Goal: Task Accomplishment & Management: Manage account settings

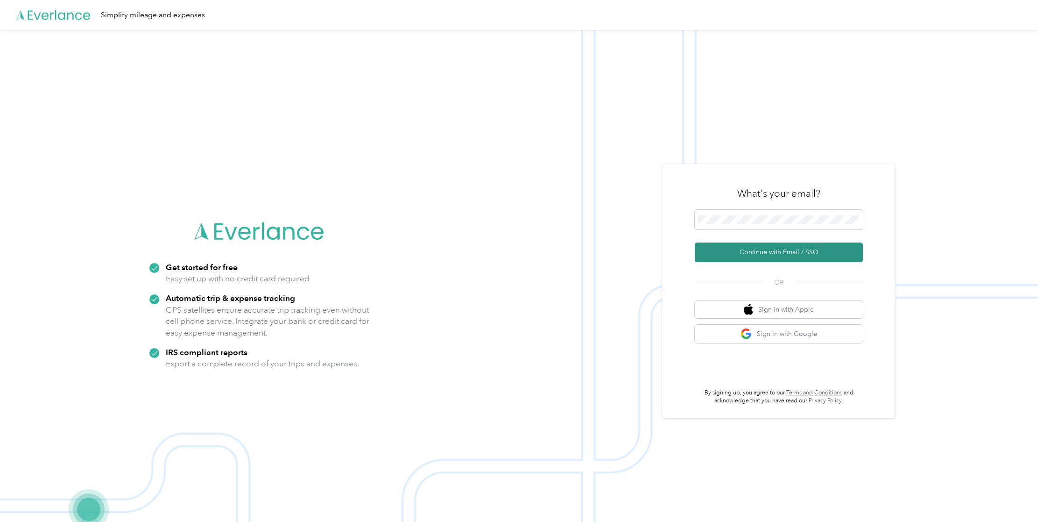
click at [785, 252] on button "Continue with Email / SSO" at bounding box center [779, 252] width 168 height 20
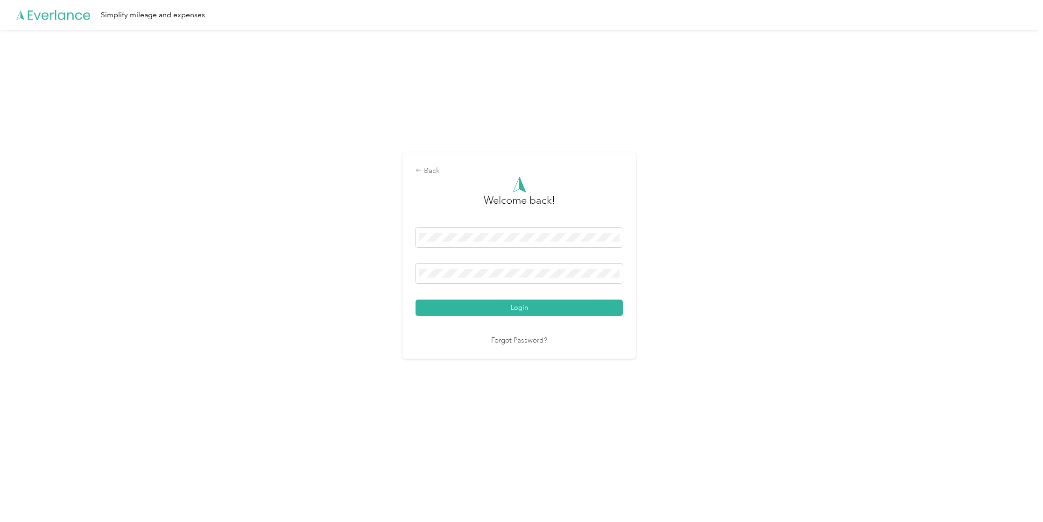
click at [512, 305] on button "Login" at bounding box center [519, 307] width 207 height 16
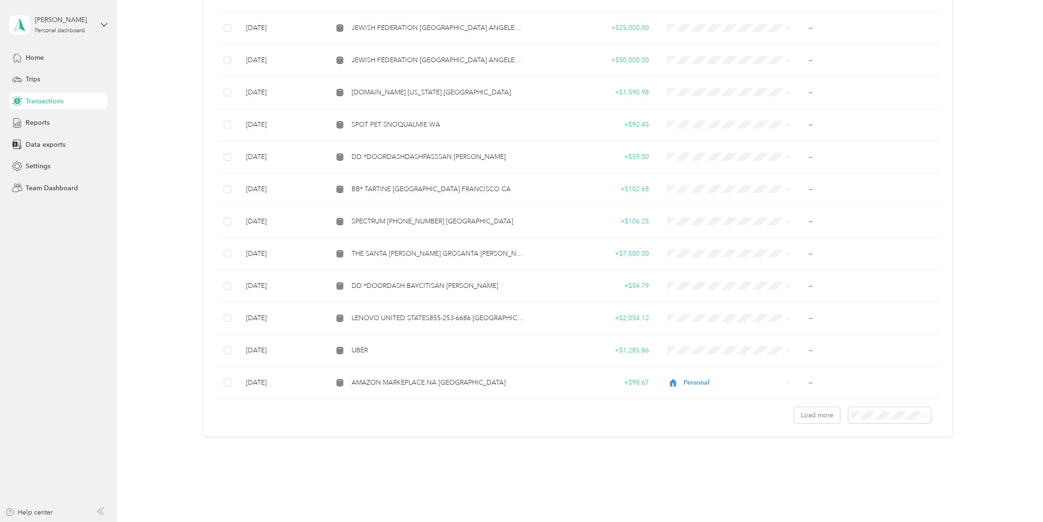
scroll to position [583, 0]
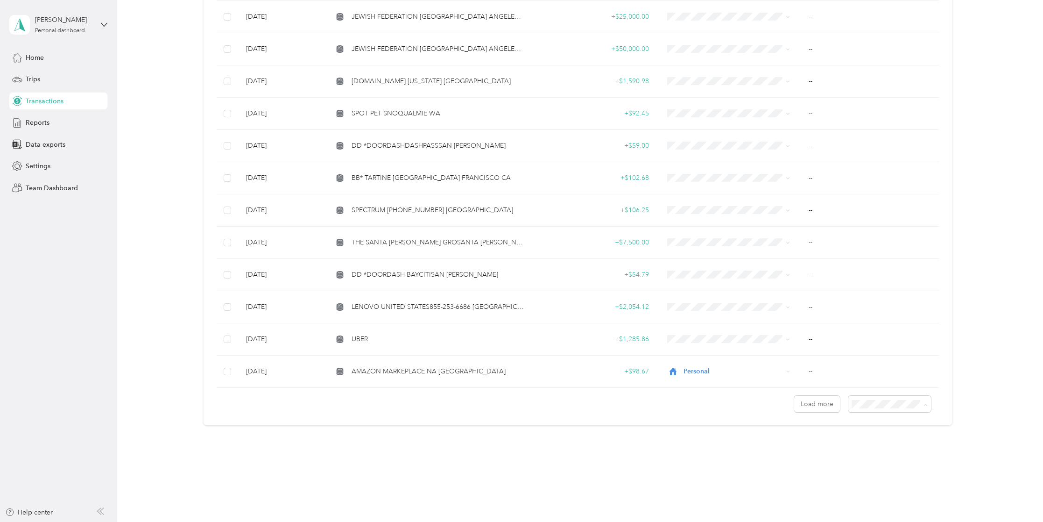
click at [875, 452] on span "100 per load" at bounding box center [872, 454] width 38 height 8
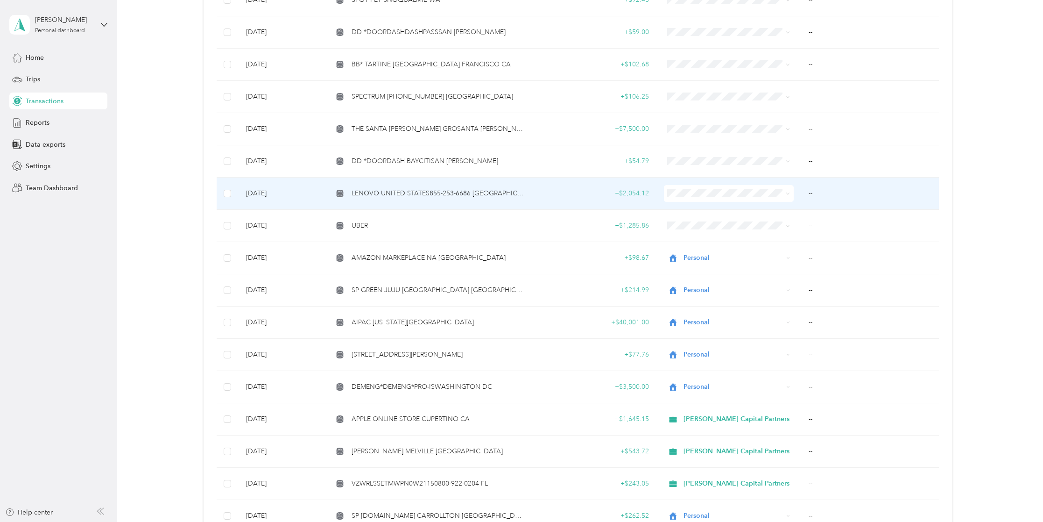
scroll to position [663, 0]
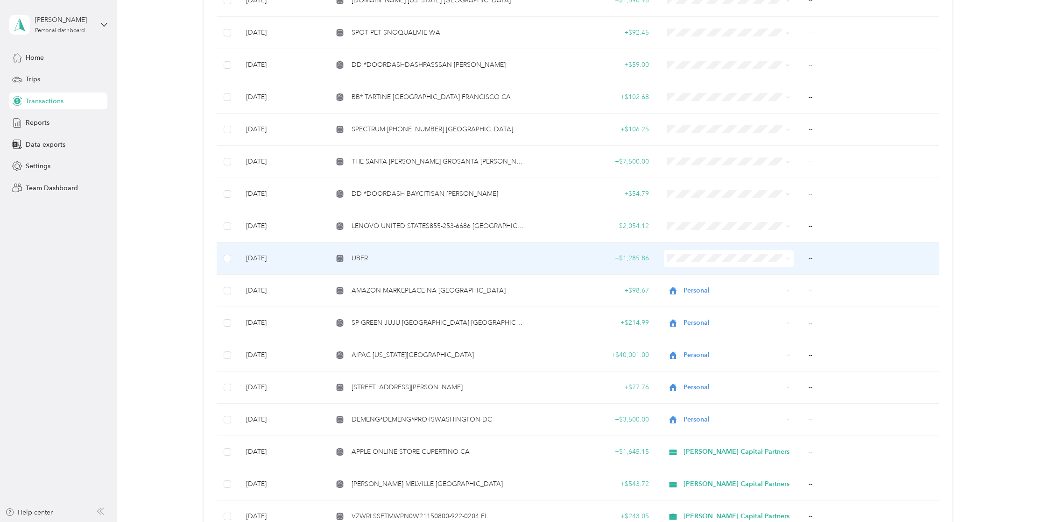
click at [284, 257] on td "[DATE]" at bounding box center [282, 258] width 87 height 32
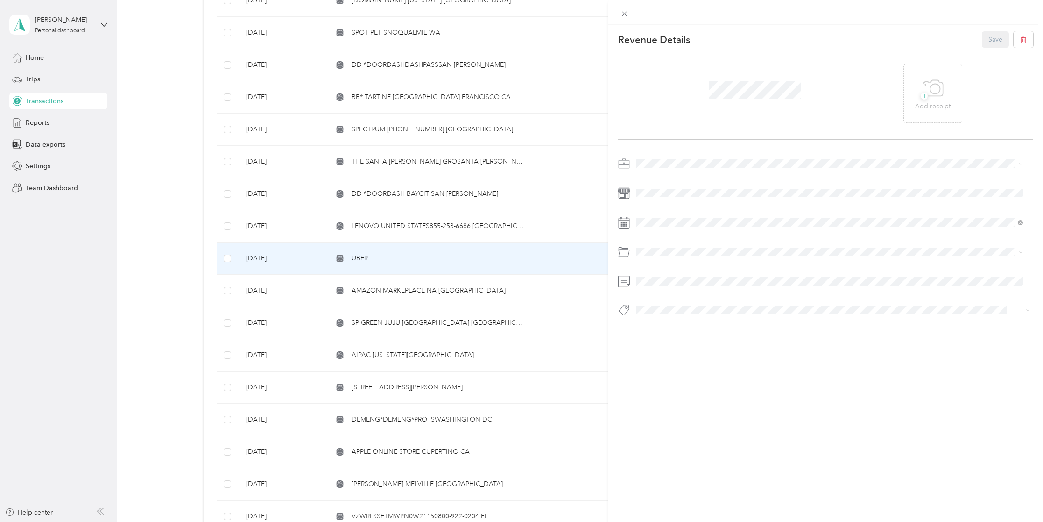
click at [837, 85] on div at bounding box center [755, 93] width 274 height 59
click at [551, 88] on div "This revenue cannot be edited because it is either under review, approved, or p…" at bounding box center [521, 261] width 1043 height 522
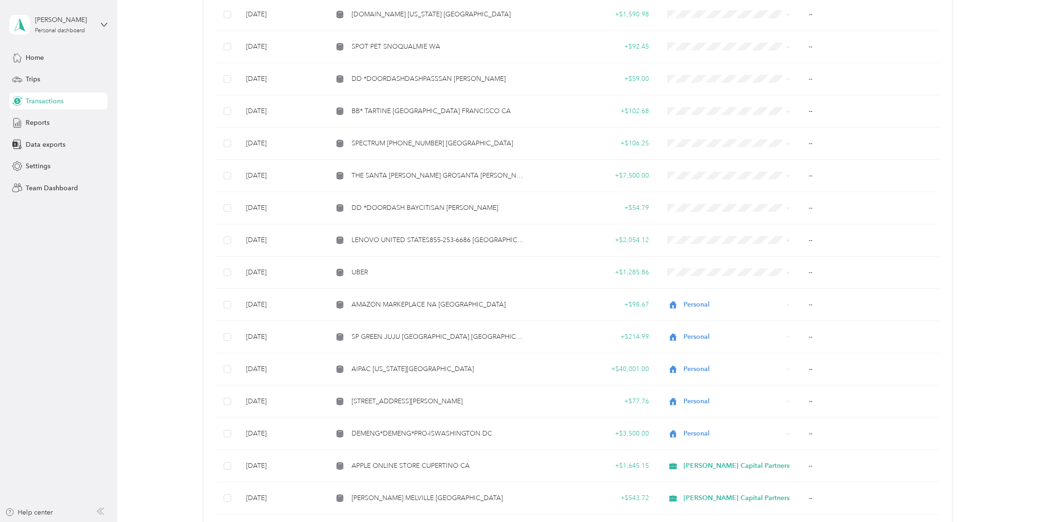
scroll to position [617, 0]
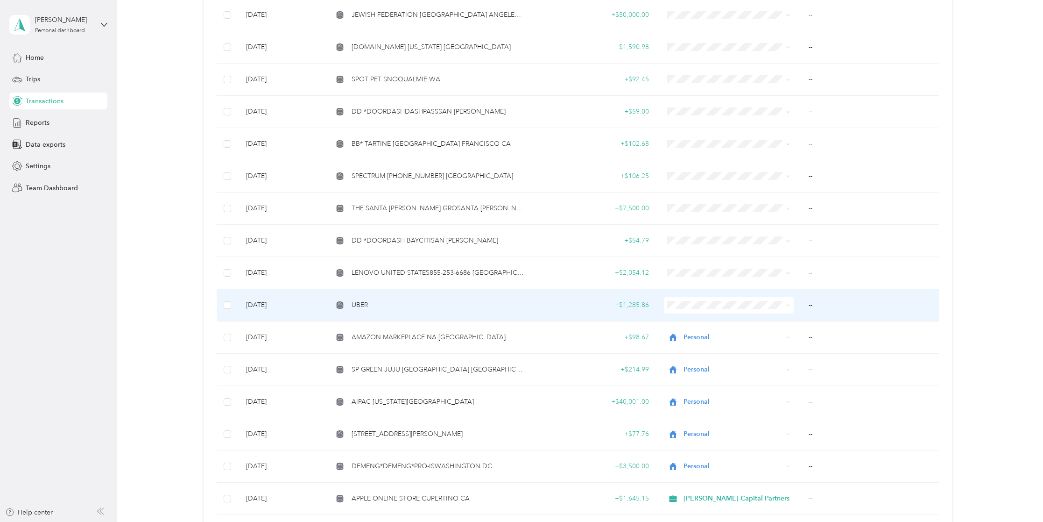
click at [364, 312] on td "UBER" at bounding box center [428, 305] width 207 height 32
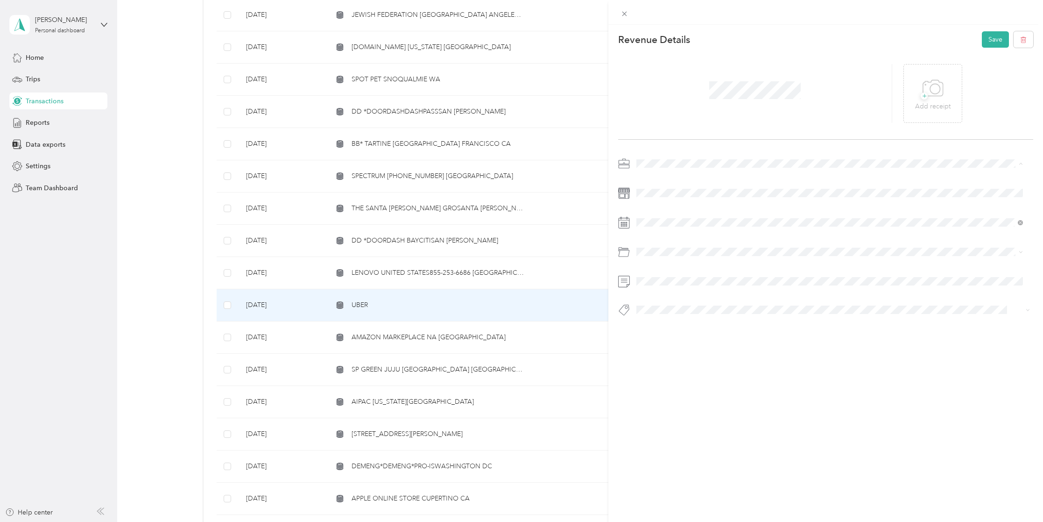
click at [670, 181] on div "[PERSON_NAME] Capital Partners" at bounding box center [830, 180] width 380 height 10
click at [666, 521] on div "This revenue cannot be edited because it is either under review, approved, or p…" at bounding box center [519, 522] width 1038 height 0
drag, startPoint x: 678, startPoint y: 381, endPoint x: 686, endPoint y: 378, distance: 8.0
click at [678, 381] on span "Travel/taxi" at bounding box center [676, 382] width 29 height 8
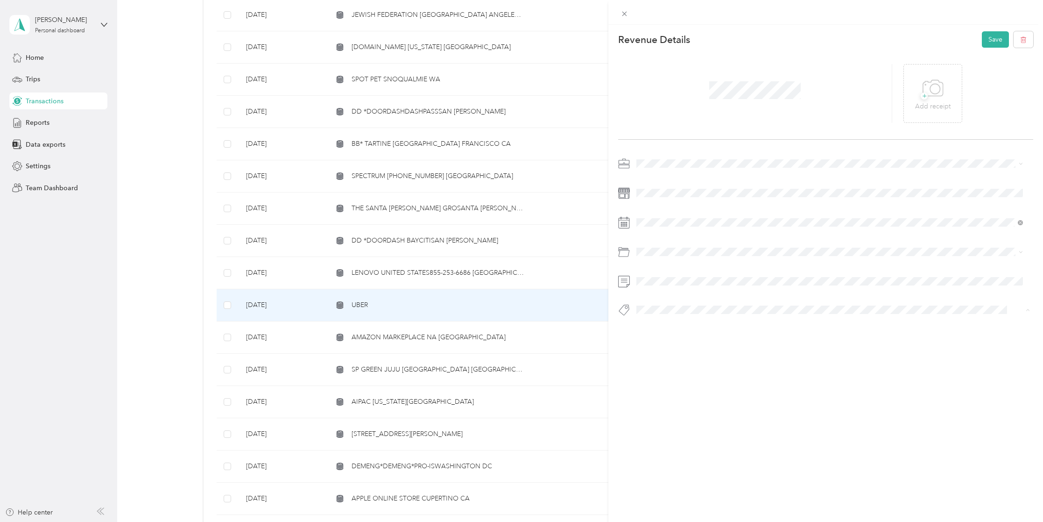
click at [666, 325] on span "Hcp 100" at bounding box center [657, 326] width 22 height 8
click at [982, 35] on button "Save" at bounding box center [995, 39] width 27 height 16
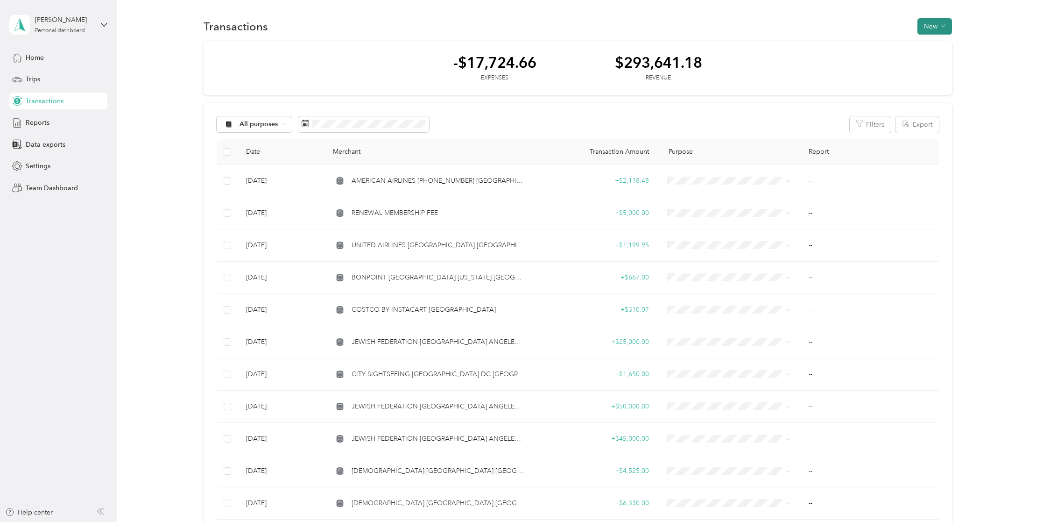
click at [932, 22] on button "New" at bounding box center [935, 26] width 35 height 16
click at [928, 56] on span "Revenue" at bounding box center [931, 61] width 26 height 10
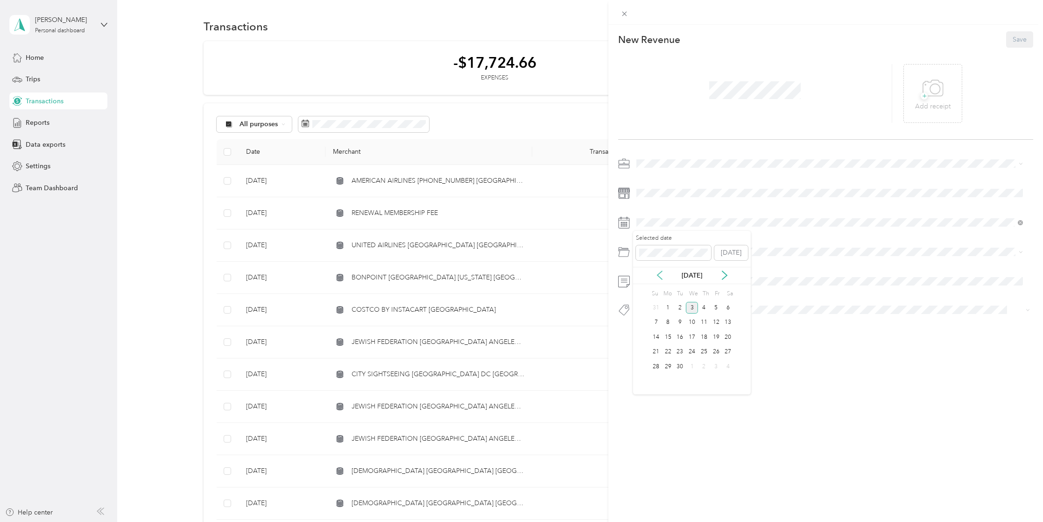
click at [660, 279] on icon at bounding box center [659, 274] width 9 height 9
click at [714, 322] on div "8" at bounding box center [716, 323] width 12 height 12
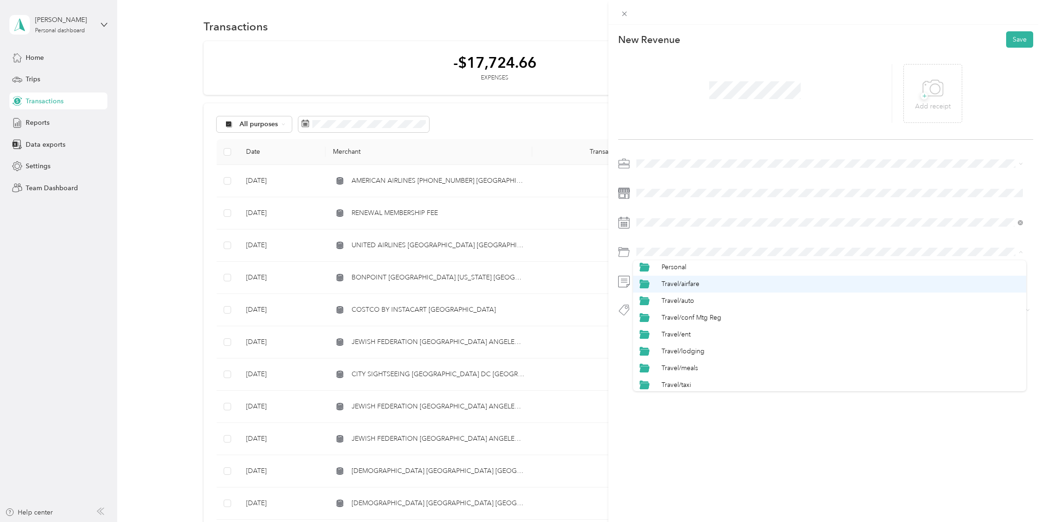
scroll to position [460, 0]
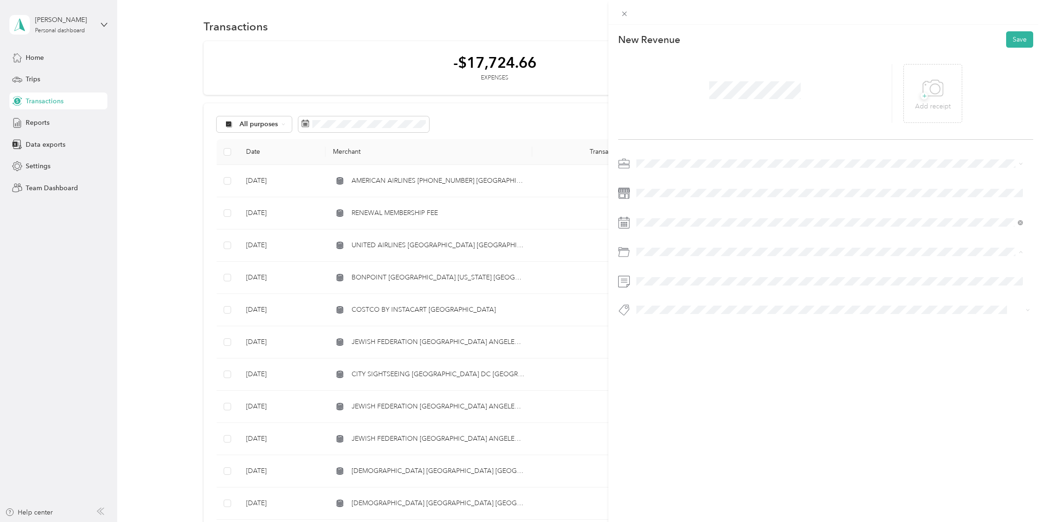
click at [690, 381] on span "Travel/taxi" at bounding box center [676, 382] width 29 height 8
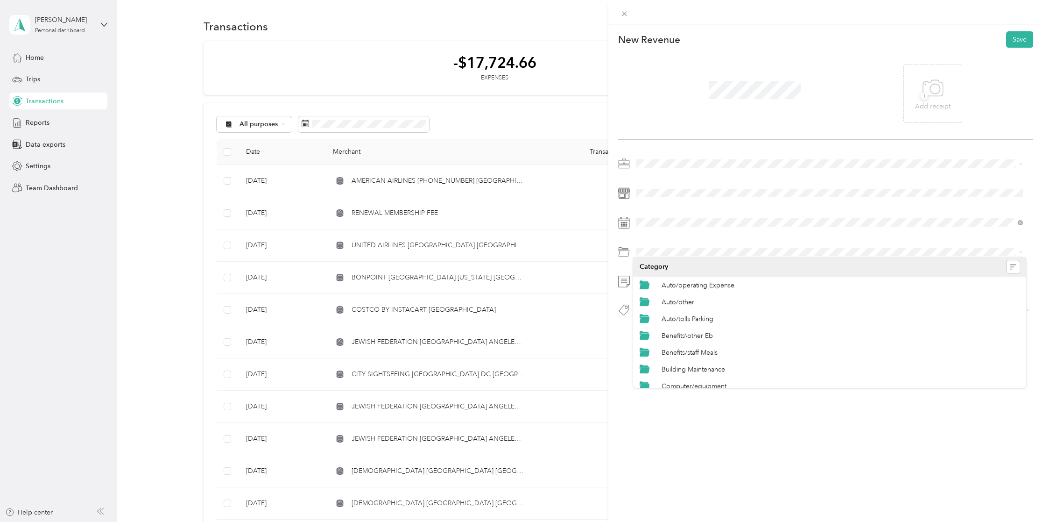
click at [231, 214] on div "This revenue cannot be edited because it is either under review, approved, or p…" at bounding box center [521, 261] width 1043 height 522
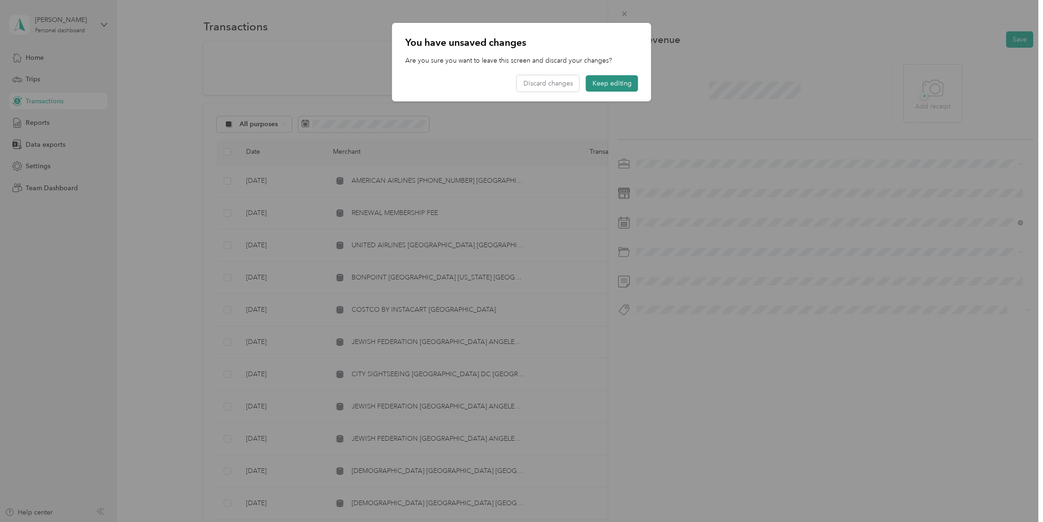
click at [632, 83] on button "Keep editing" at bounding box center [612, 83] width 52 height 16
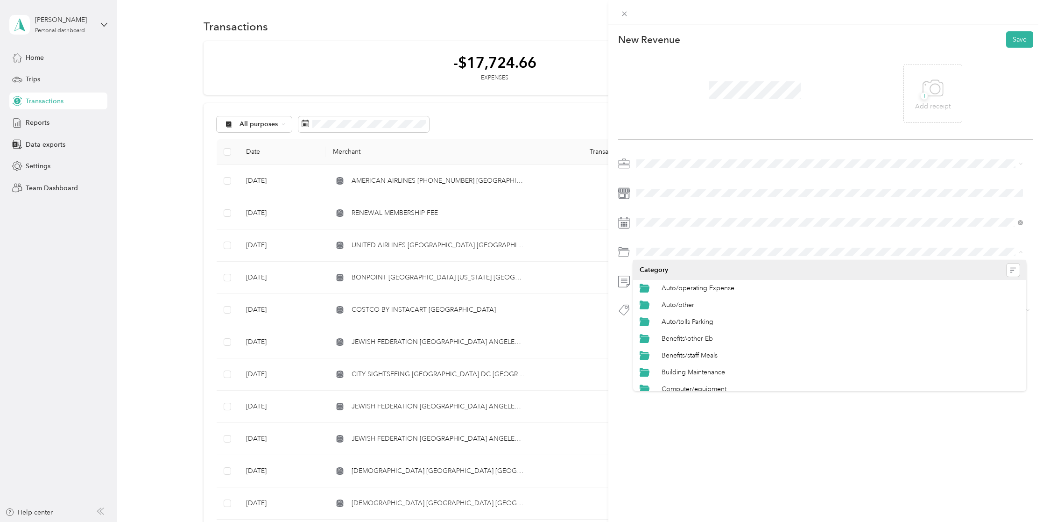
click at [628, 251] on div at bounding box center [825, 251] width 415 height 15
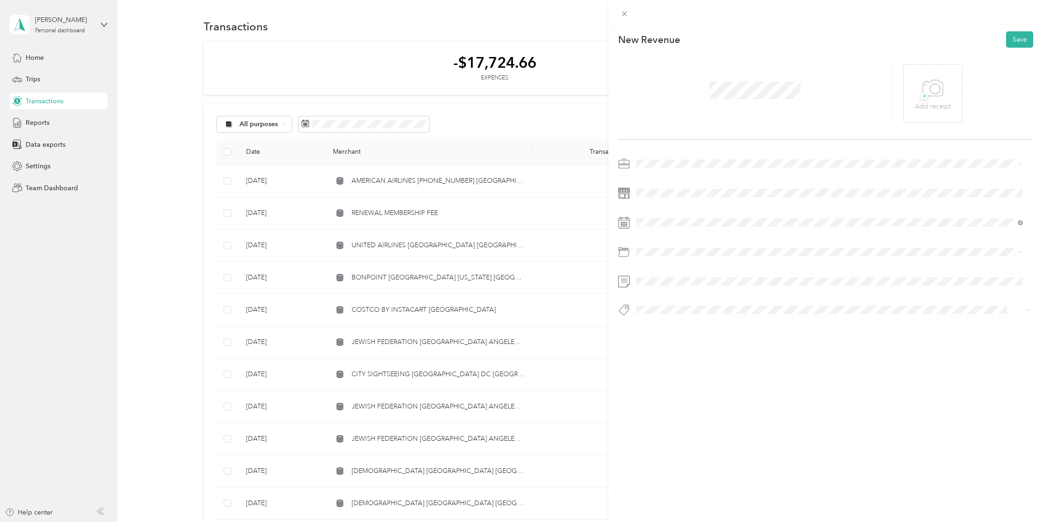
click at [671, 289] on li "Personal" at bounding box center [829, 288] width 393 height 17
click at [700, 275] on span at bounding box center [833, 281] width 400 height 15
click at [667, 328] on button "Personal - Mdh" at bounding box center [665, 324] width 51 height 12
click at [772, 397] on div "This revenue cannot be edited because it is either under review, approved, or p…" at bounding box center [825, 286] width 435 height 522
click at [1013, 42] on button "Save" at bounding box center [1019, 39] width 27 height 16
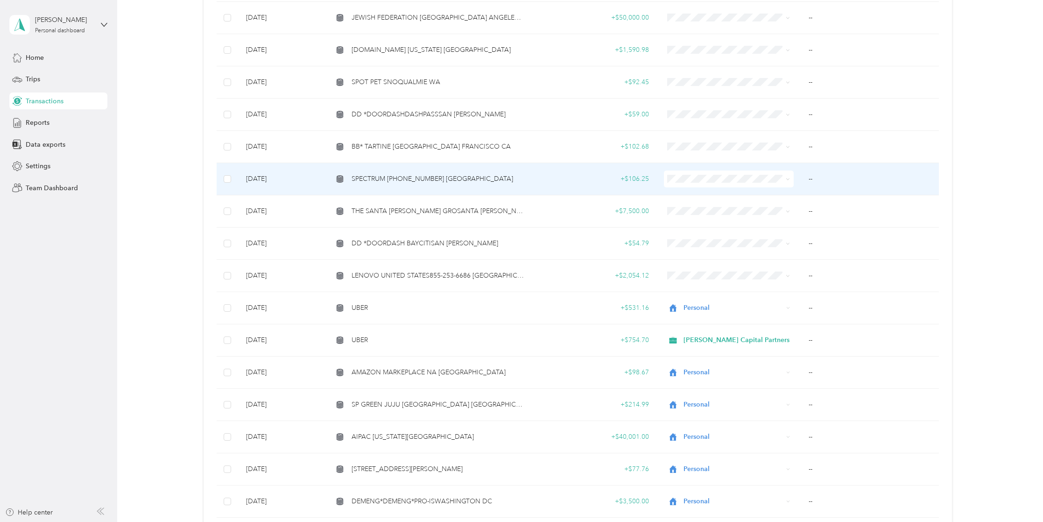
scroll to position [607, 0]
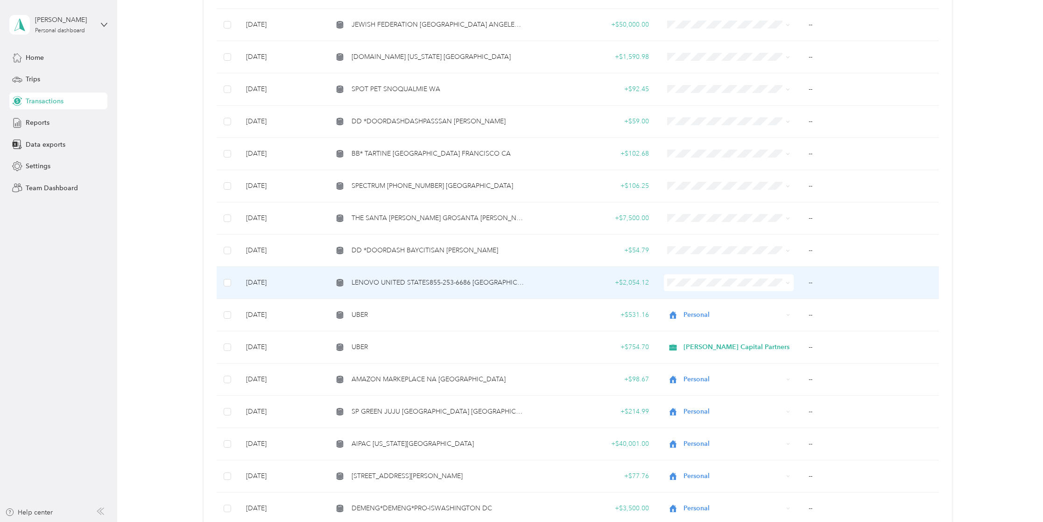
click at [440, 287] on span "LENOVO UNITED STATES855-253-6686 [GEOGRAPHIC_DATA]" at bounding box center [438, 282] width 173 height 10
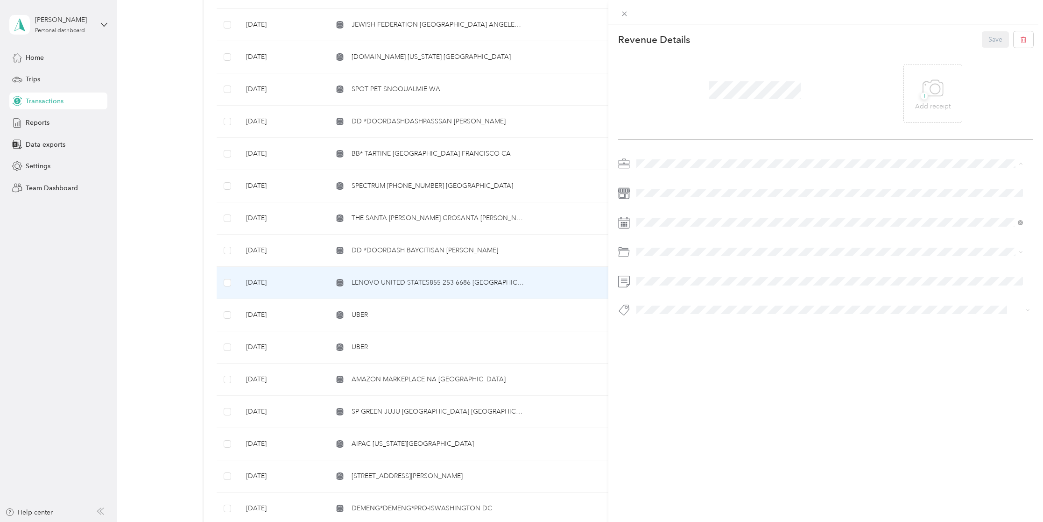
click at [674, 183] on li "[PERSON_NAME] Capital Partners" at bounding box center [829, 180] width 393 height 16
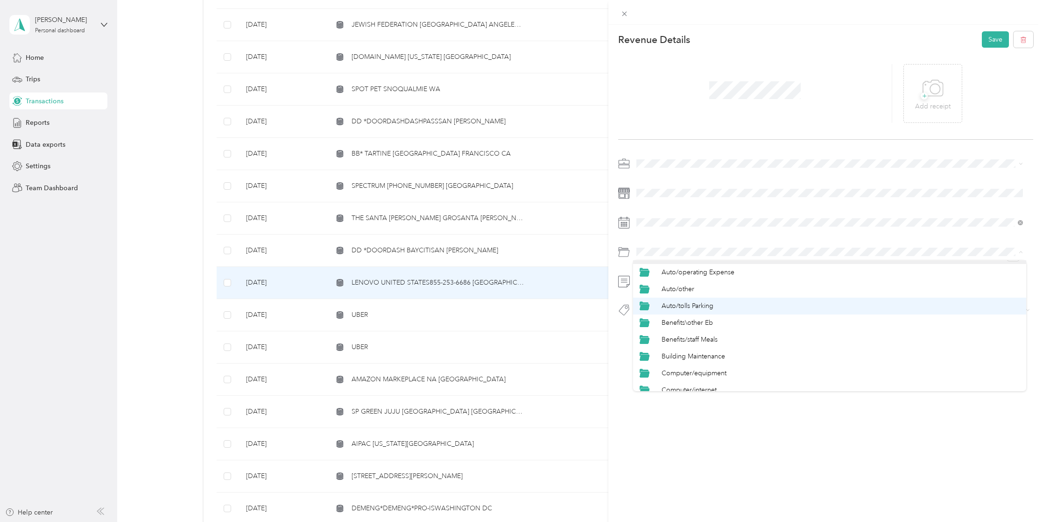
scroll to position [47, 0]
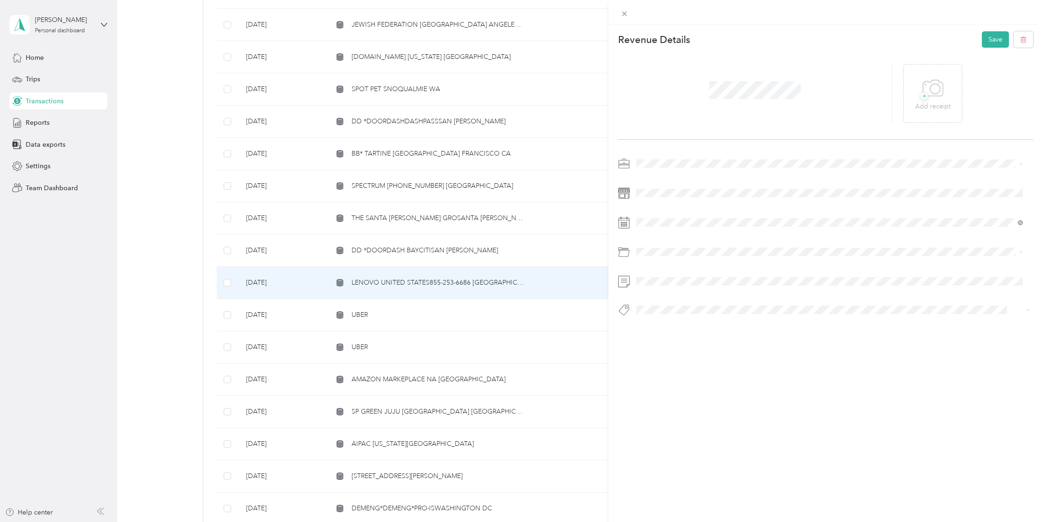
click at [688, 339] on span "Computer/equipment" at bounding box center [694, 342] width 65 height 8
click at [655, 320] on button "Hcp 100" at bounding box center [657, 326] width 35 height 12
click at [936, 100] on icon at bounding box center [933, 89] width 21 height 26
click at [988, 40] on button "Save" at bounding box center [995, 39] width 27 height 16
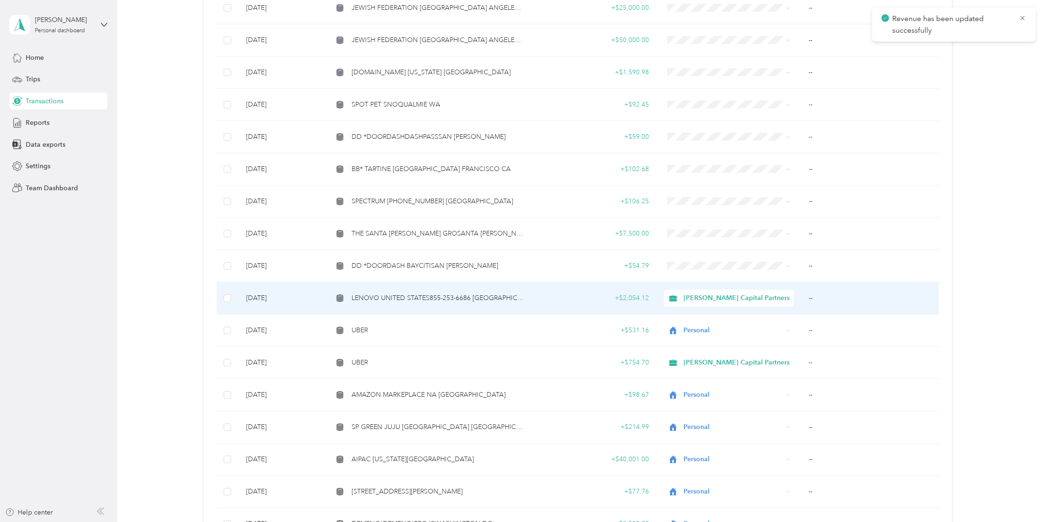
scroll to position [560, 0]
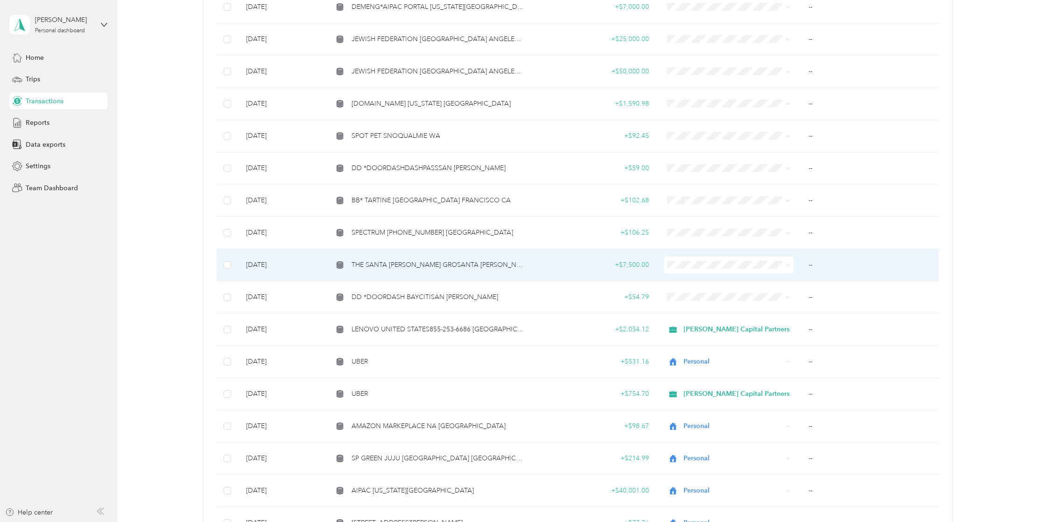
click at [445, 260] on span "THE SANTA [PERSON_NAME] GROSANTA [PERSON_NAME] CA" at bounding box center [438, 265] width 173 height 10
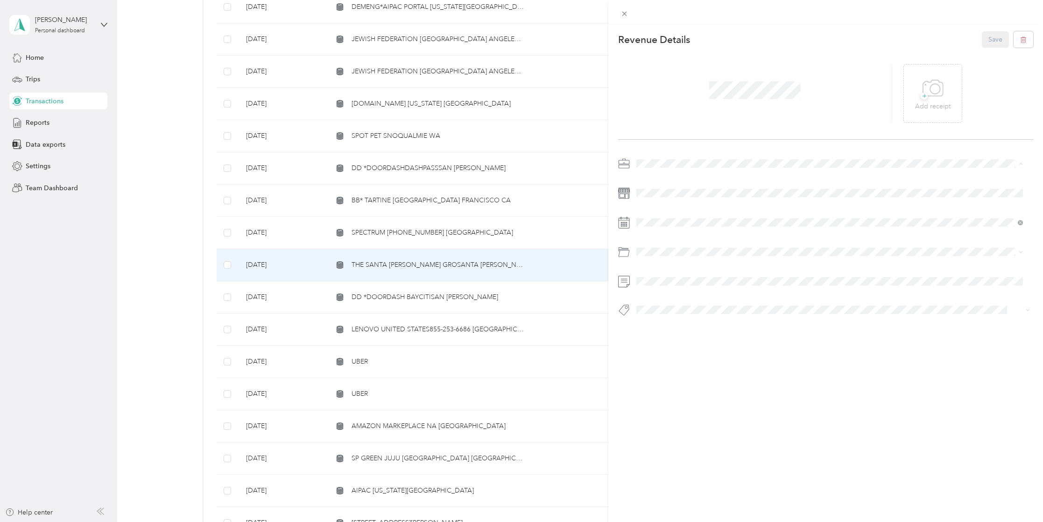
drag, startPoint x: 657, startPoint y: 192, endPoint x: 812, endPoint y: 78, distance: 192.6
click at [657, 192] on span "Personal" at bounding box center [652, 196] width 25 height 8
click at [664, 344] on li "Personal" at bounding box center [829, 351] width 393 height 17
click at [665, 326] on span "Personal - Mdh" at bounding box center [665, 326] width 38 height 8
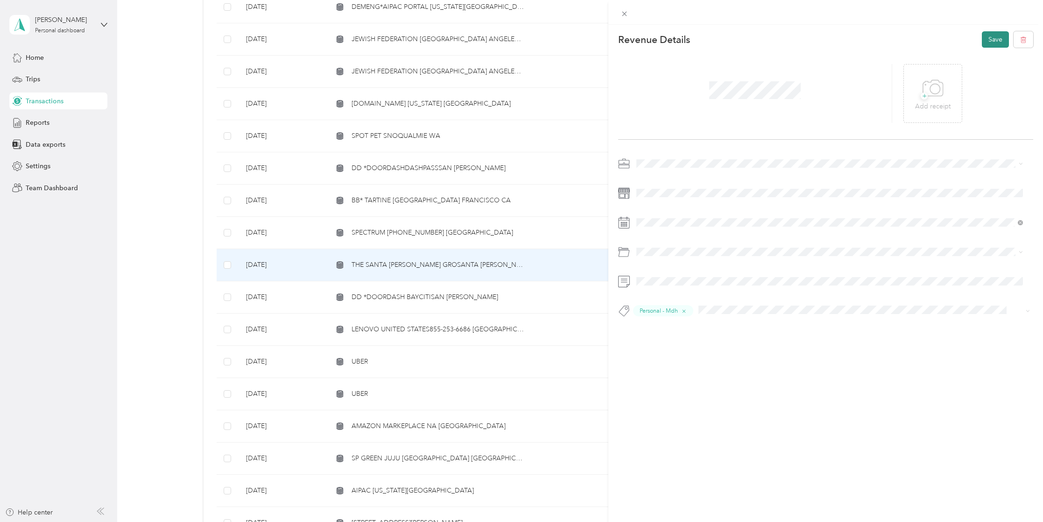
click at [993, 32] on button "Save" at bounding box center [995, 39] width 27 height 16
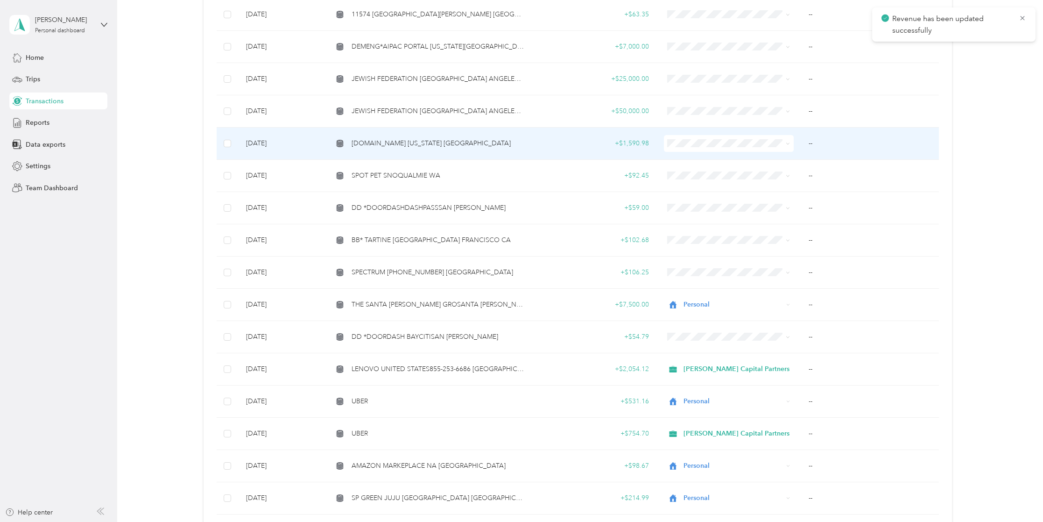
scroll to position [514, 0]
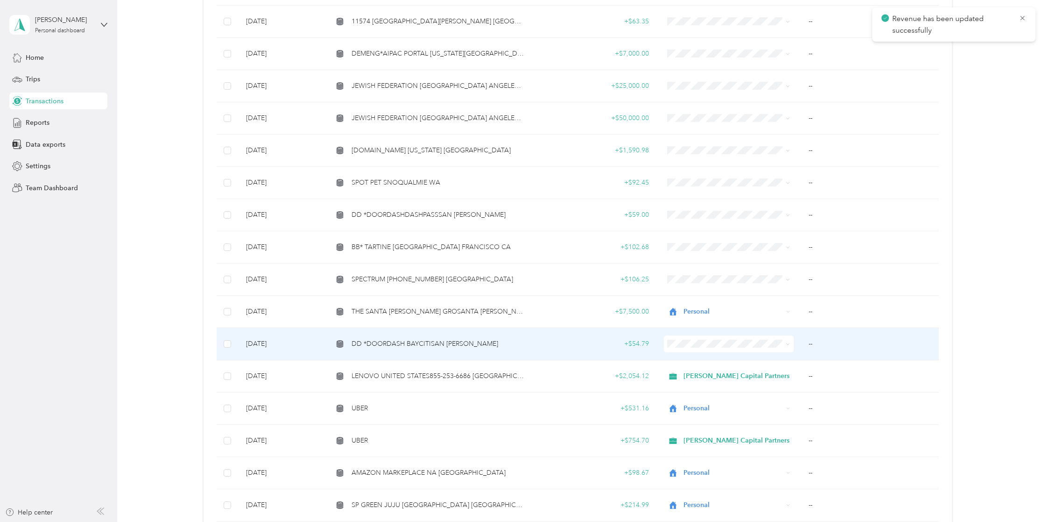
click at [453, 343] on span "DD *DOORDASH BAYCITISAN [PERSON_NAME]" at bounding box center [425, 344] width 147 height 10
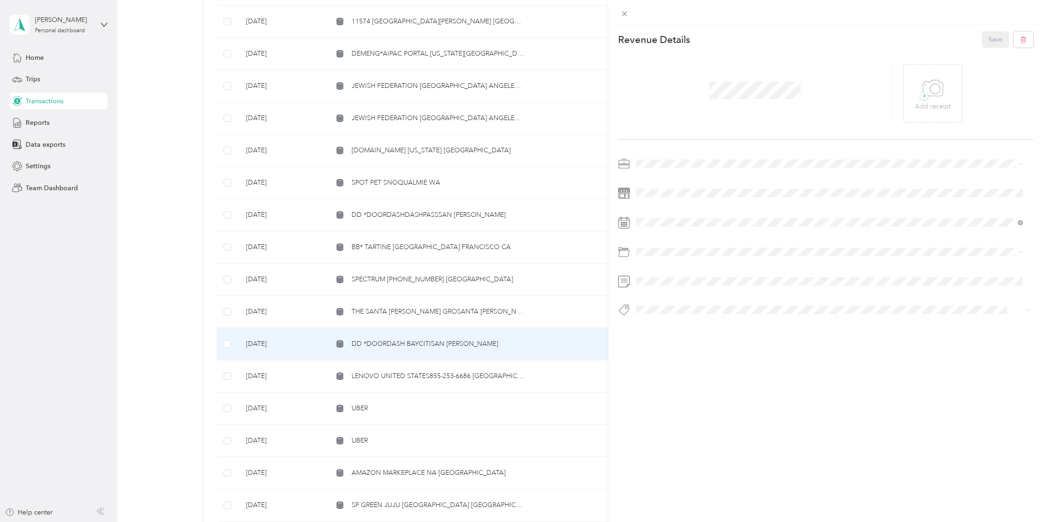
drag, startPoint x: 661, startPoint y: 198, endPoint x: 681, endPoint y: 139, distance: 62.3
click at [661, 195] on span "Personal" at bounding box center [652, 196] width 25 height 8
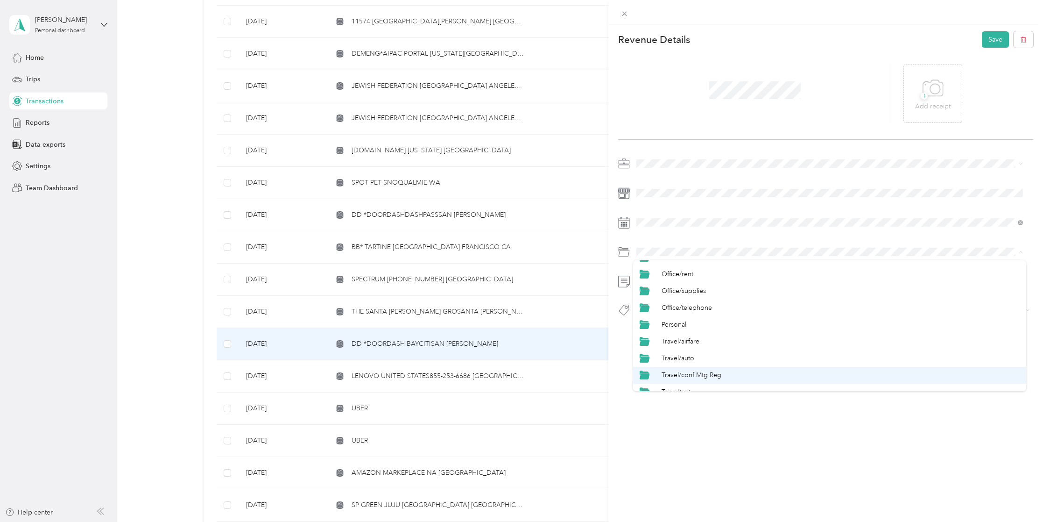
scroll to position [367, 0]
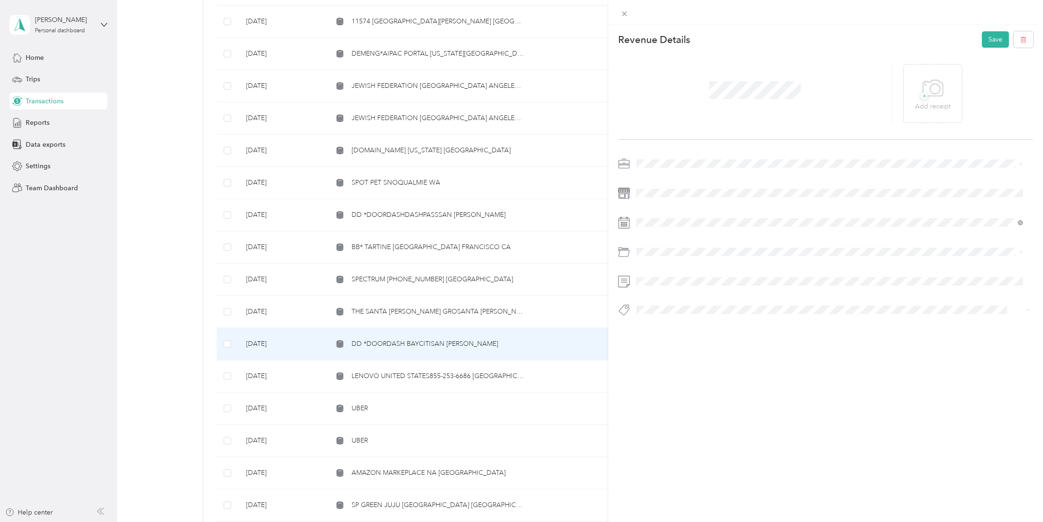
click at [668, 360] on li "Personal" at bounding box center [829, 358] width 393 height 17
click at [670, 276] on span at bounding box center [833, 281] width 400 height 15
click at [659, 330] on li "Personal - Mdh" at bounding box center [829, 326] width 393 height 18
click at [982, 35] on button "Save" at bounding box center [995, 39] width 27 height 16
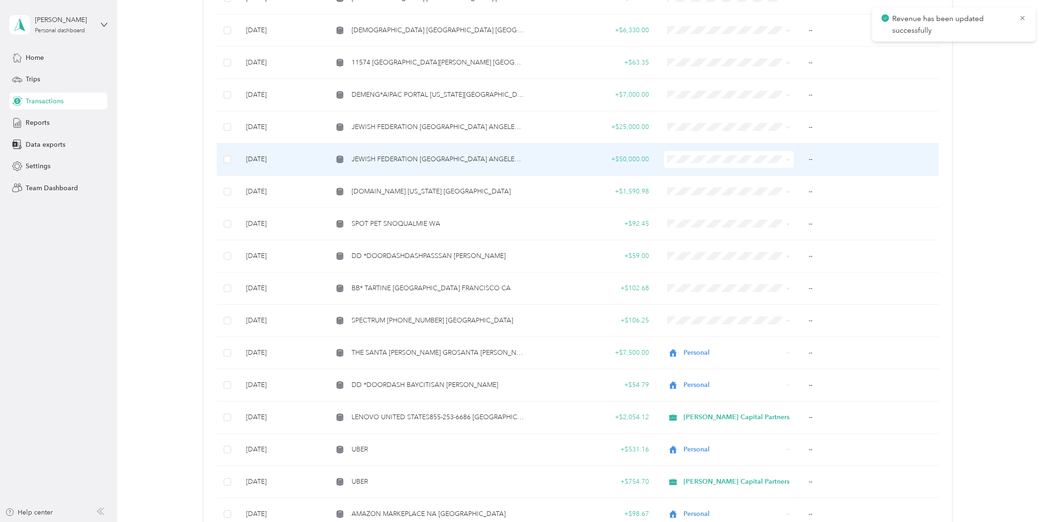
scroll to position [467, 0]
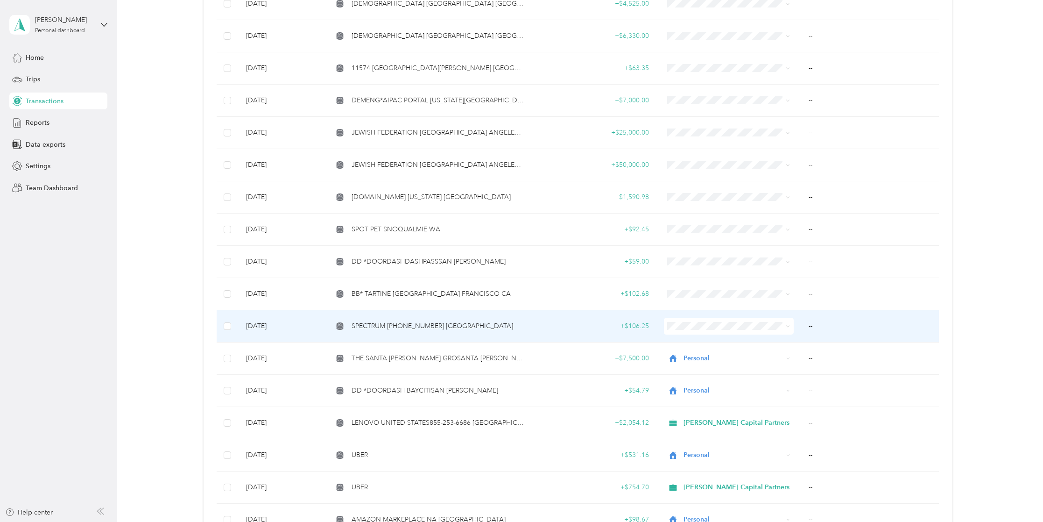
click at [423, 330] on span "SPECTRUM [PHONE_NUMBER] [GEOGRAPHIC_DATA]" at bounding box center [433, 326] width 162 height 10
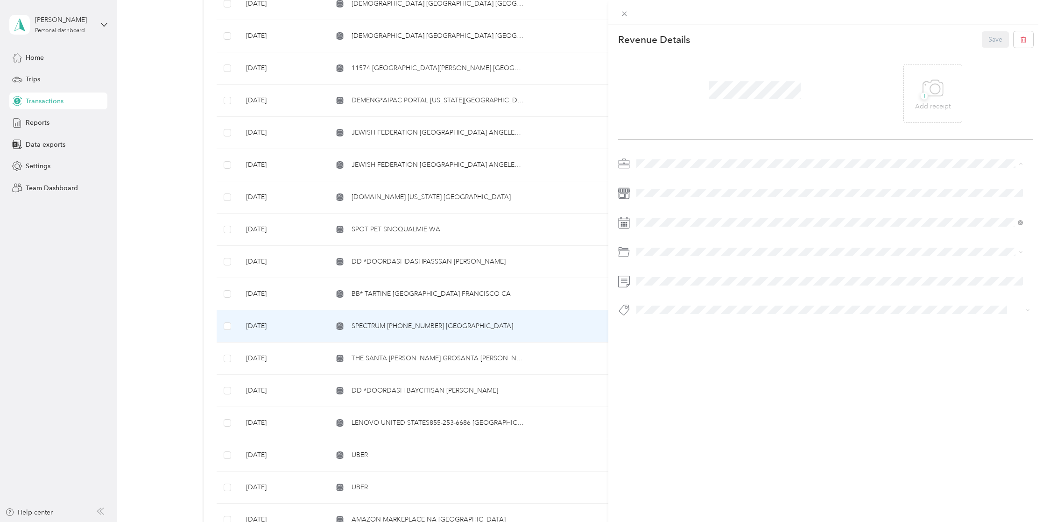
click at [650, 183] on li "[PERSON_NAME] Capital Partners" at bounding box center [829, 180] width 393 height 16
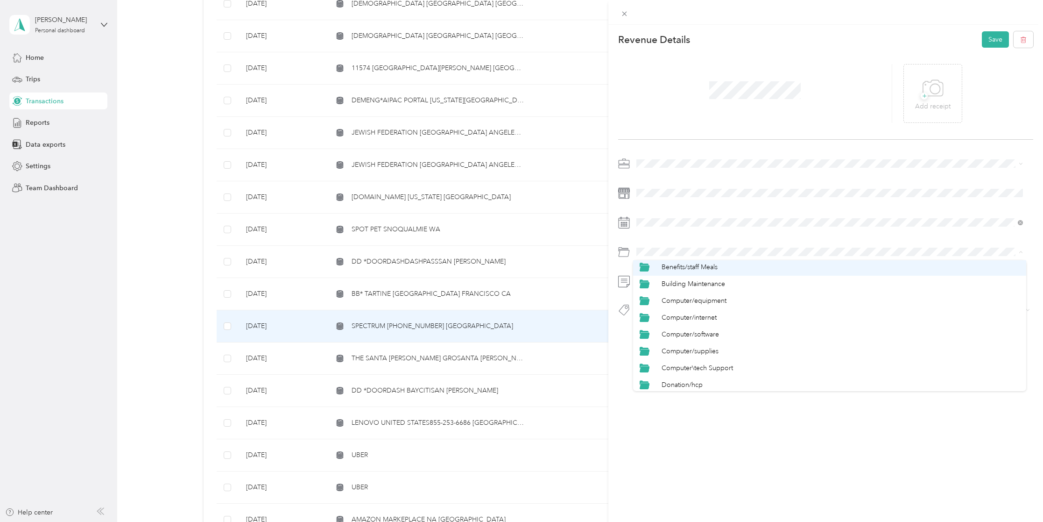
scroll to position [93, 0]
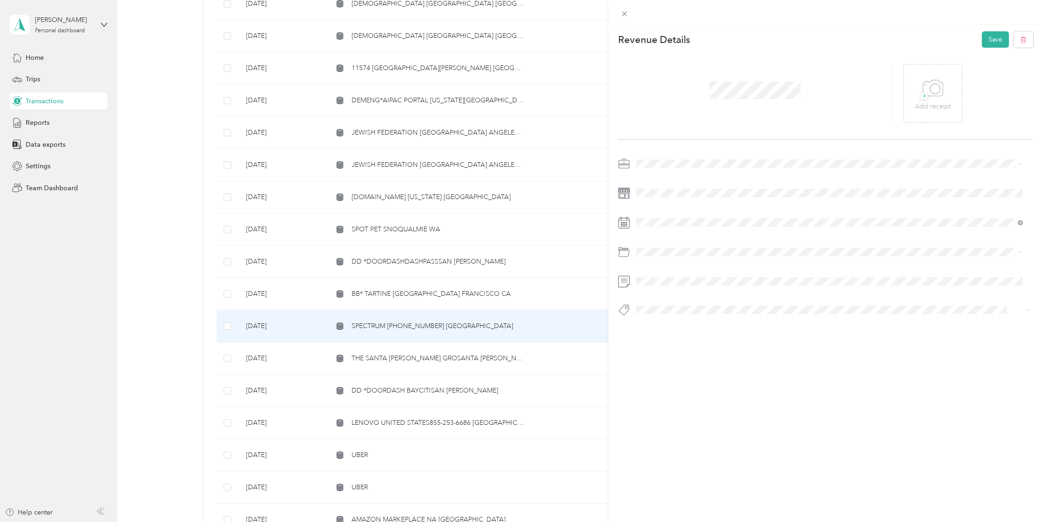
click at [698, 308] on span "Computer/internet" at bounding box center [689, 312] width 55 height 8
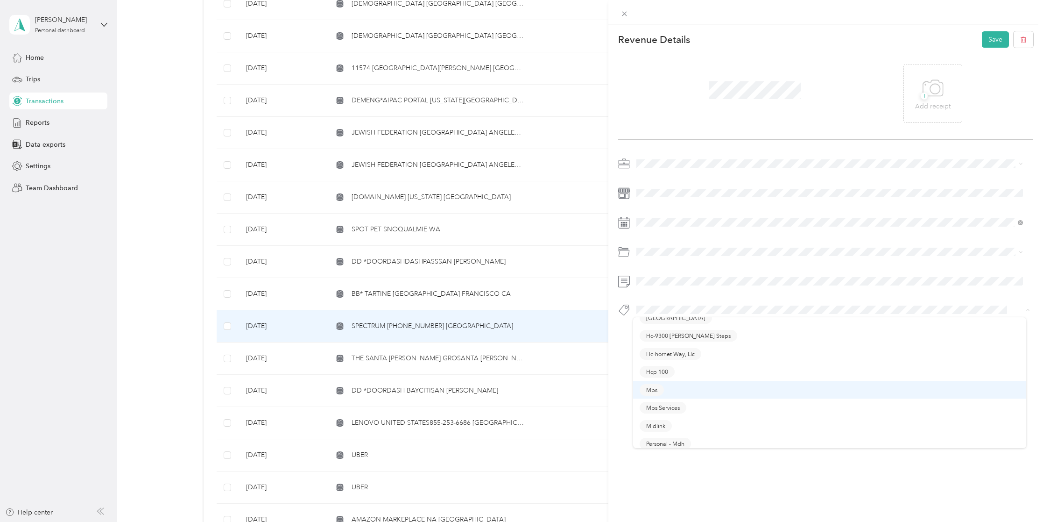
scroll to position [140, 0]
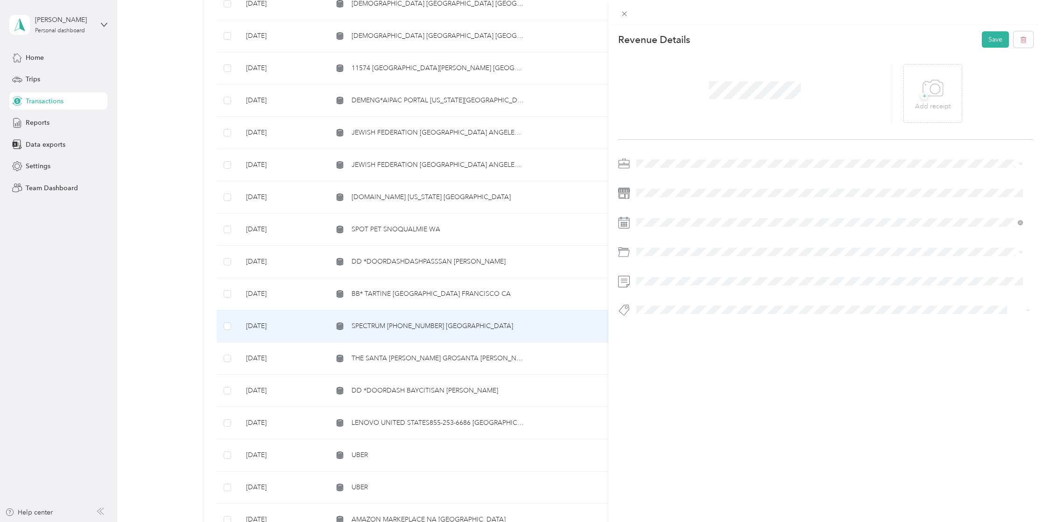
click at [669, 361] on button "Hcp 100" at bounding box center [657, 366] width 35 height 12
click at [987, 41] on button "Save" at bounding box center [995, 39] width 27 height 16
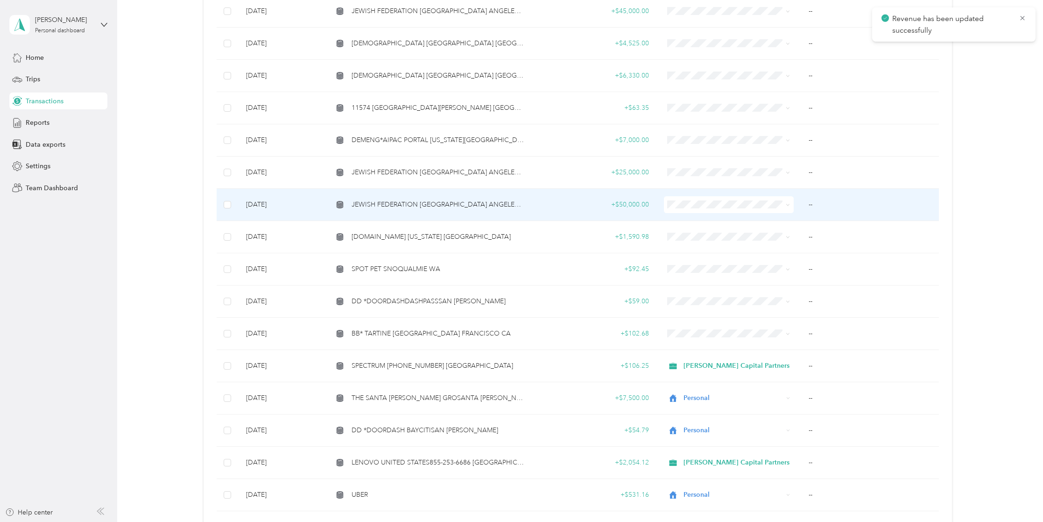
scroll to position [420, 0]
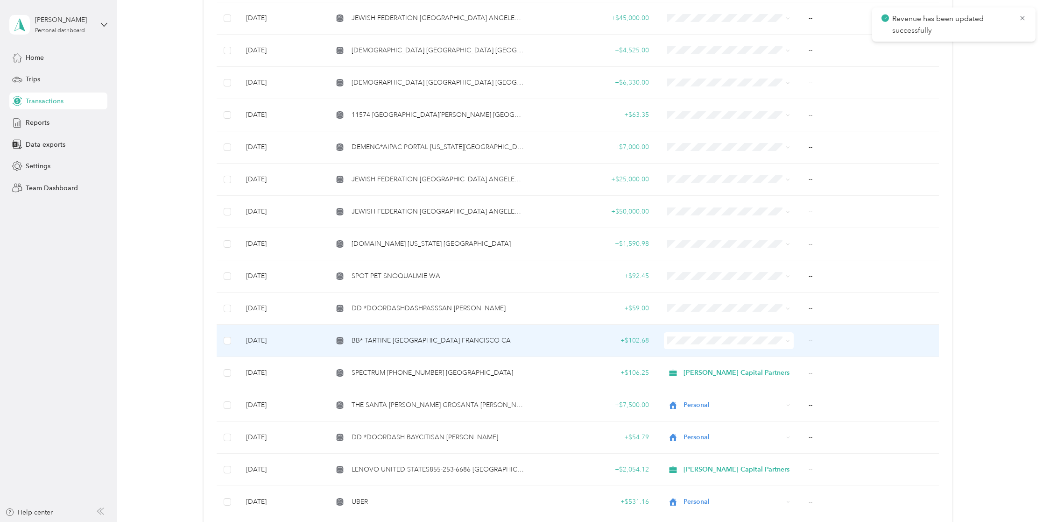
click at [439, 341] on span "BB* TARTINE [GEOGRAPHIC_DATA] FRANCISCO CA" at bounding box center [431, 340] width 159 height 10
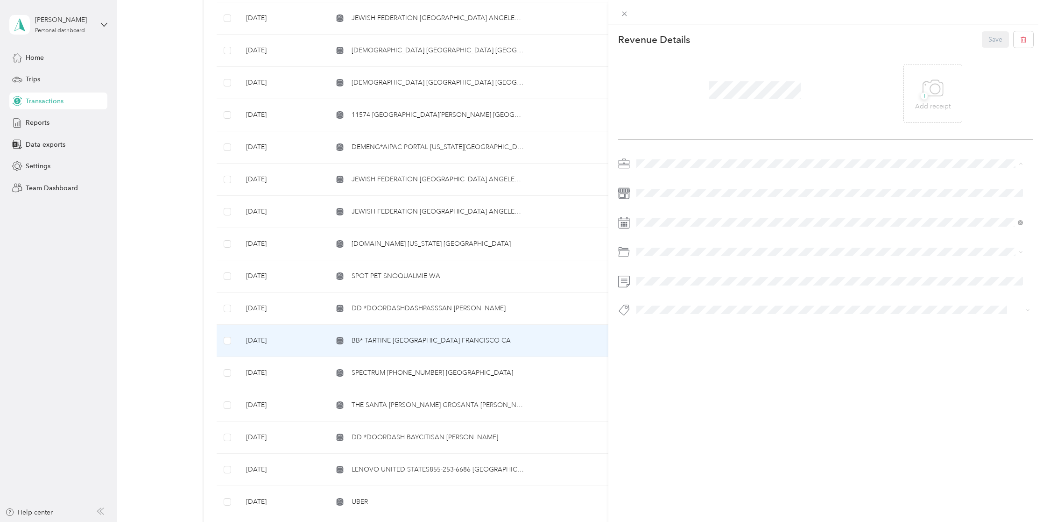
click at [655, 199] on li "Personal" at bounding box center [829, 196] width 393 height 16
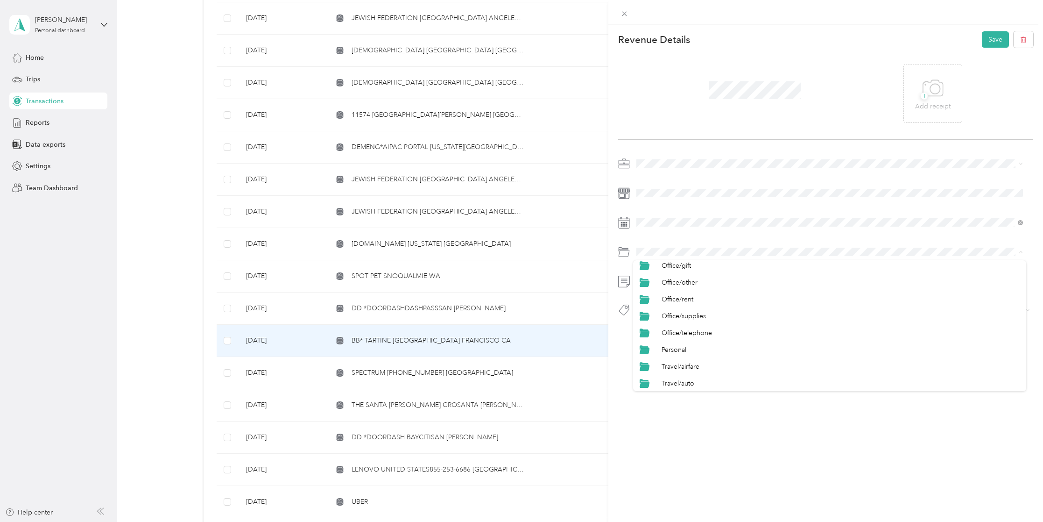
scroll to position [420, 0]
drag, startPoint x: 677, startPoint y: 303, endPoint x: 692, endPoint y: 294, distance: 17.0
click at [677, 303] on span "Personal" at bounding box center [674, 305] width 25 height 8
click at [667, 331] on li "Personal - Mdh" at bounding box center [829, 324] width 393 height 18
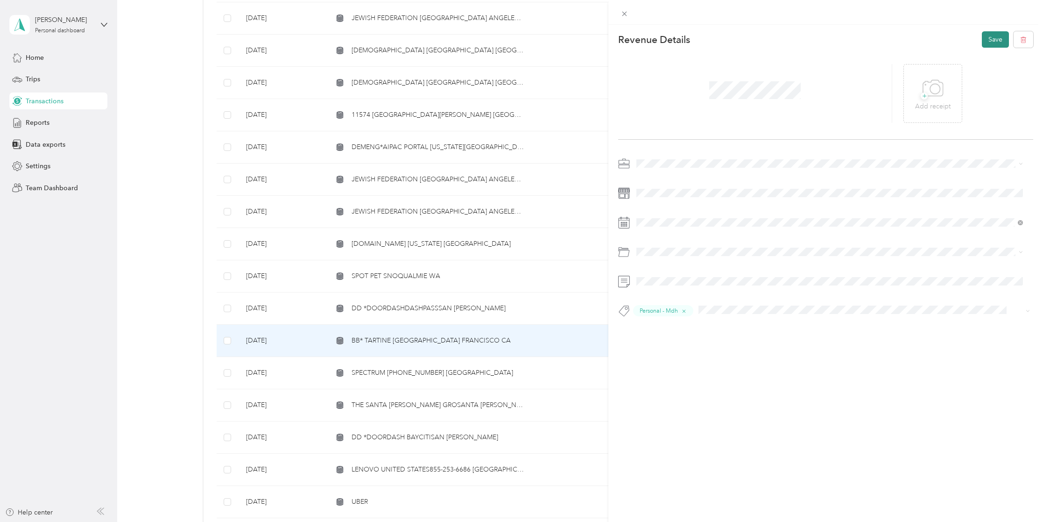
click at [988, 32] on button "Save" at bounding box center [995, 39] width 27 height 16
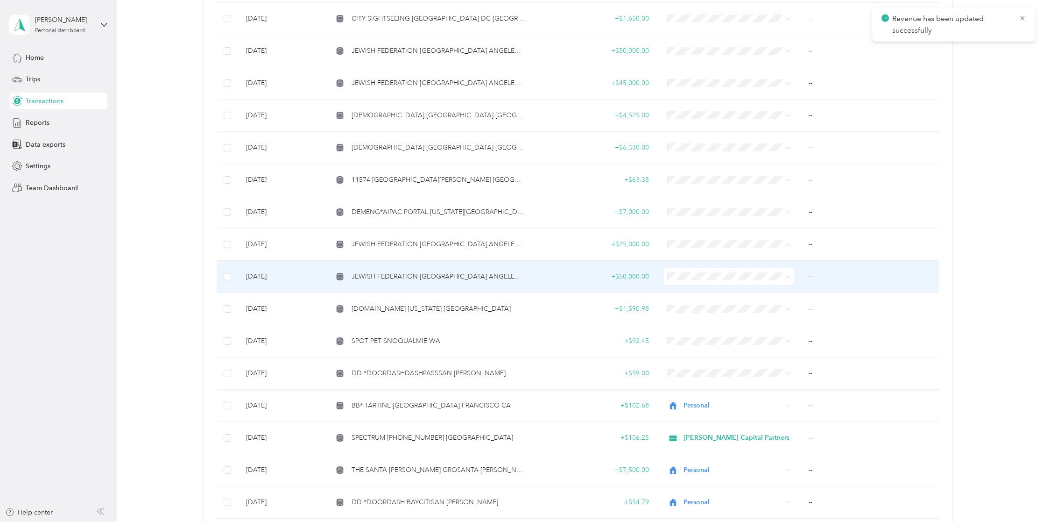
scroll to position [327, 0]
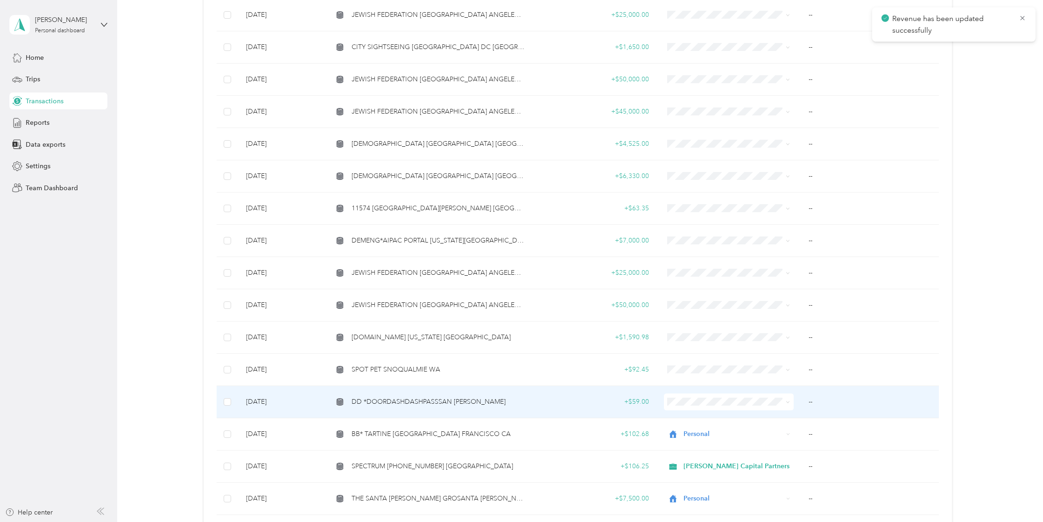
click at [398, 403] on span "DD *DOORDASHDASHPASSSAN [PERSON_NAME]" at bounding box center [429, 401] width 154 height 10
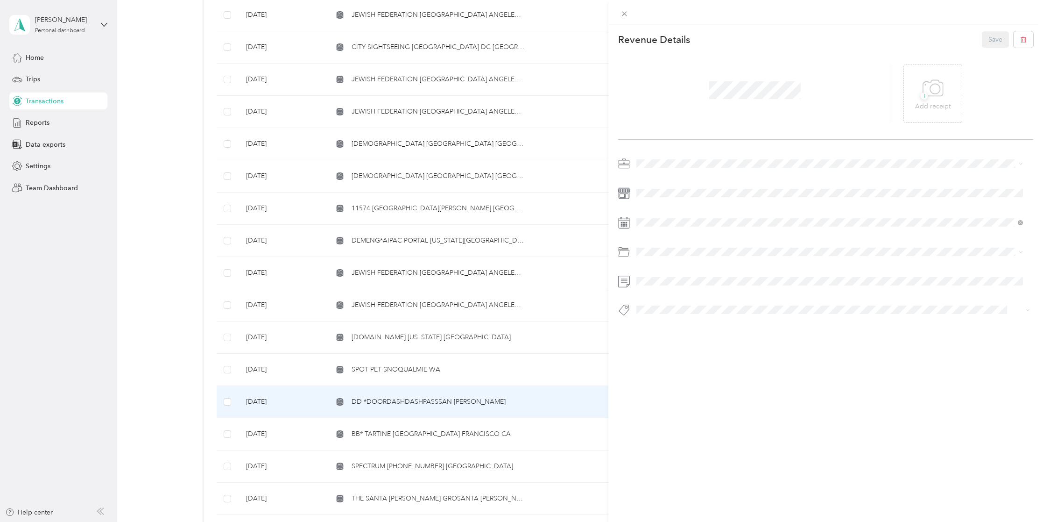
click at [658, 194] on span "Personal" at bounding box center [652, 195] width 25 height 8
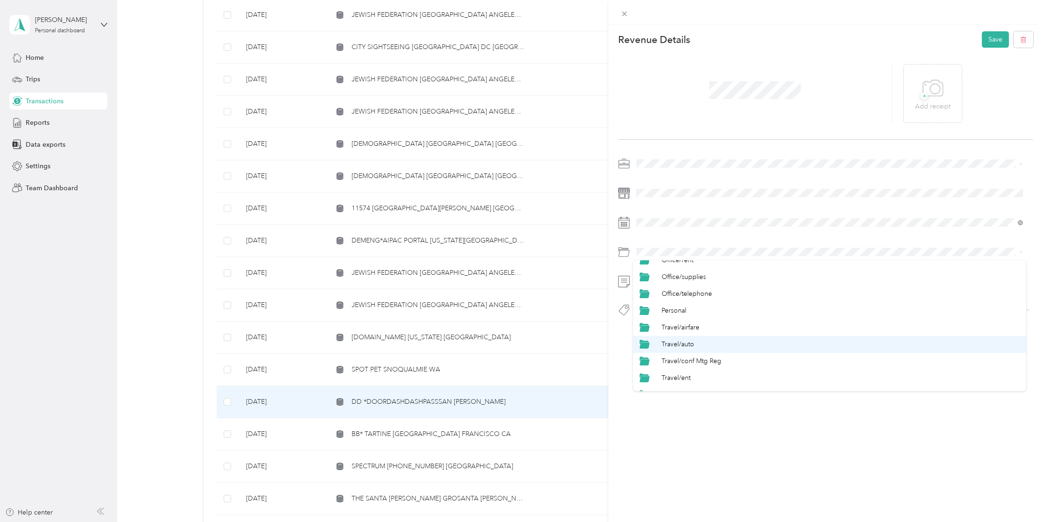
scroll to position [420, 0]
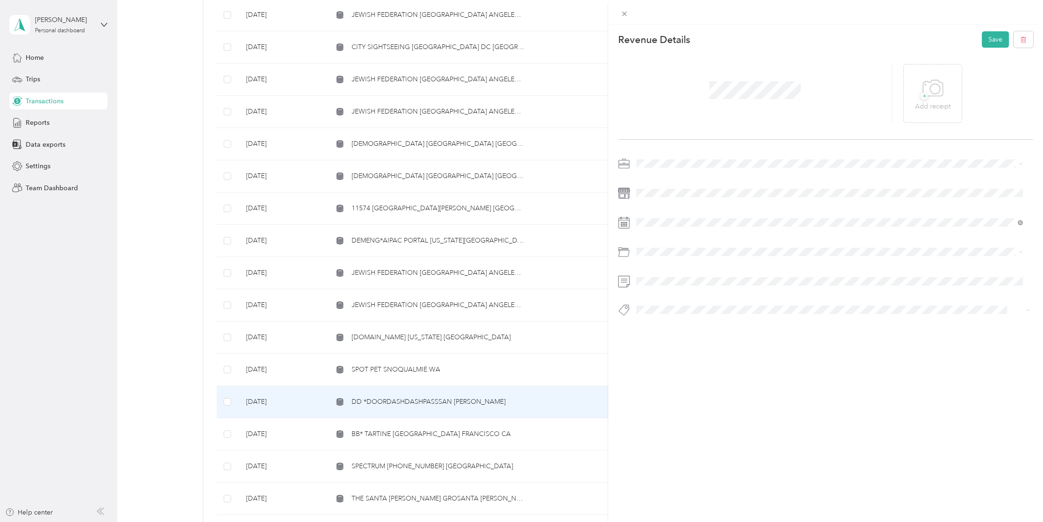
click at [679, 305] on span "Personal" at bounding box center [674, 305] width 25 height 8
click at [670, 303] on span at bounding box center [833, 309] width 400 height 13
click at [659, 367] on button "Hcp 100" at bounding box center [657, 363] width 35 height 12
click at [990, 38] on button "Save" at bounding box center [995, 39] width 27 height 16
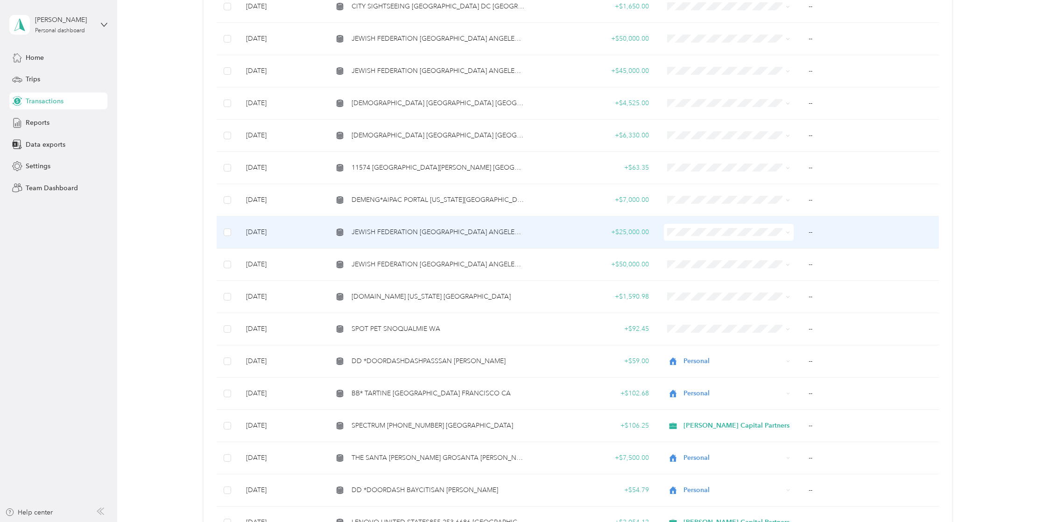
scroll to position [374, 0]
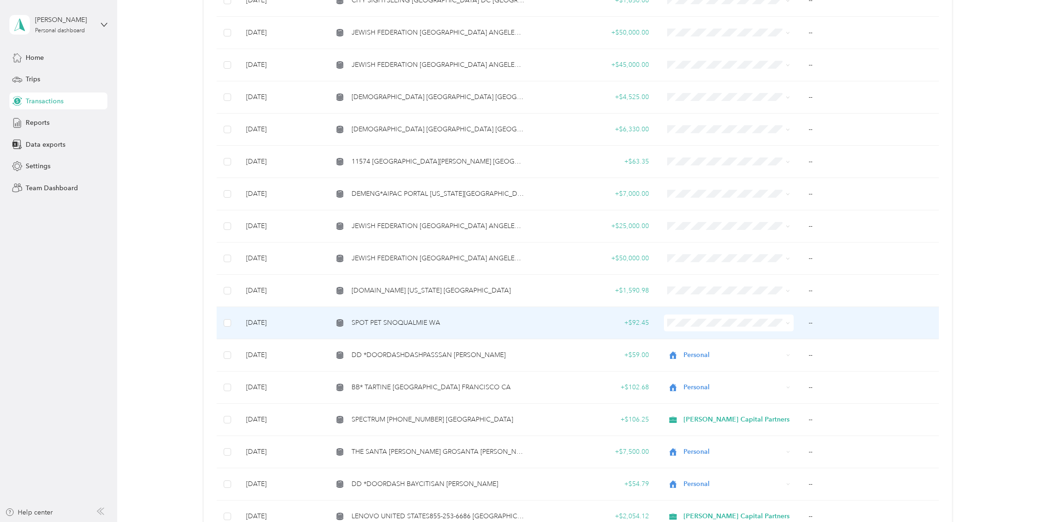
click at [386, 323] on span "SPOT PET SNOQUALMIE WA" at bounding box center [396, 323] width 89 height 10
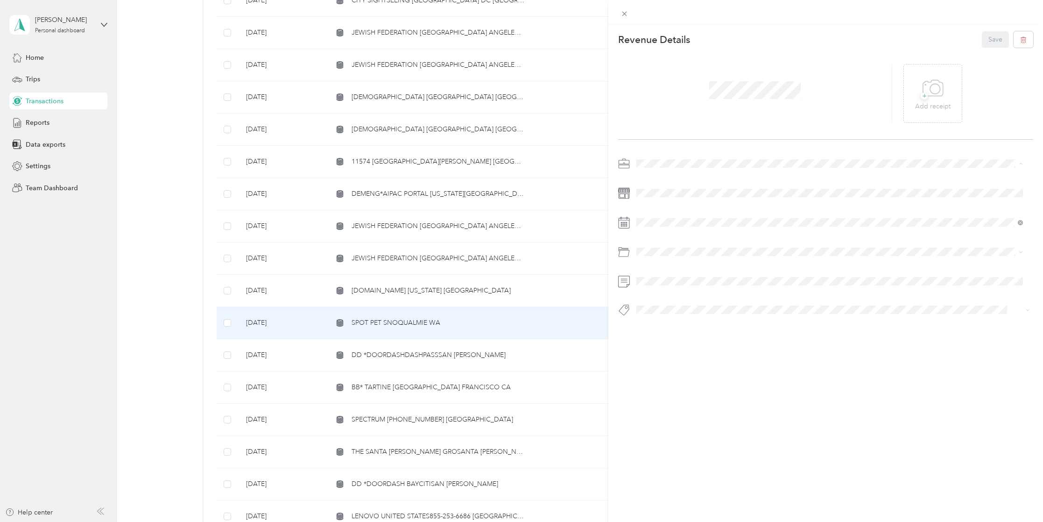
click at [666, 193] on div "Personal" at bounding box center [830, 196] width 380 height 10
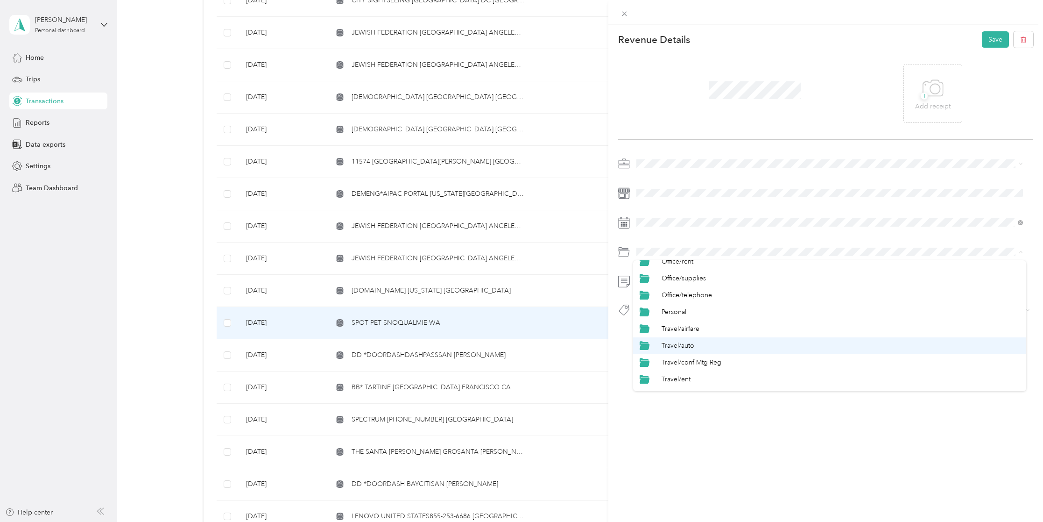
scroll to position [420, 0]
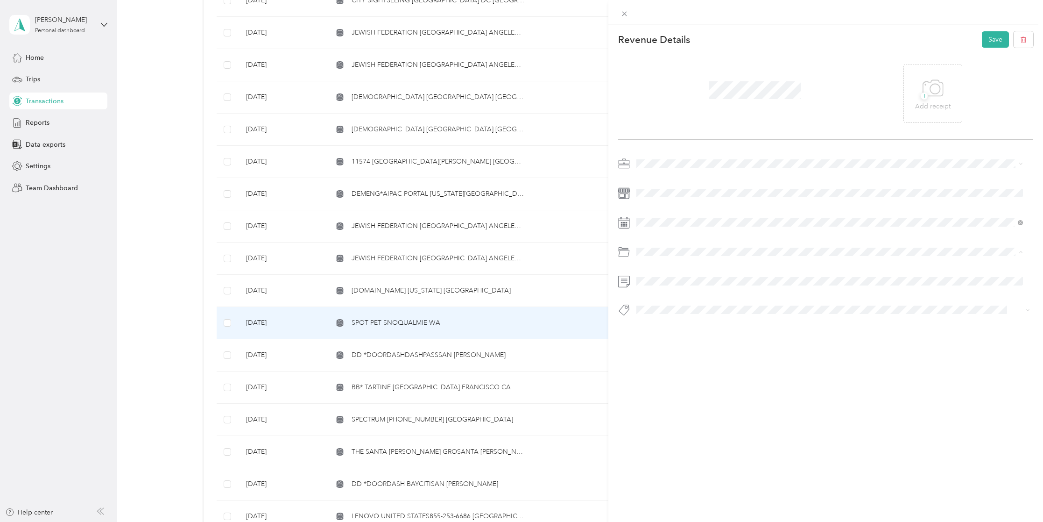
click at [690, 298] on li "Personal" at bounding box center [829, 304] width 393 height 17
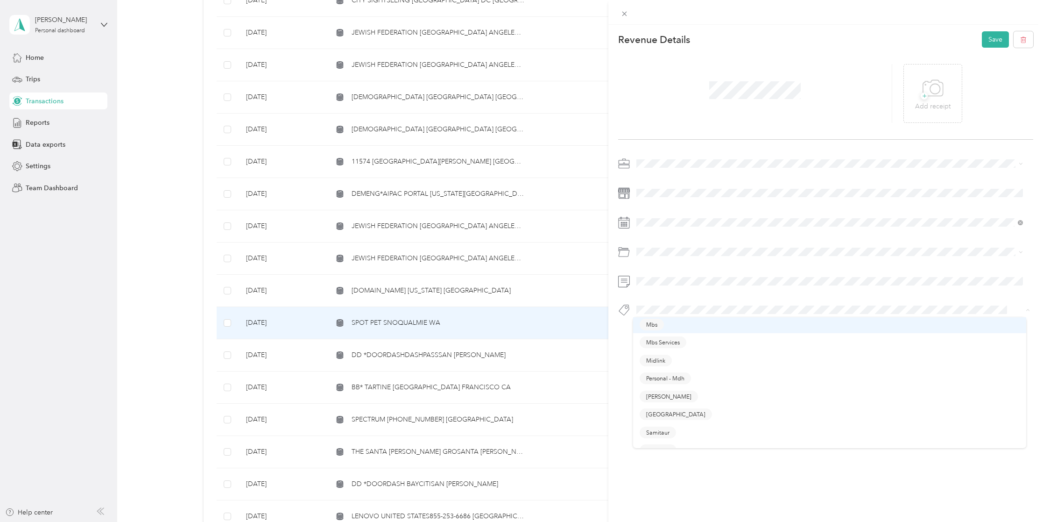
scroll to position [233, 0]
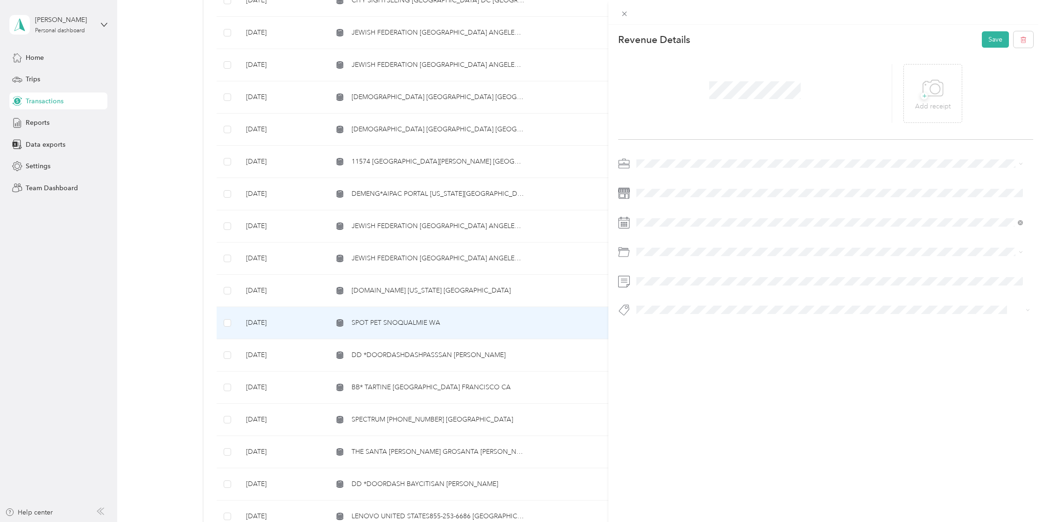
click at [673, 337] on li "Personal - Mdh" at bounding box center [829, 341] width 393 height 18
click at [995, 39] on button "Save" at bounding box center [995, 39] width 27 height 16
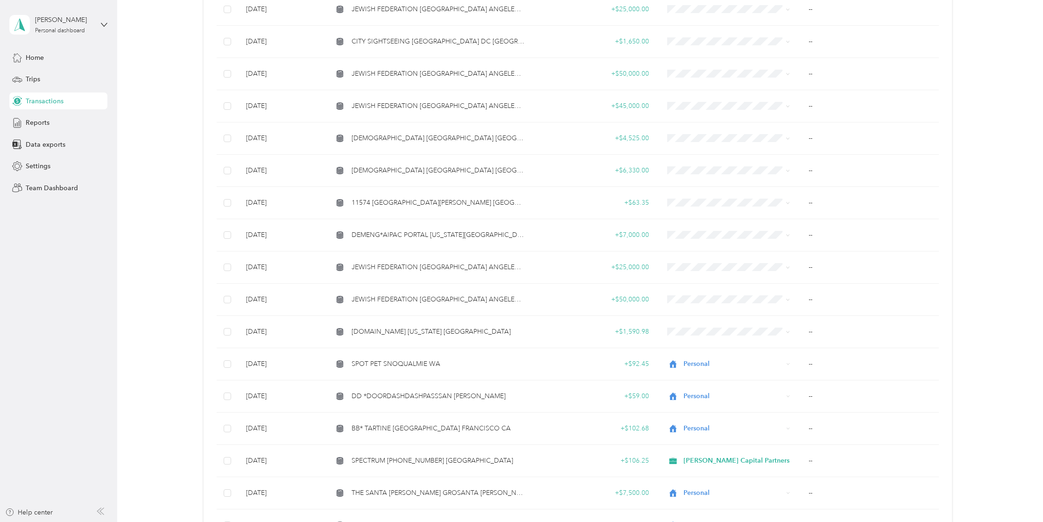
scroll to position [327, 0]
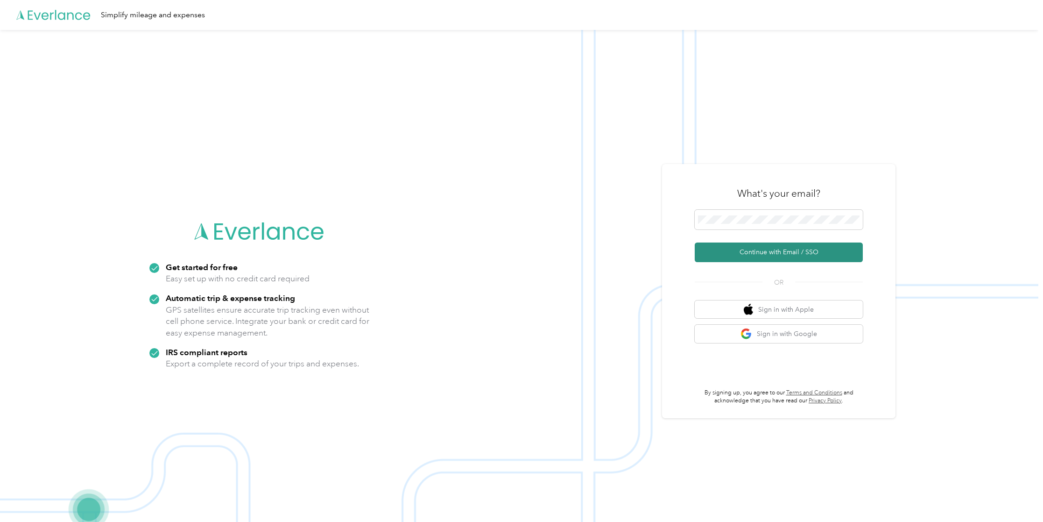
click at [782, 247] on button "Continue with Email / SSO" at bounding box center [779, 252] width 168 height 20
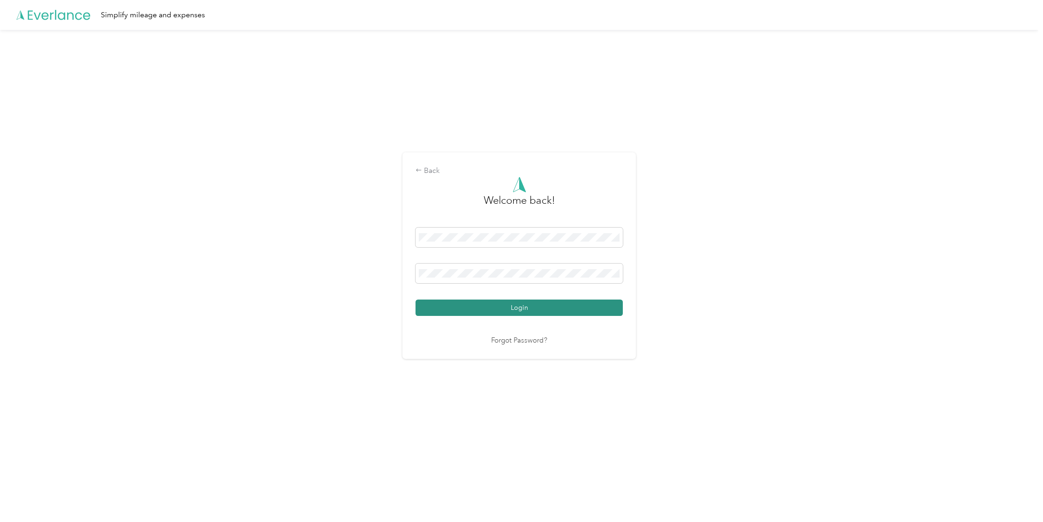
drag, startPoint x: 512, startPoint y: 303, endPoint x: 1044, endPoint y: 359, distance: 534.8
click at [512, 303] on button "Login" at bounding box center [519, 307] width 207 height 16
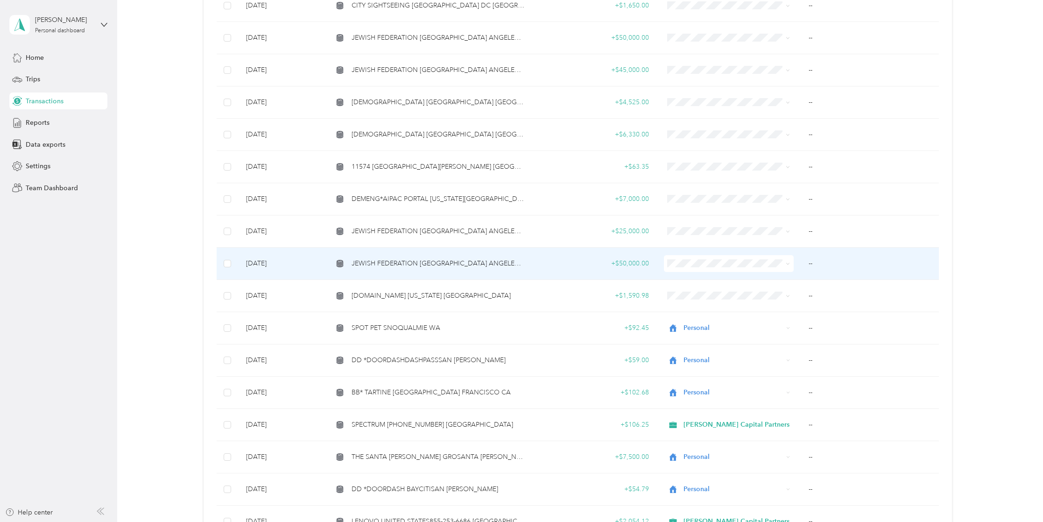
scroll to position [374, 0]
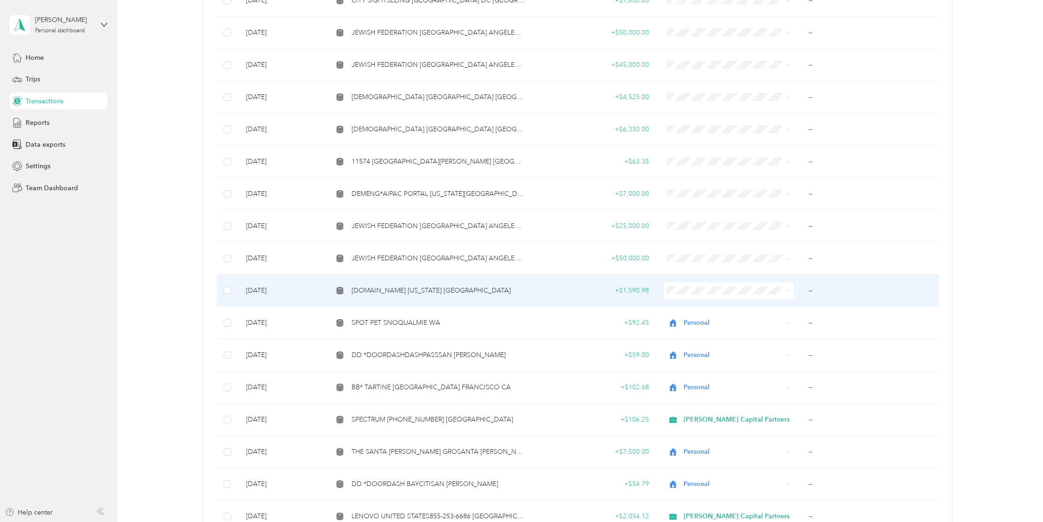
click at [438, 287] on span "[DOMAIN_NAME] [US_STATE] [GEOGRAPHIC_DATA]" at bounding box center [431, 290] width 159 height 10
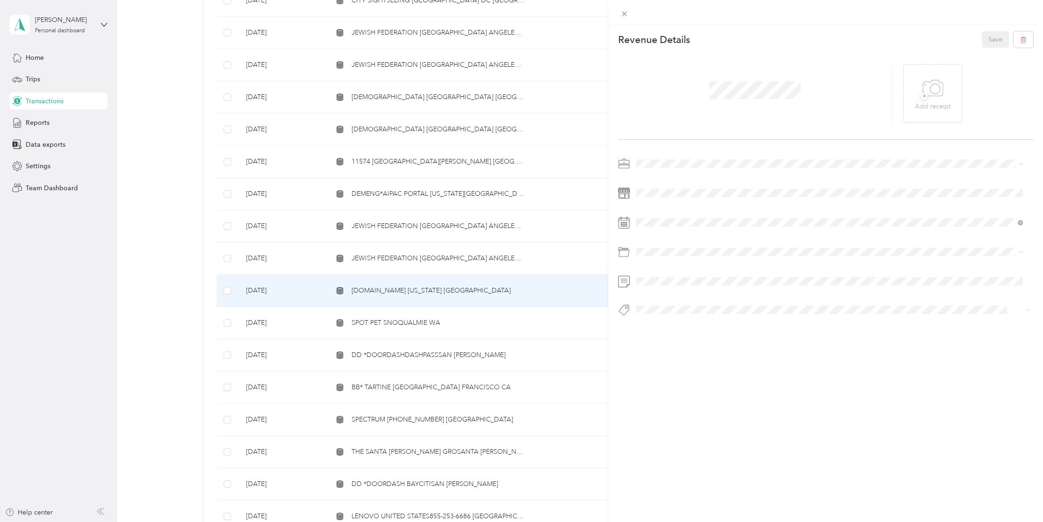
drag, startPoint x: 664, startPoint y: 175, endPoint x: 677, endPoint y: 173, distance: 12.3
click at [668, 175] on div "[PERSON_NAME] Capital Partners" at bounding box center [830, 180] width 380 height 10
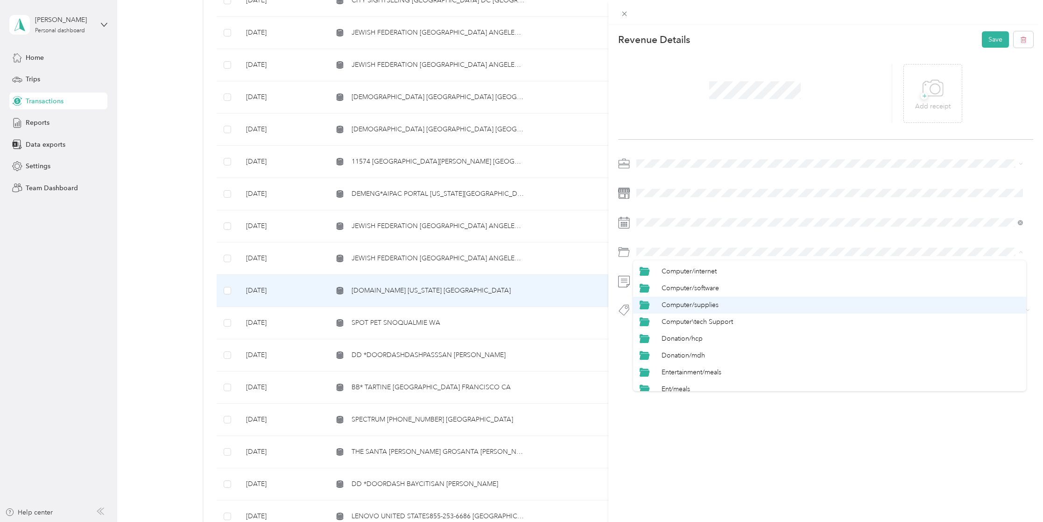
scroll to position [140, 0]
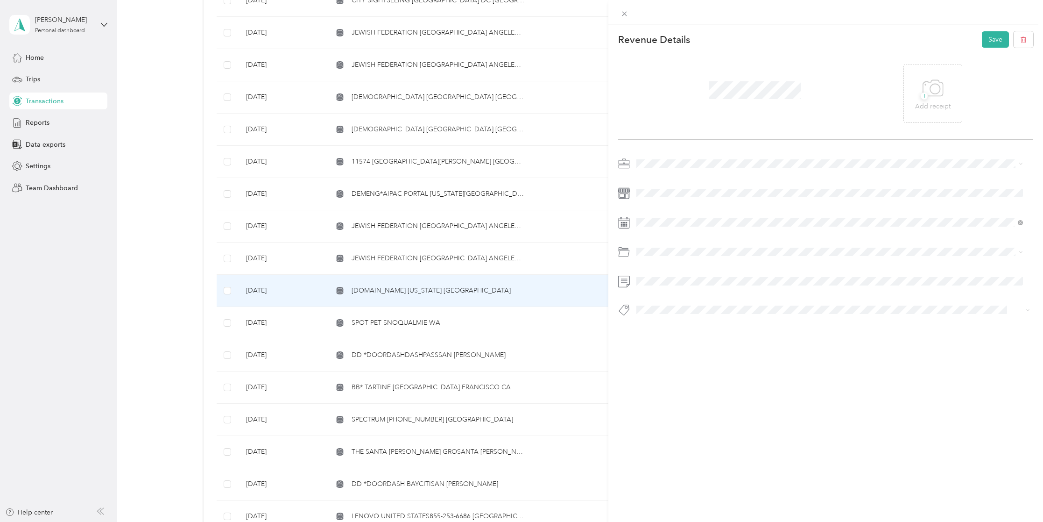
click at [691, 336] on li "Donation/hcp" at bounding box center [829, 328] width 393 height 17
click at [653, 322] on span "Hcp 100" at bounding box center [657, 326] width 22 height 8
click at [932, 77] on icon at bounding box center [933, 89] width 21 height 26
click at [984, 42] on button "Save" at bounding box center [995, 39] width 27 height 16
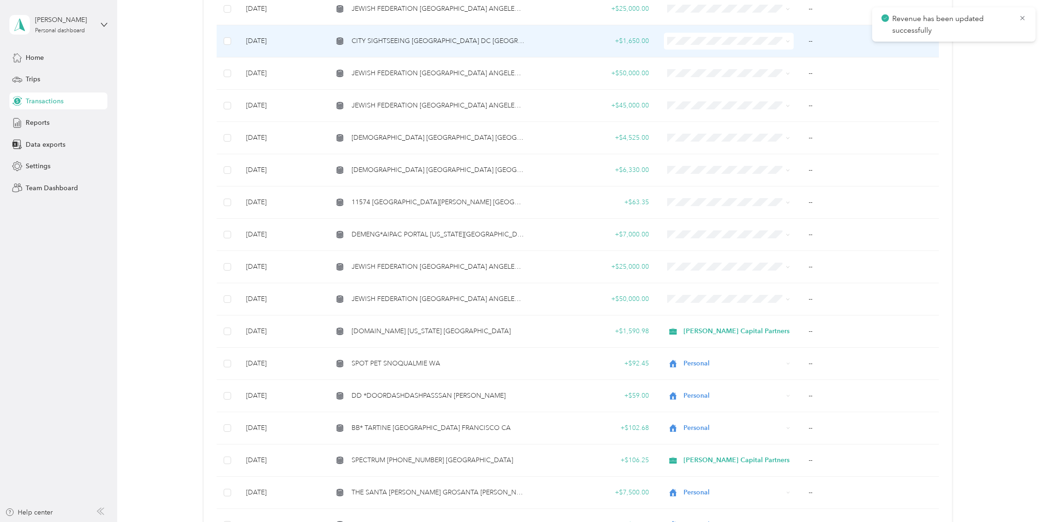
scroll to position [327, 0]
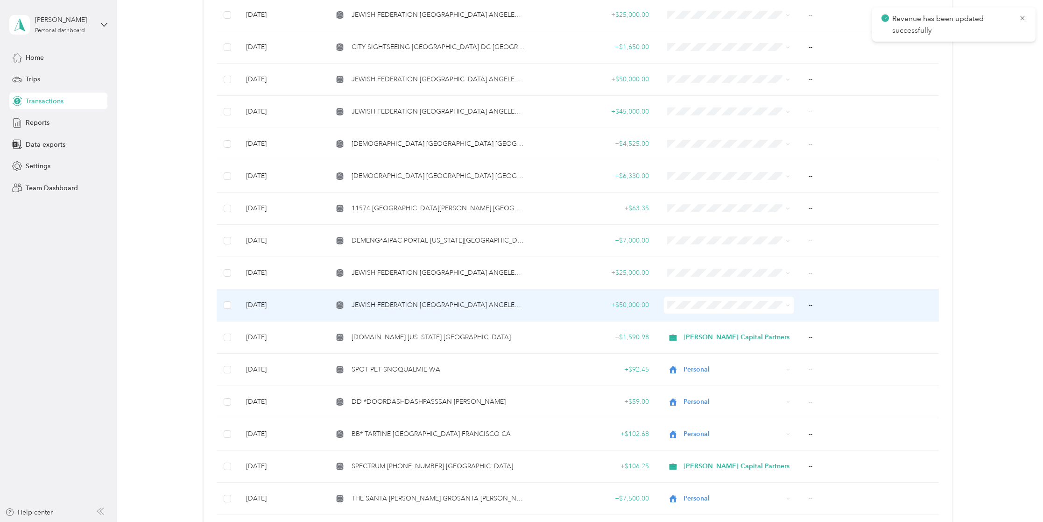
click at [417, 304] on span "JEWISH FEDERATION [GEOGRAPHIC_DATA] ANGELES [GEOGRAPHIC_DATA]" at bounding box center [438, 305] width 173 height 10
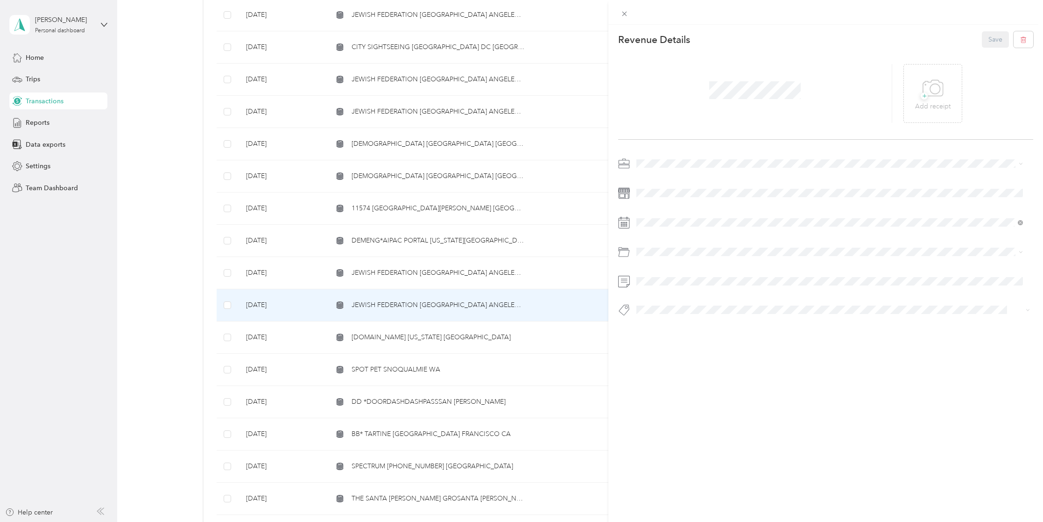
click at [680, 198] on li "Personal" at bounding box center [829, 196] width 393 height 16
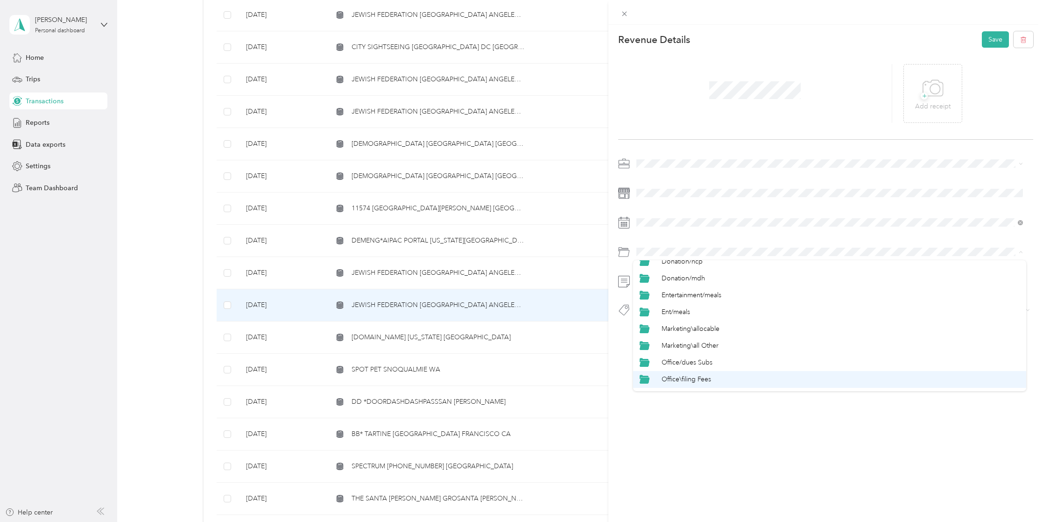
scroll to position [187, 0]
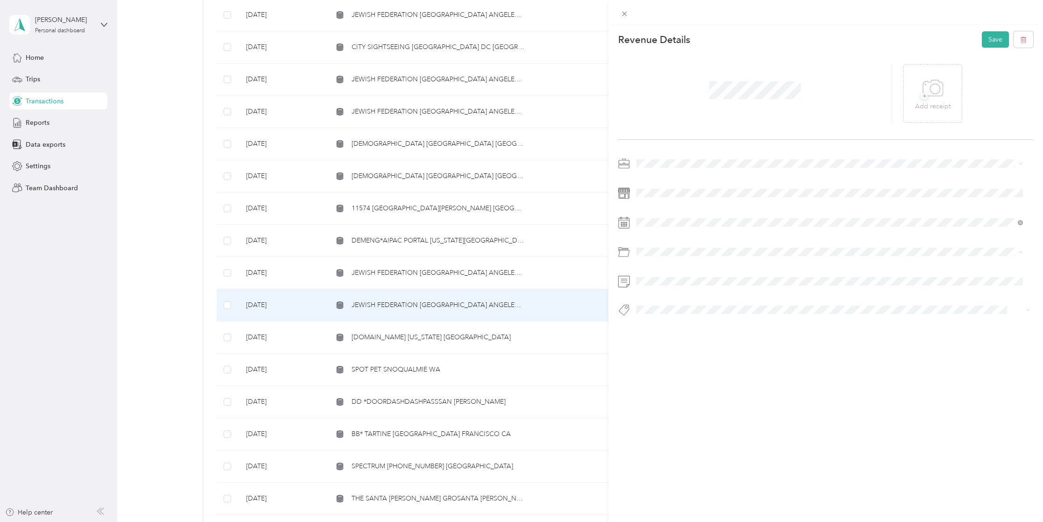
click at [706, 307] on ol "Category Auto/operating Expense Auto/other Auto/tolls Parking Benefits\other Eb…" at bounding box center [829, 325] width 393 height 131
click at [647, 322] on span "Hcp 100" at bounding box center [657, 326] width 22 height 8
click at [670, 309] on icon "button" at bounding box center [668, 311] width 6 height 6
click at [663, 329] on li "Personal - Mdh" at bounding box center [829, 326] width 393 height 18
click at [989, 35] on button "Save" at bounding box center [995, 39] width 27 height 16
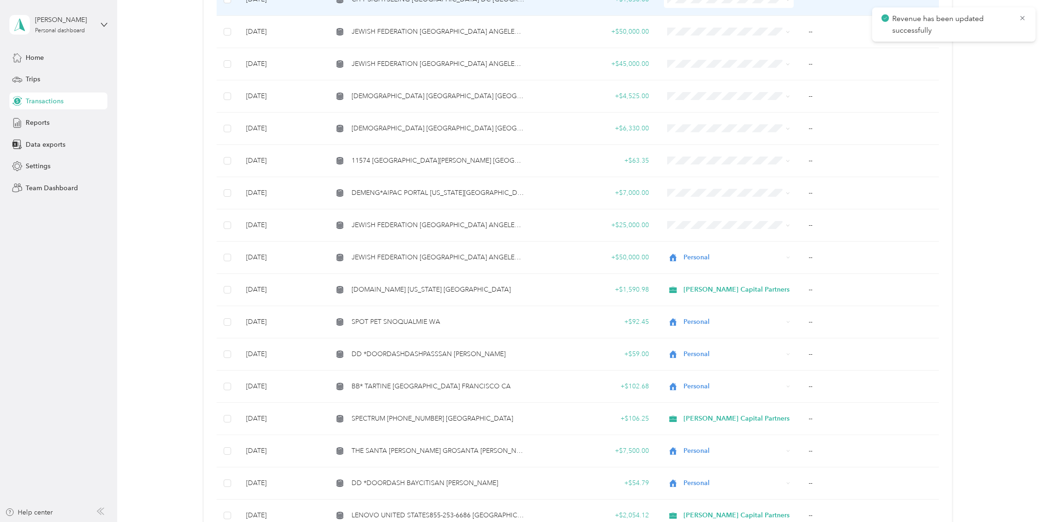
scroll to position [420, 0]
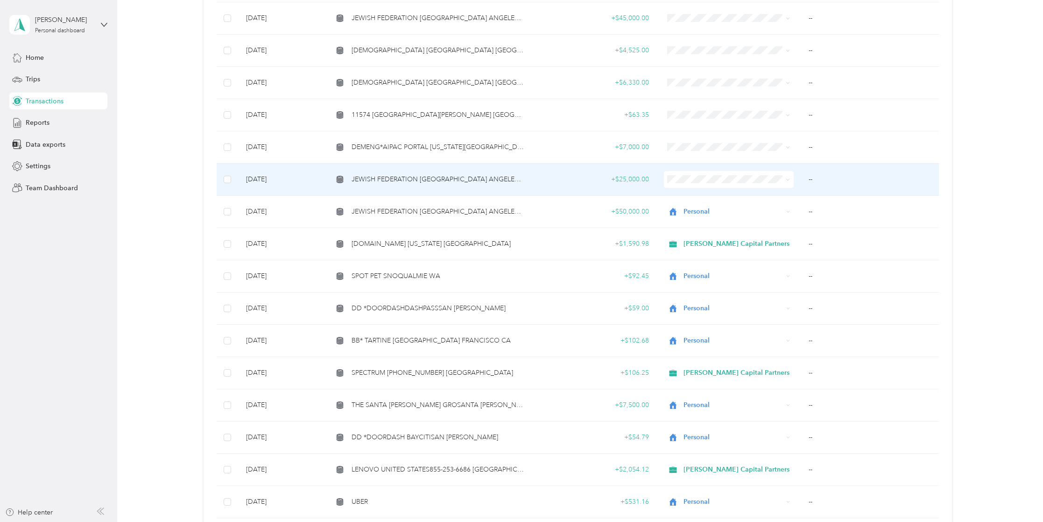
click at [414, 183] on span "JEWISH FEDERATION [GEOGRAPHIC_DATA] ANGELES [GEOGRAPHIC_DATA]" at bounding box center [438, 179] width 173 height 10
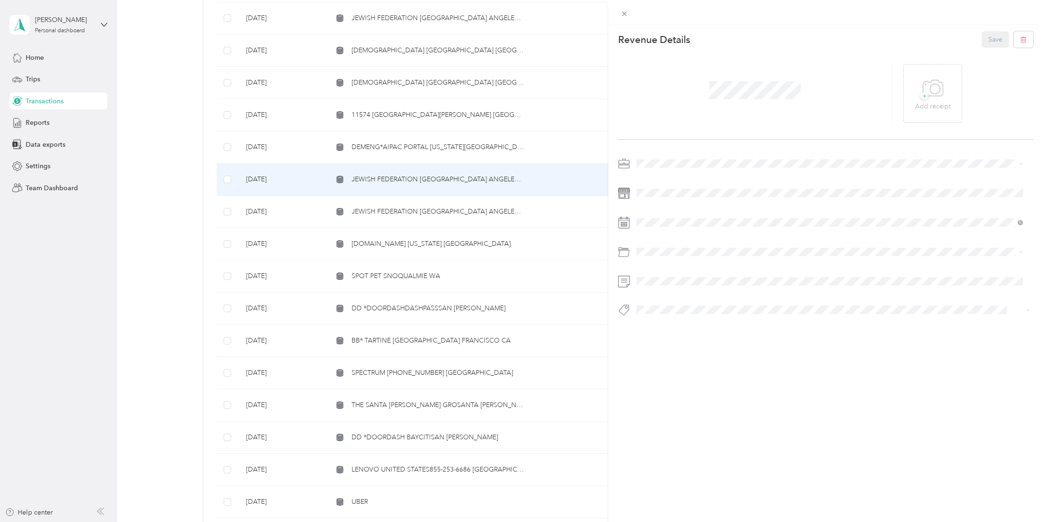
click at [669, 198] on li "Personal" at bounding box center [829, 193] width 393 height 16
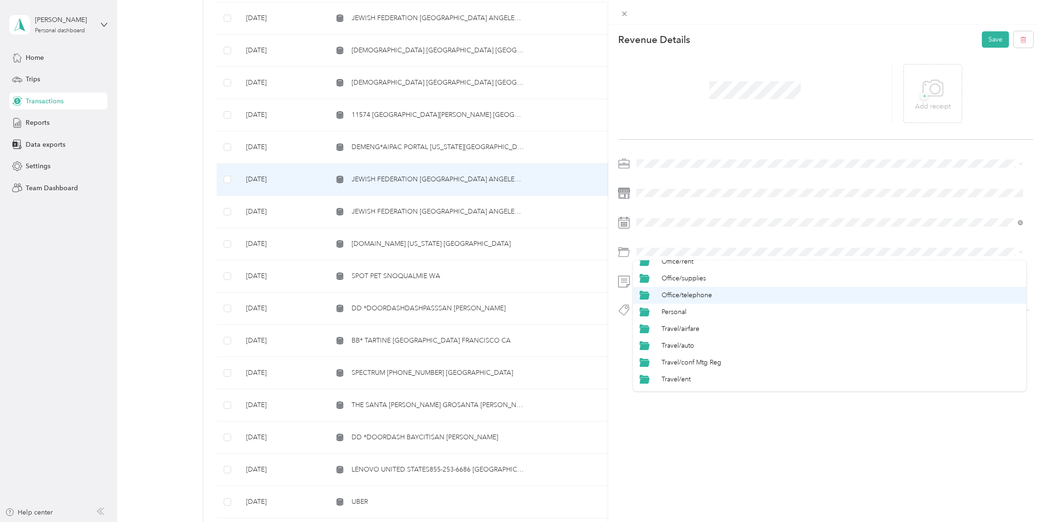
scroll to position [420, 0]
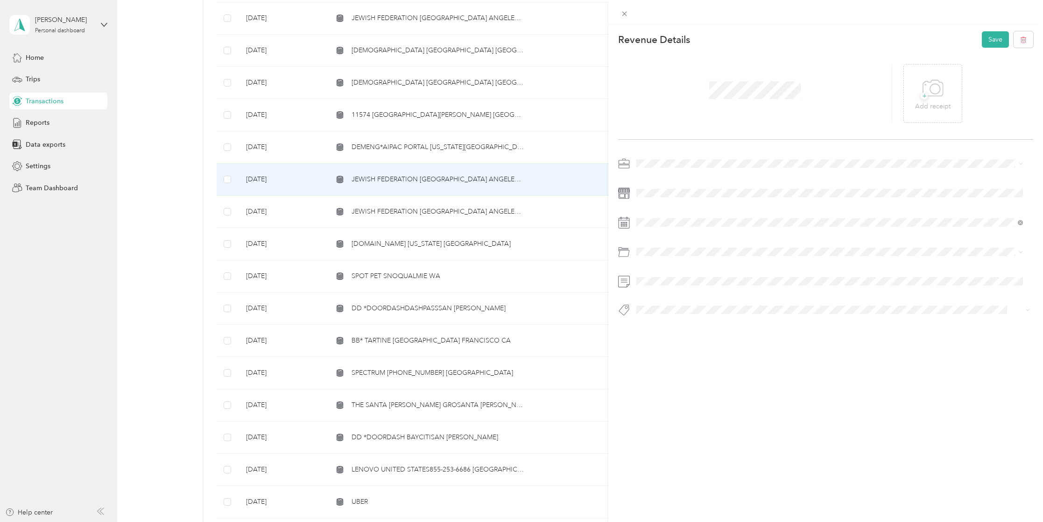
click at [710, 309] on li "Personal" at bounding box center [829, 304] width 393 height 17
click at [650, 327] on button "Hcp 100" at bounding box center [657, 323] width 35 height 12
click at [988, 38] on button "Save" at bounding box center [995, 39] width 27 height 16
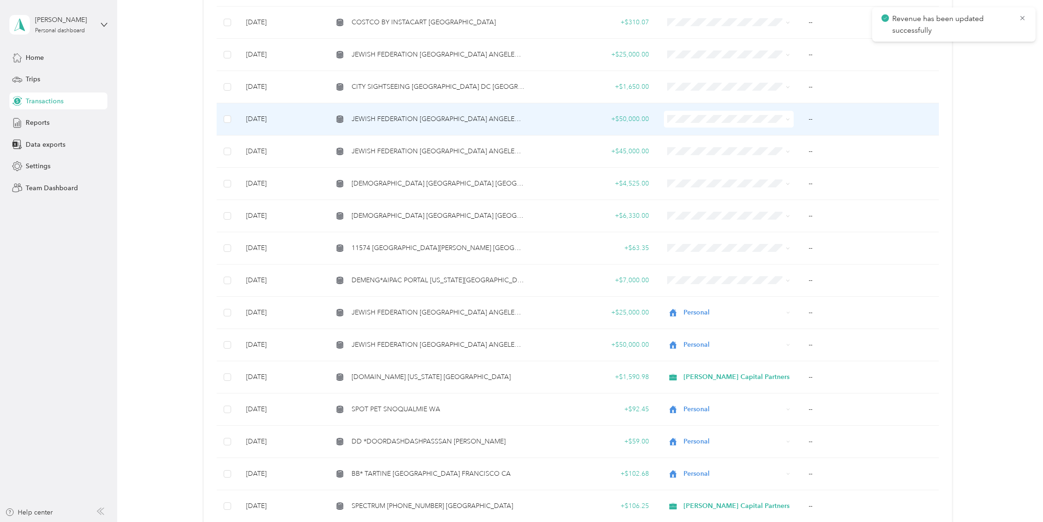
scroll to position [280, 0]
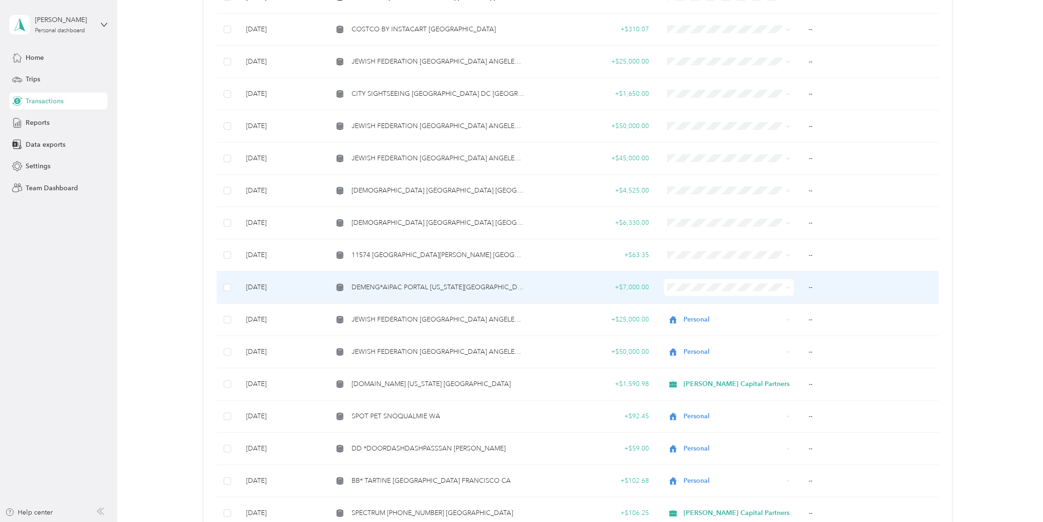
click at [444, 293] on td "DEMENG*AIPAC PORTAL [US_STATE][GEOGRAPHIC_DATA]" at bounding box center [428, 287] width 207 height 32
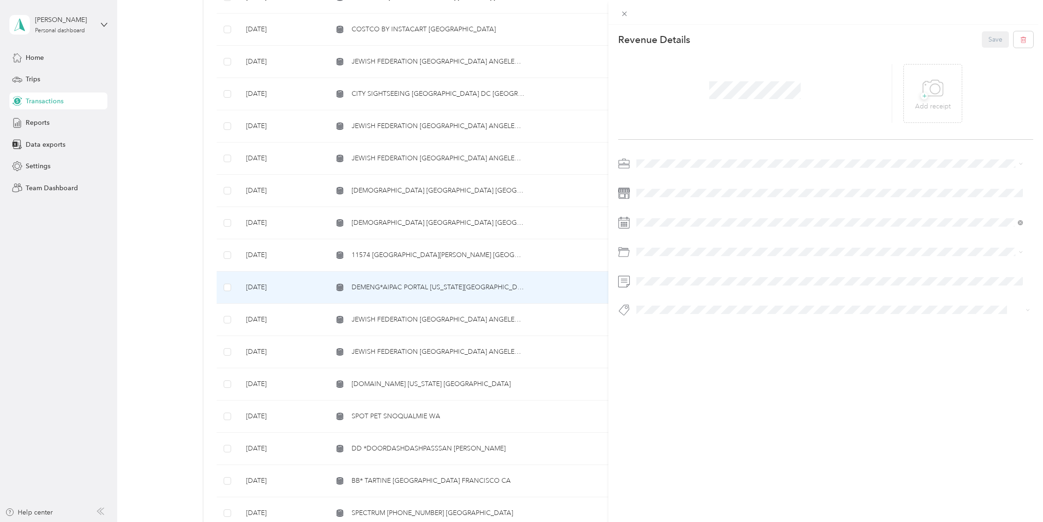
click at [662, 192] on span "Personal" at bounding box center [652, 192] width 25 height 8
click at [656, 247] on span at bounding box center [833, 251] width 400 height 15
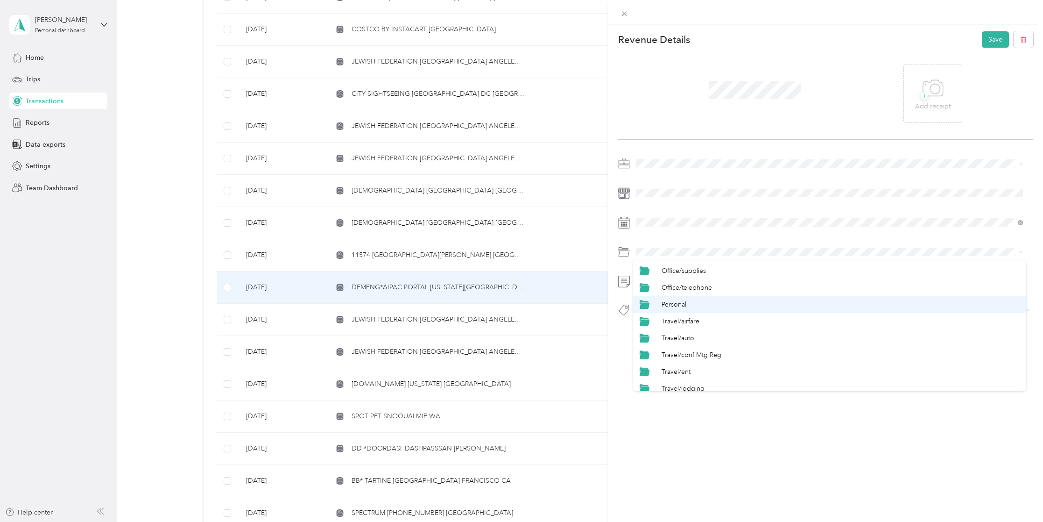
scroll to position [414, 0]
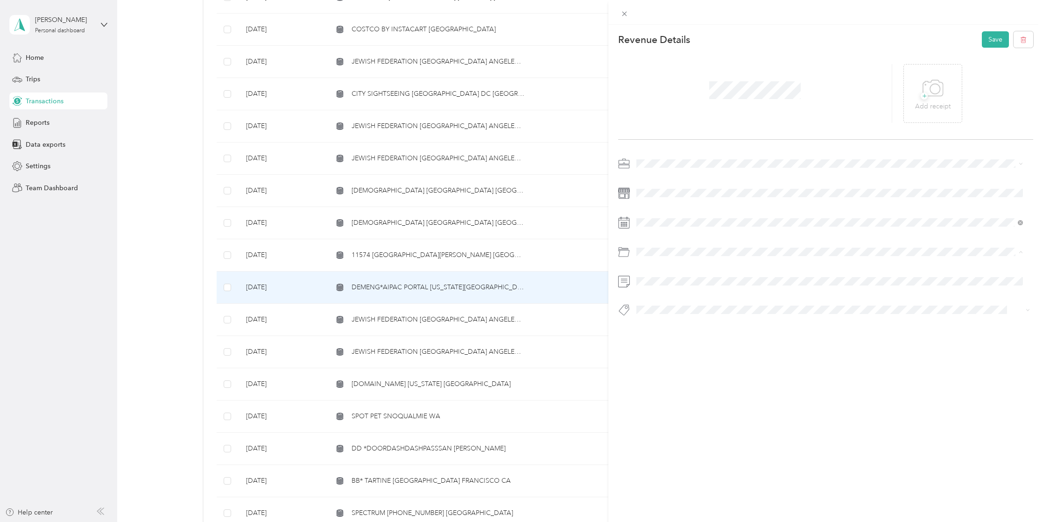
click at [695, 307] on div "Personal" at bounding box center [841, 311] width 358 height 10
click at [674, 301] on div at bounding box center [825, 239] width 415 height 167
click at [662, 321] on button "Hcp 100" at bounding box center [657, 326] width 35 height 12
click at [993, 43] on button "Save" at bounding box center [995, 39] width 27 height 16
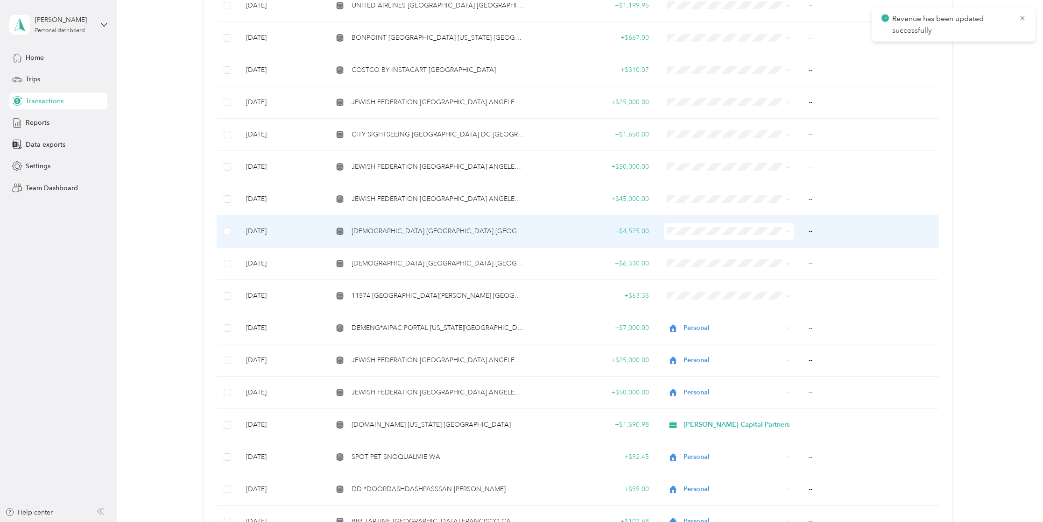
scroll to position [233, 0]
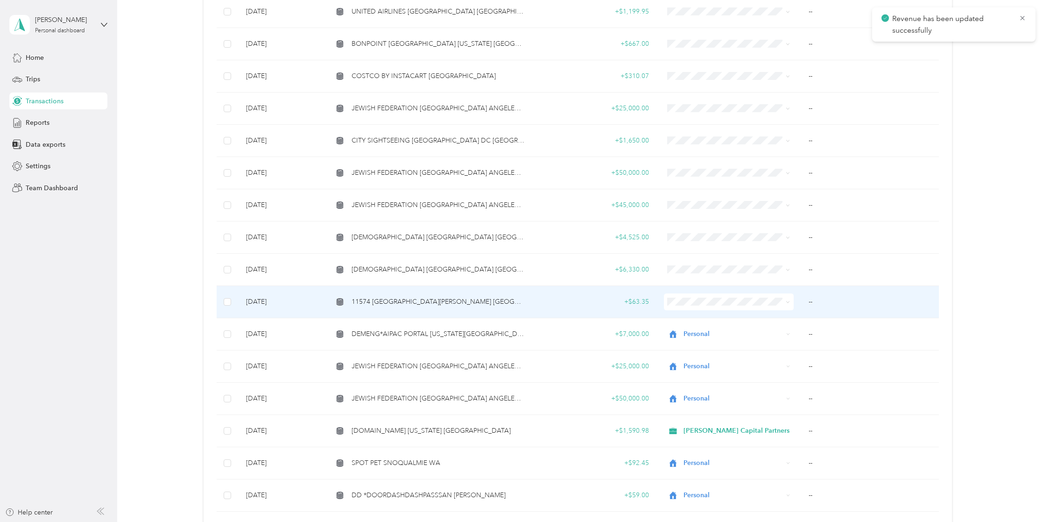
click at [423, 292] on td "11574 [GEOGRAPHIC_DATA][PERSON_NAME] [GEOGRAPHIC_DATA]" at bounding box center [428, 302] width 207 height 32
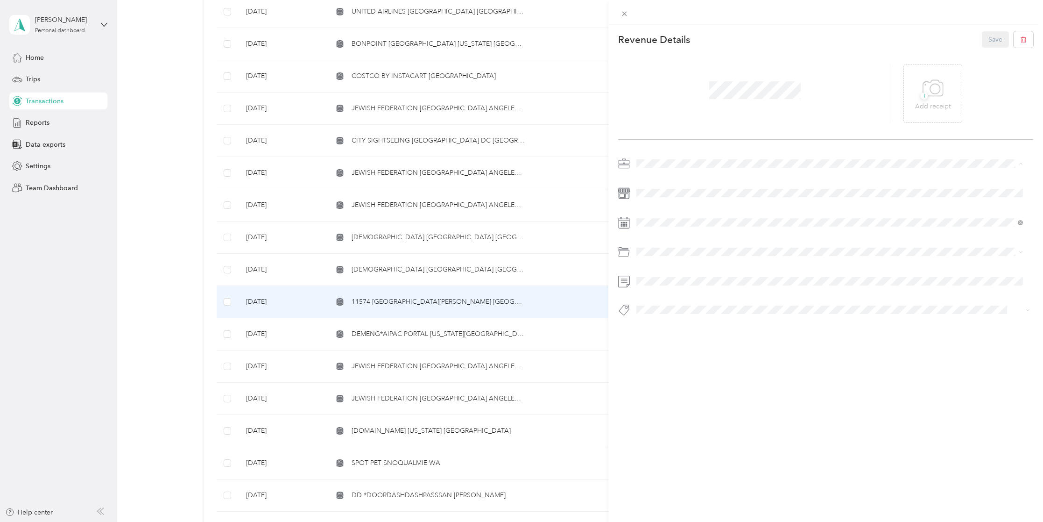
click at [657, 202] on li "Personal" at bounding box center [829, 196] width 393 height 16
click at [659, 246] on span at bounding box center [833, 251] width 400 height 15
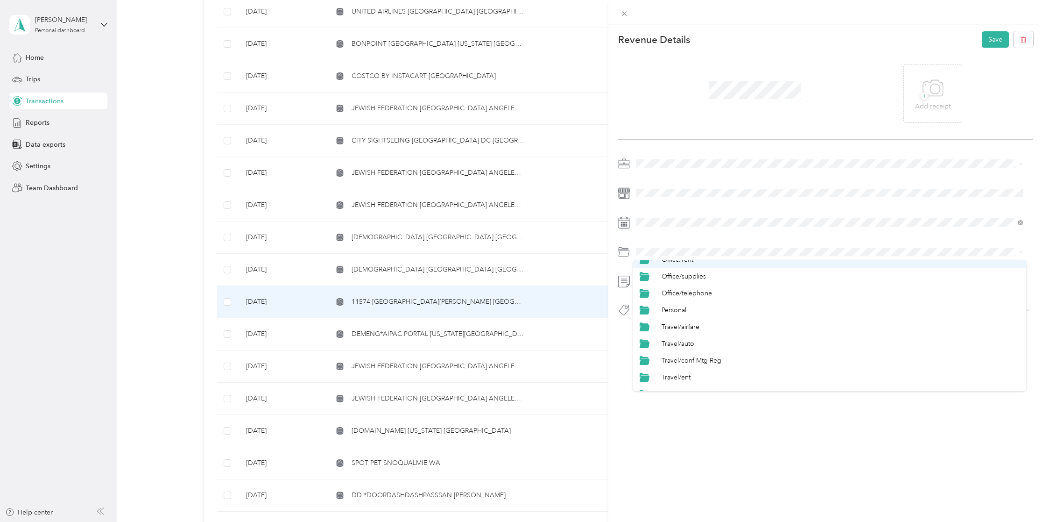
scroll to position [420, 0]
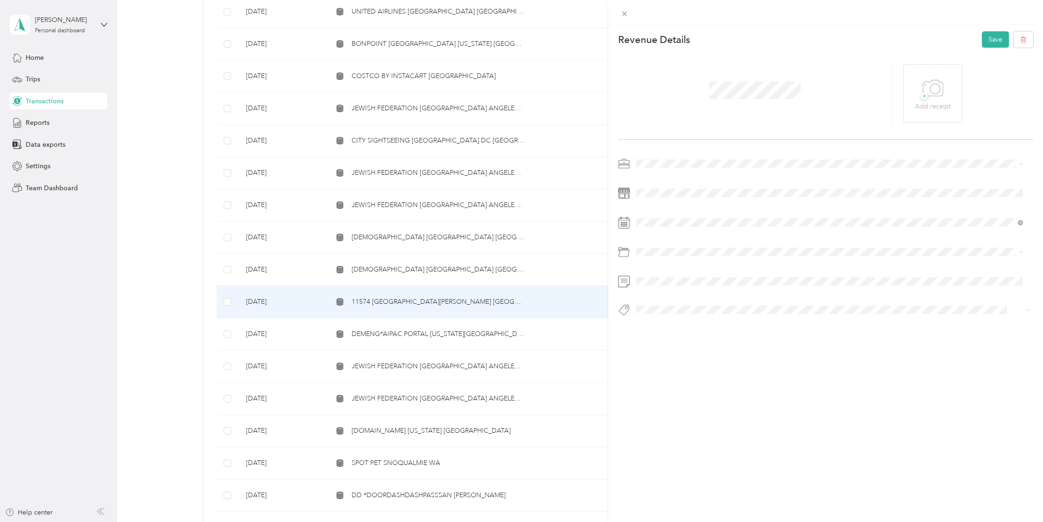
click at [689, 299] on li "Personal" at bounding box center [829, 304] width 393 height 17
click at [666, 325] on span "Personal - Mdh" at bounding box center [665, 326] width 38 height 8
click at [998, 37] on button "Save" at bounding box center [995, 39] width 27 height 16
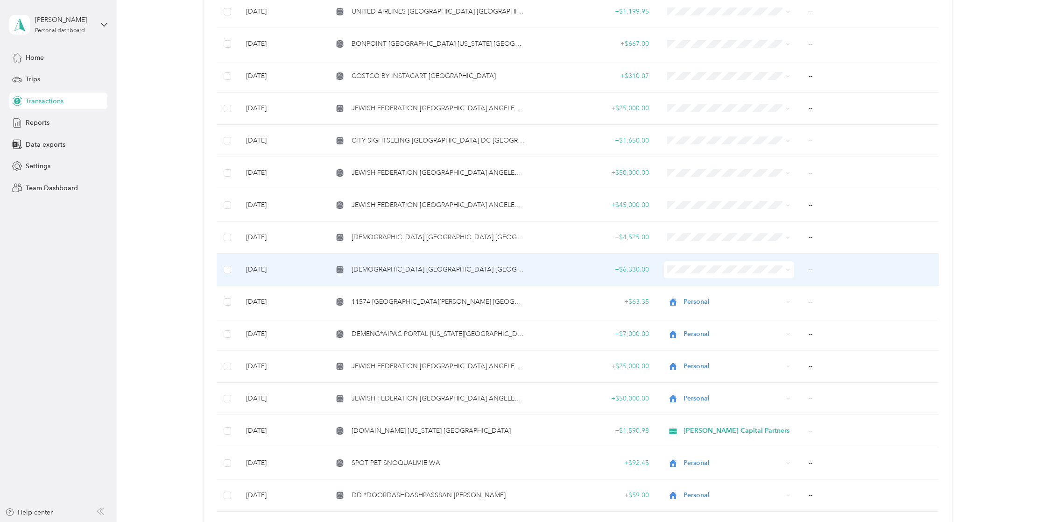
click at [422, 261] on td "[DEMOGRAPHIC_DATA] [GEOGRAPHIC_DATA] [GEOGRAPHIC_DATA]" at bounding box center [428, 270] width 207 height 32
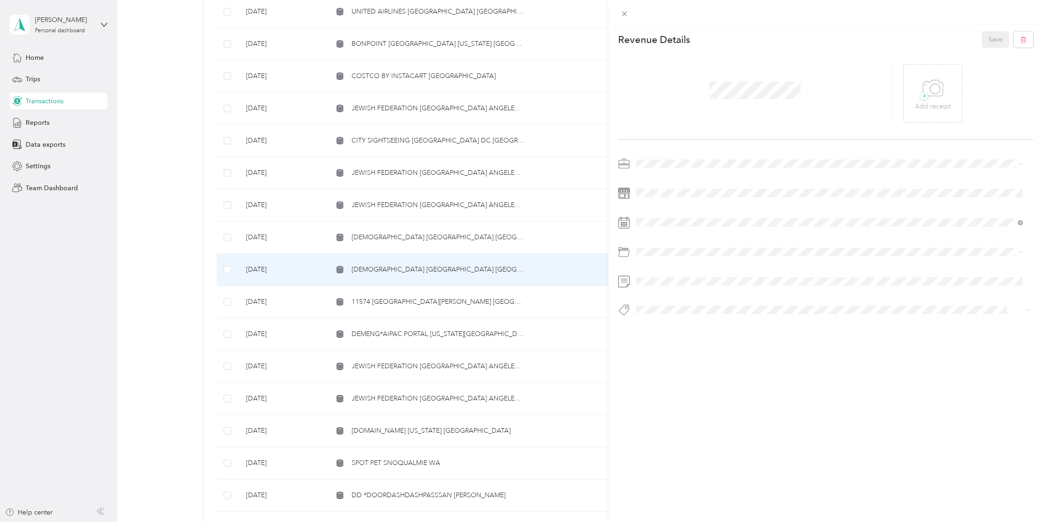
click at [660, 168] on span at bounding box center [833, 163] width 400 height 15
click at [667, 190] on li "Personal" at bounding box center [829, 196] width 393 height 16
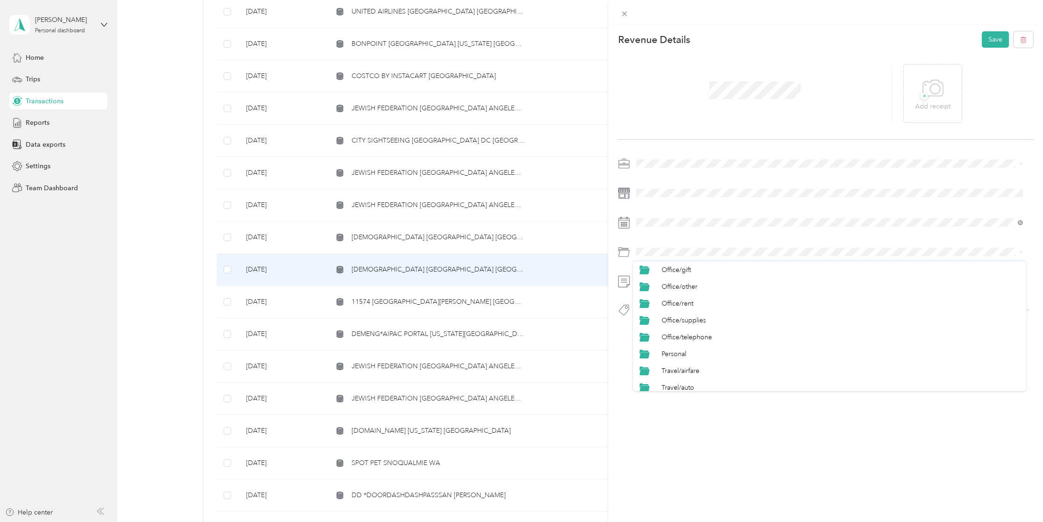
scroll to position [374, 0]
click at [694, 353] on div "Personal" at bounding box center [841, 351] width 358 height 10
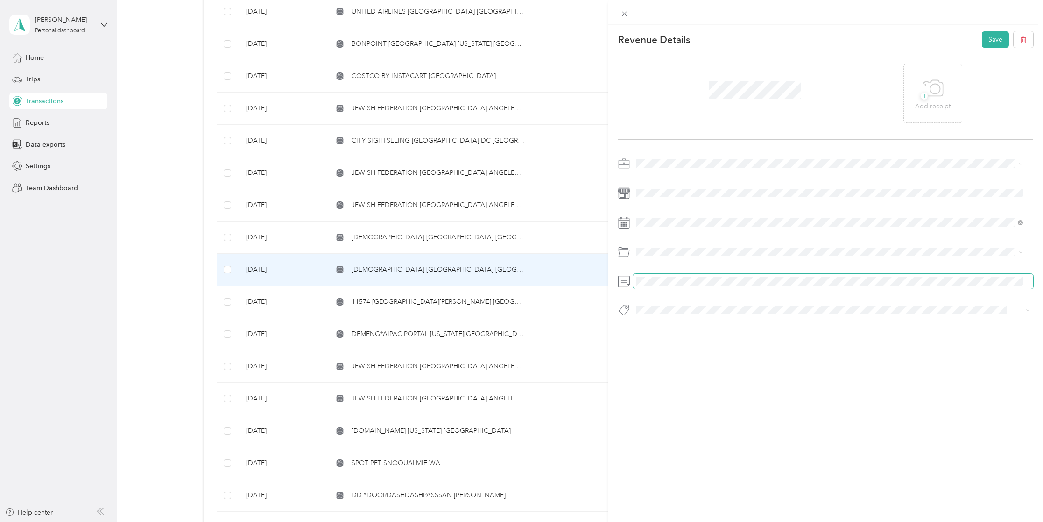
click at [686, 284] on span at bounding box center [833, 281] width 400 height 15
click at [682, 327] on button "Personal - Mdh" at bounding box center [665, 326] width 51 height 12
click at [536, 267] on div "This revenue cannot be edited because it is either under review, approved, or p…" at bounding box center [521, 261] width 1043 height 522
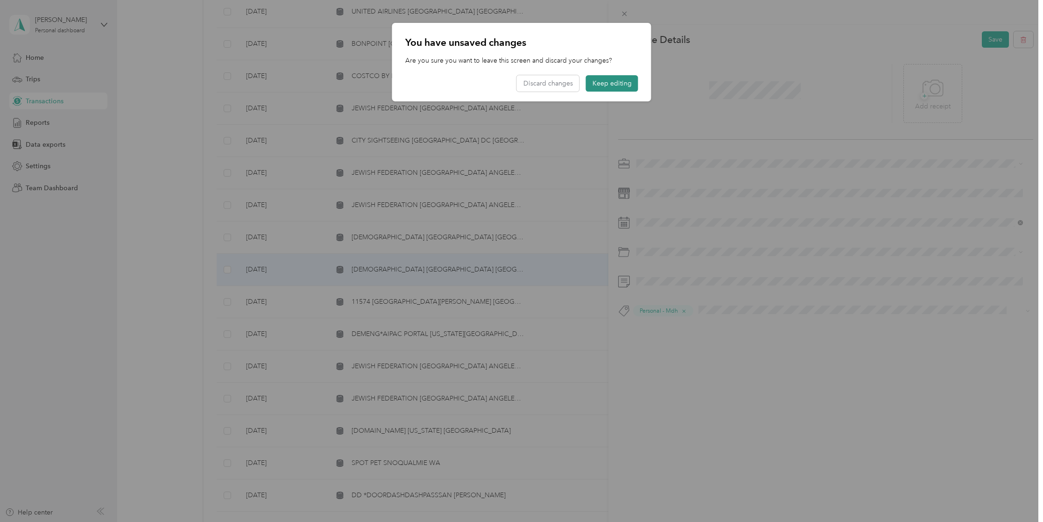
click at [607, 88] on button "Keep editing" at bounding box center [612, 83] width 52 height 16
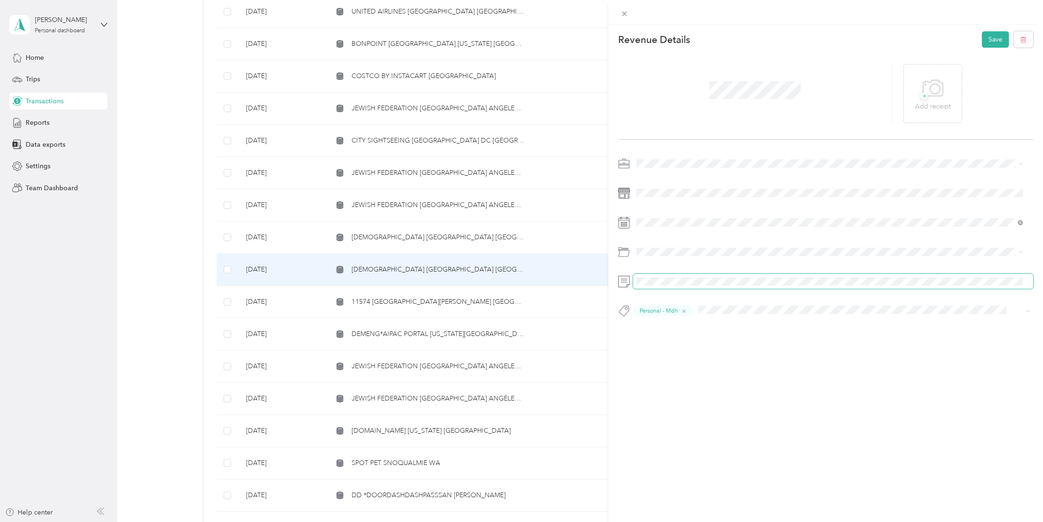
click at [706, 276] on span at bounding box center [833, 281] width 400 height 15
drag, startPoint x: 988, startPoint y: 36, endPoint x: 995, endPoint y: 38, distance: 6.5
click at [990, 36] on button "Save" at bounding box center [995, 39] width 27 height 16
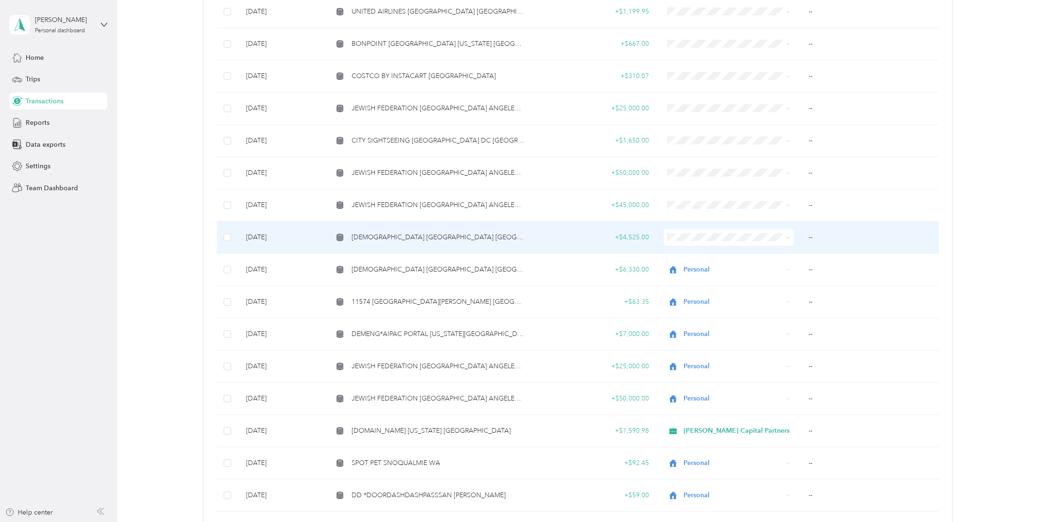
click at [460, 236] on div "[DEMOGRAPHIC_DATA] [GEOGRAPHIC_DATA] [GEOGRAPHIC_DATA]" at bounding box center [429, 237] width 192 height 10
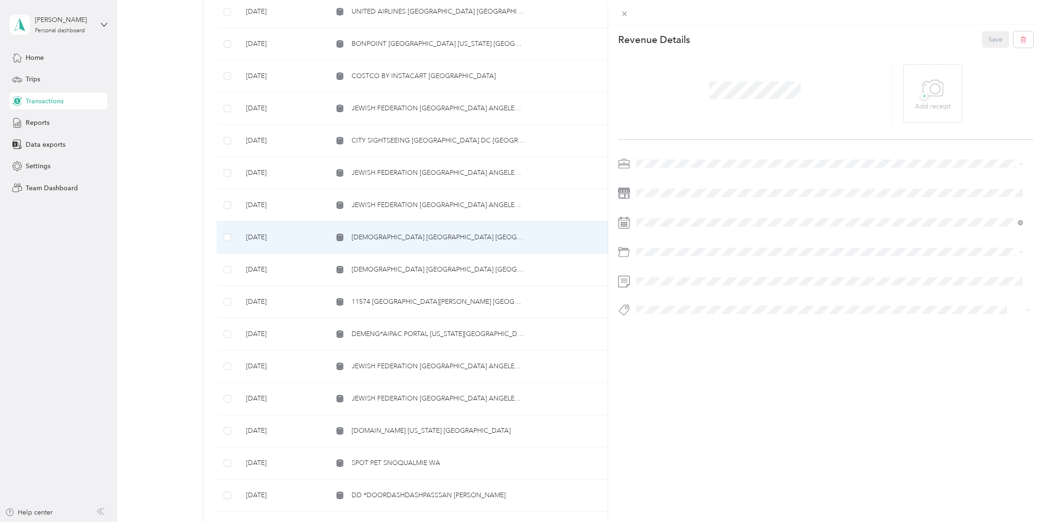
click at [663, 198] on div "Personal" at bounding box center [830, 196] width 380 height 10
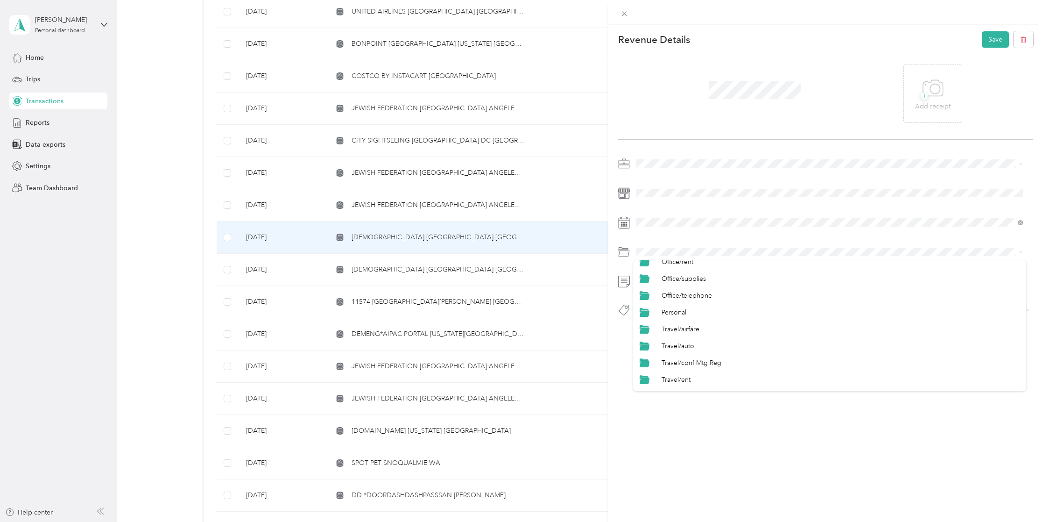
scroll to position [420, 0]
click at [676, 304] on span "Personal" at bounding box center [674, 305] width 25 height 8
click at [669, 329] on li "Personal - Mdh" at bounding box center [829, 326] width 393 height 18
click at [991, 42] on button "Save" at bounding box center [995, 39] width 27 height 16
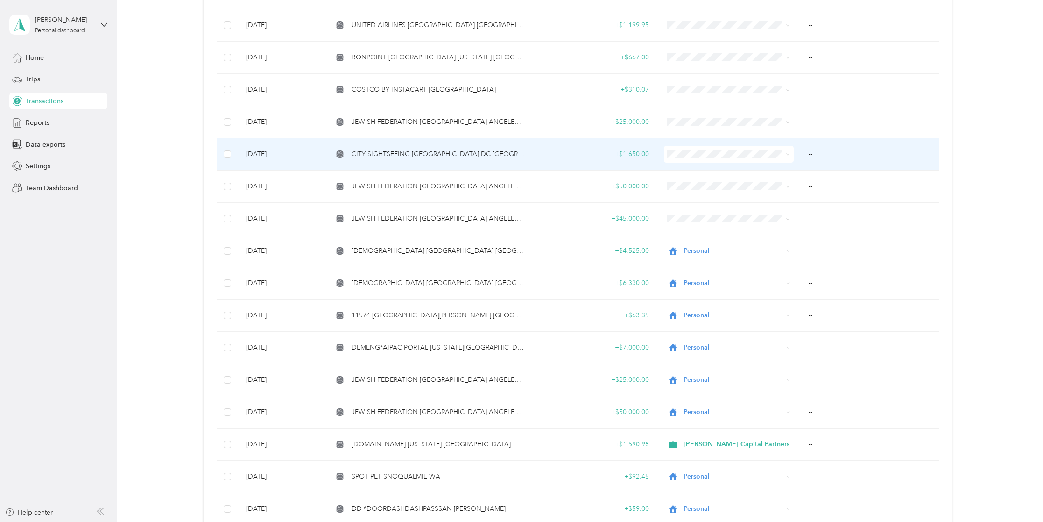
scroll to position [187, 0]
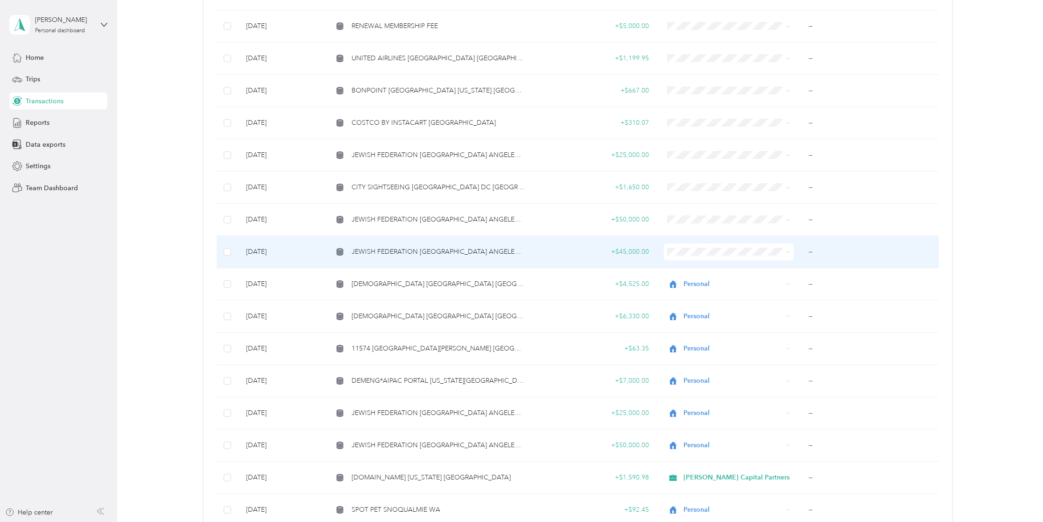
click at [424, 254] on span "JEWISH FEDERATION [GEOGRAPHIC_DATA] ANGELES [GEOGRAPHIC_DATA]" at bounding box center [438, 252] width 173 height 10
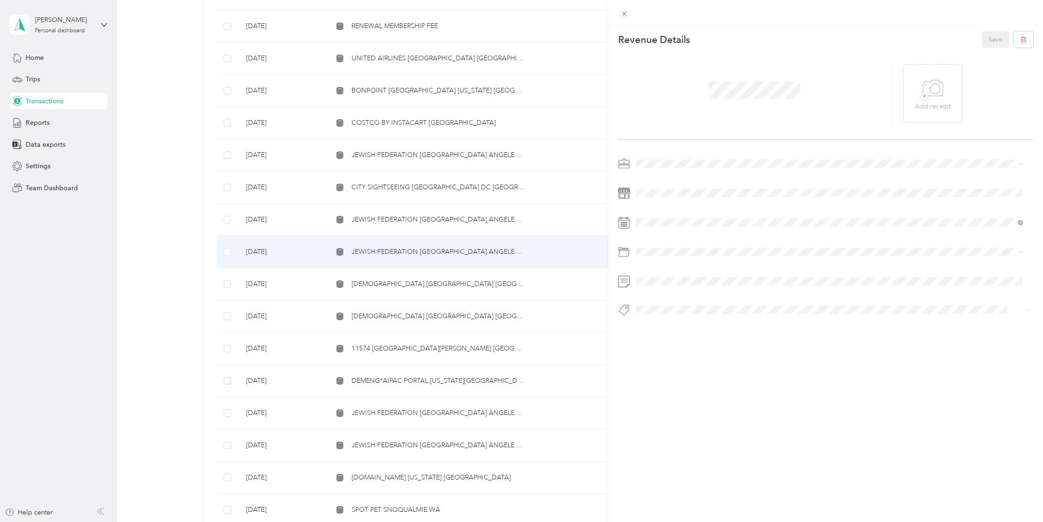
drag, startPoint x: 671, startPoint y: 191, endPoint x: 771, endPoint y: 139, distance: 112.6
click at [671, 189] on li "Personal" at bounding box center [829, 196] width 393 height 16
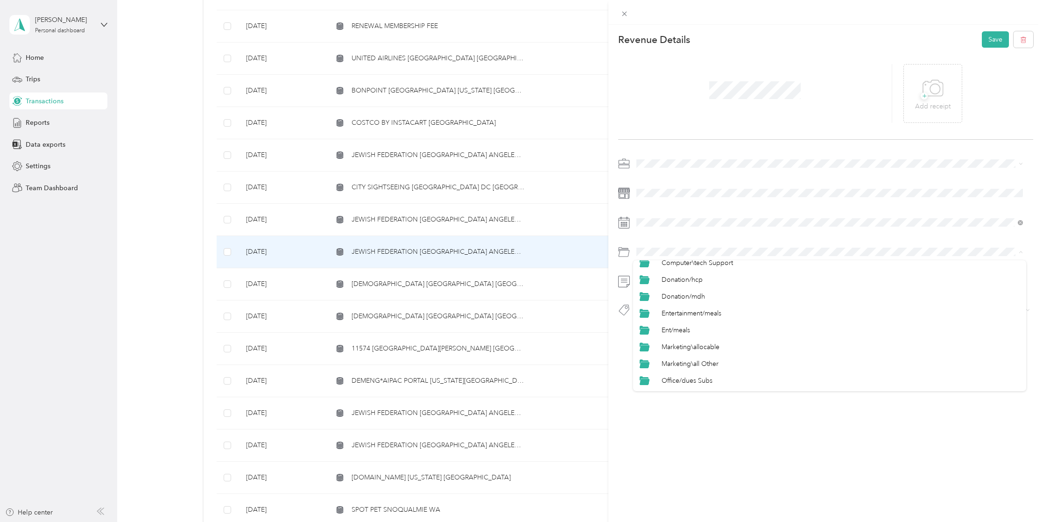
scroll to position [187, 0]
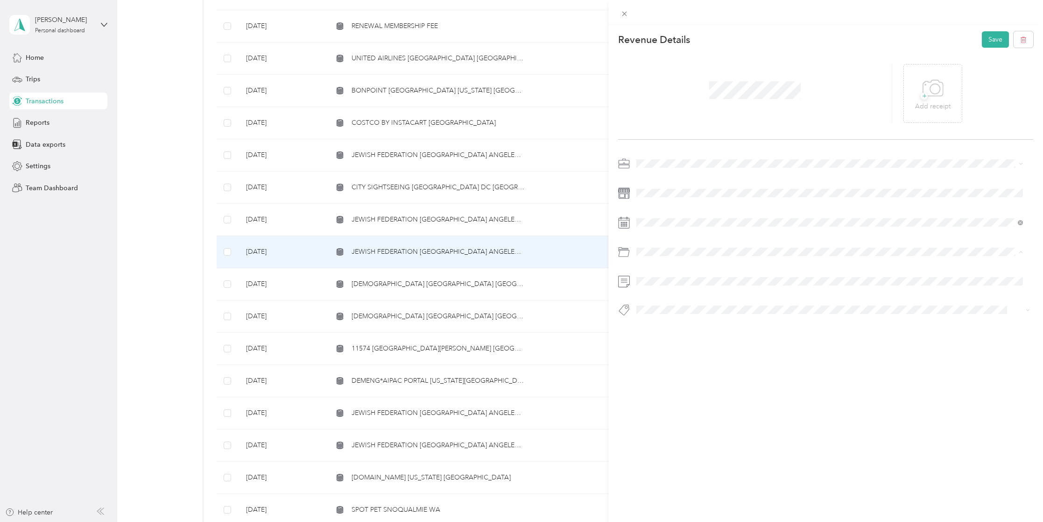
click at [679, 290] on li "Personal" at bounding box center [829, 288] width 393 height 17
click at [669, 328] on button "Personal - Mdh" at bounding box center [665, 326] width 51 height 12
click at [984, 42] on button "Save" at bounding box center [995, 39] width 27 height 16
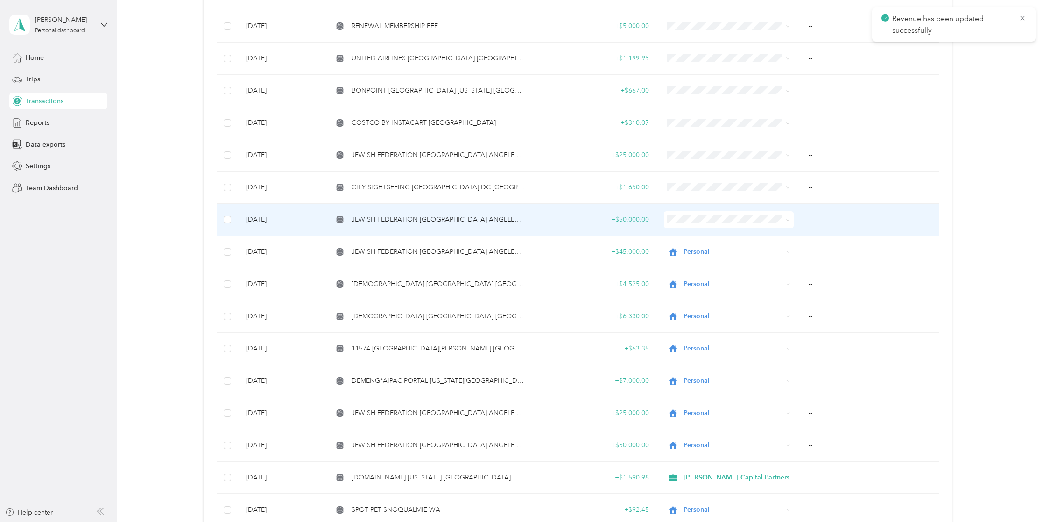
click at [466, 216] on span "JEWISH FEDERATION [GEOGRAPHIC_DATA] ANGELES [GEOGRAPHIC_DATA]" at bounding box center [438, 219] width 173 height 10
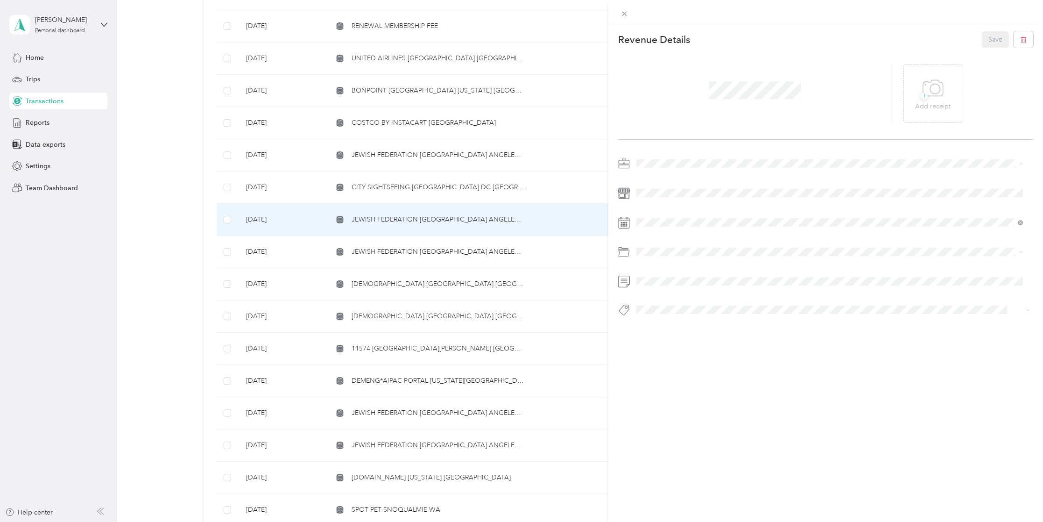
click at [664, 198] on li "Personal" at bounding box center [829, 196] width 393 height 16
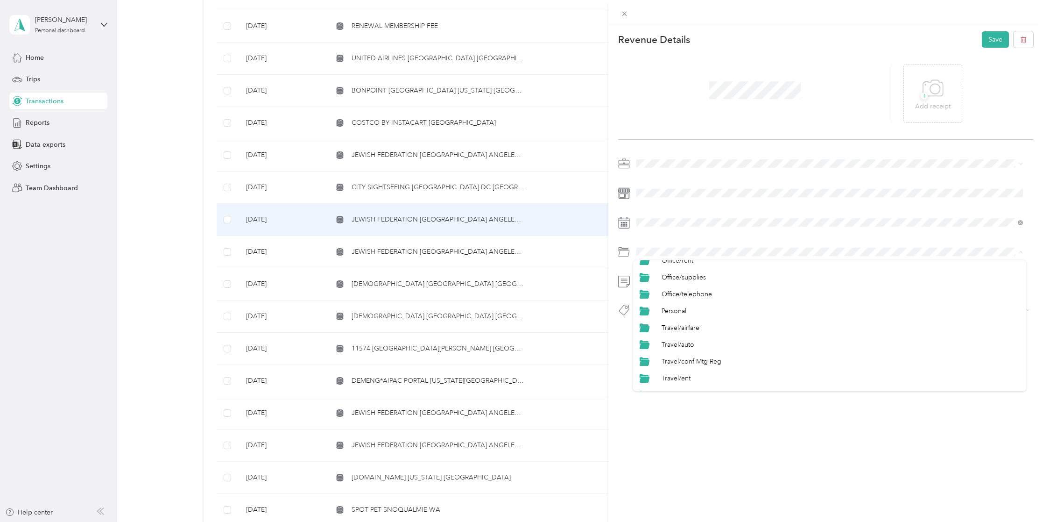
scroll to position [420, 0]
click at [702, 305] on div "Personal" at bounding box center [841, 304] width 358 height 10
click at [683, 322] on span "Personal - Mdh" at bounding box center [665, 326] width 38 height 8
click at [988, 46] on button "Save" at bounding box center [995, 39] width 27 height 16
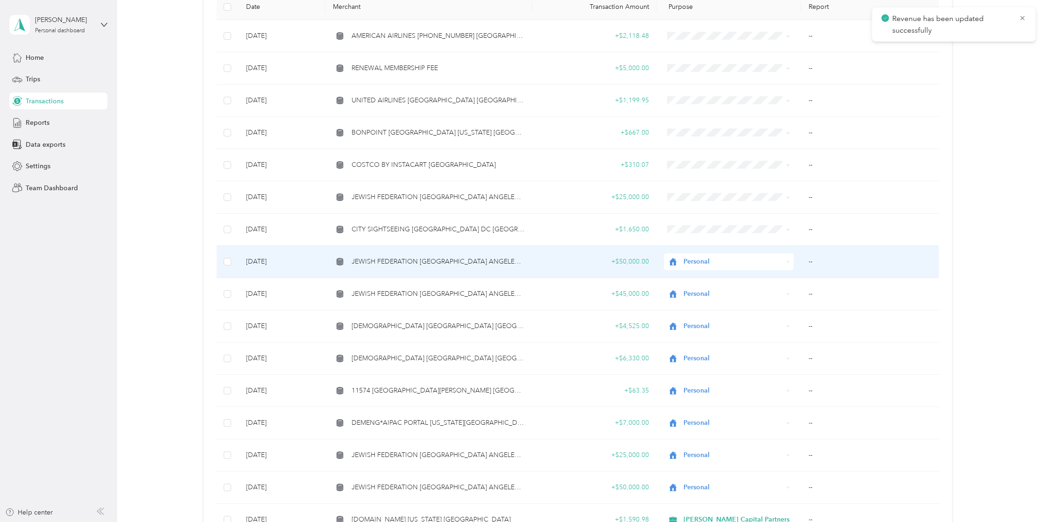
scroll to position [140, 0]
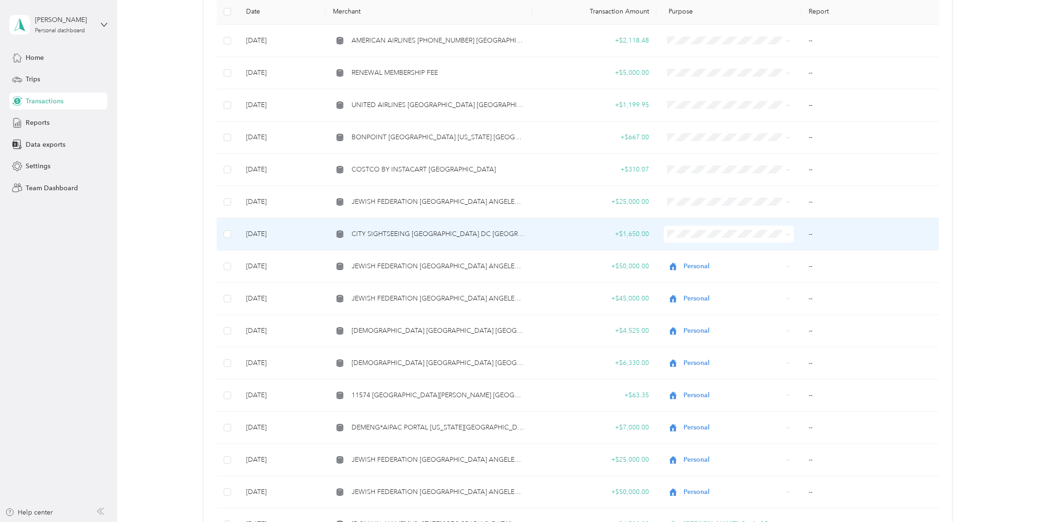
click at [431, 242] on td "CITY SIGHTSEEING [GEOGRAPHIC_DATA] DC [GEOGRAPHIC_DATA]" at bounding box center [428, 234] width 207 height 32
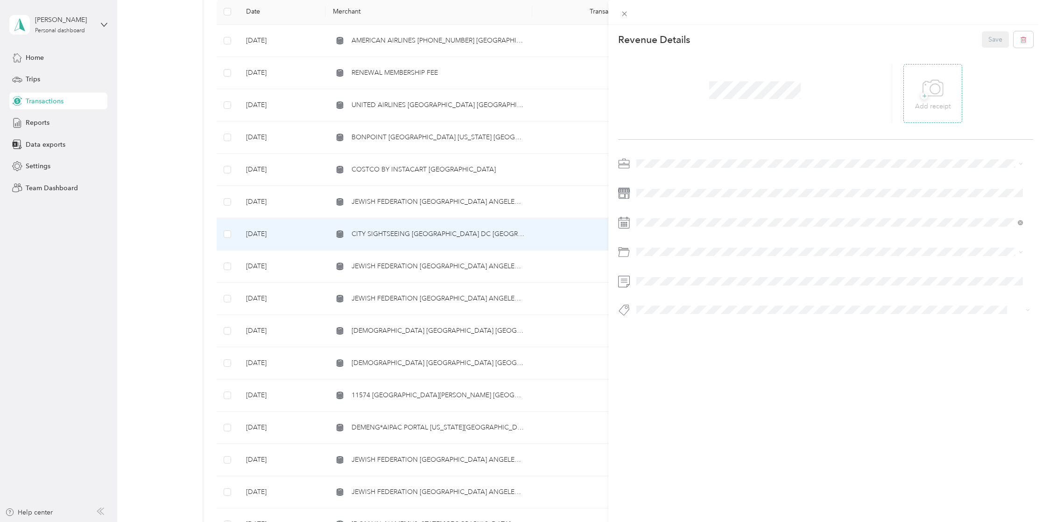
click at [936, 94] on icon at bounding box center [933, 89] width 21 height 26
click at [659, 172] on li "[PERSON_NAME] Capital Partners" at bounding box center [829, 180] width 393 height 16
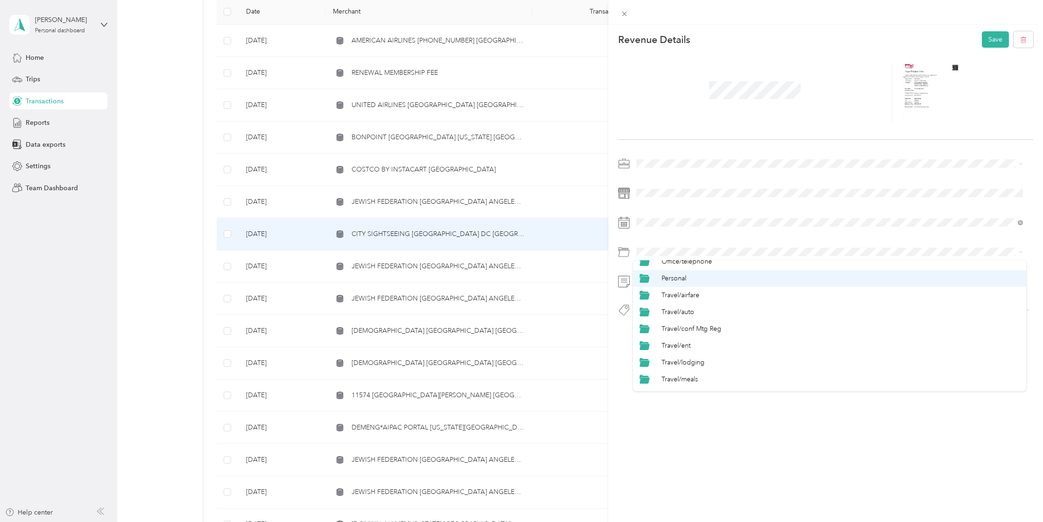
scroll to position [460, 0]
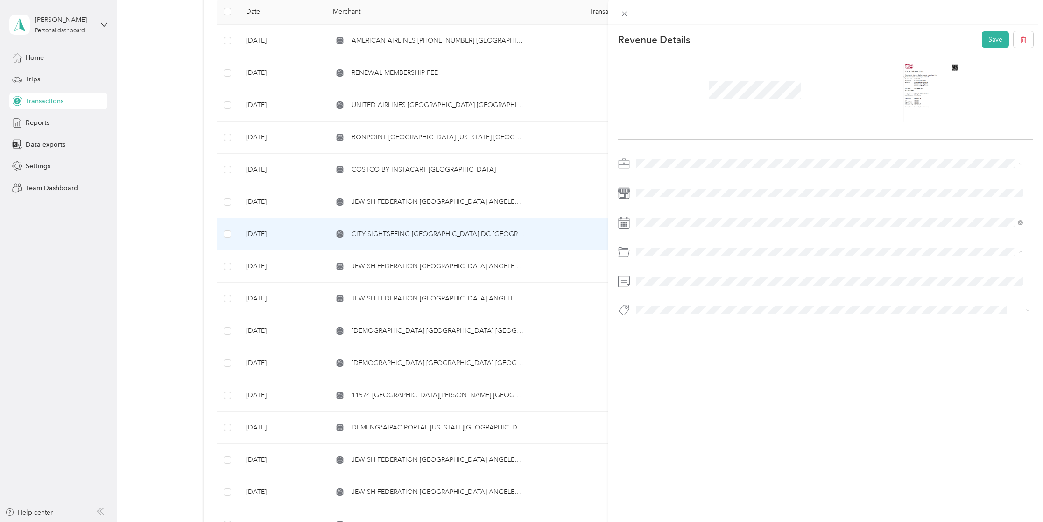
click at [679, 378] on div "Travel/taxi" at bounding box center [841, 382] width 358 height 10
click at [668, 330] on li "Samitaur" at bounding box center [829, 326] width 393 height 18
click at [989, 35] on button "Save" at bounding box center [995, 39] width 27 height 16
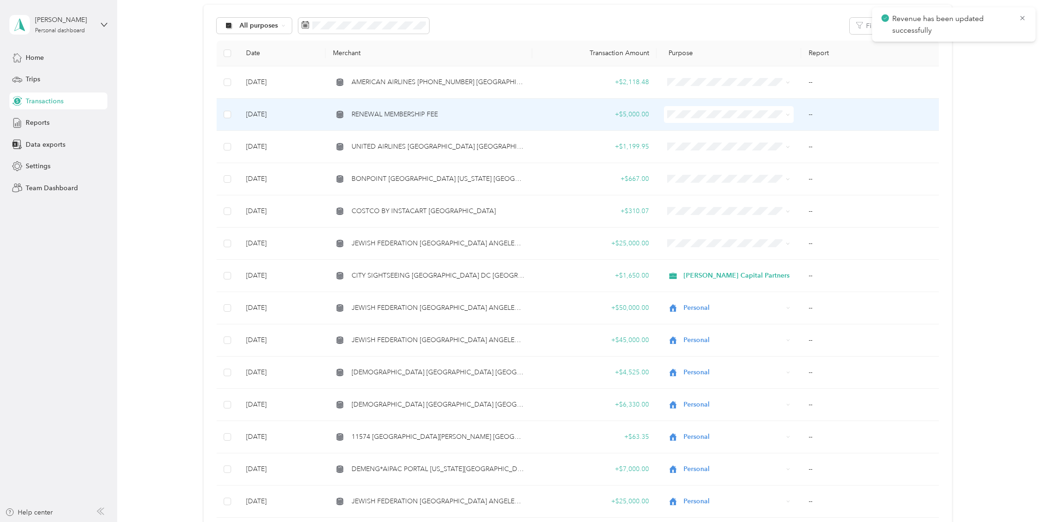
scroll to position [93, 0]
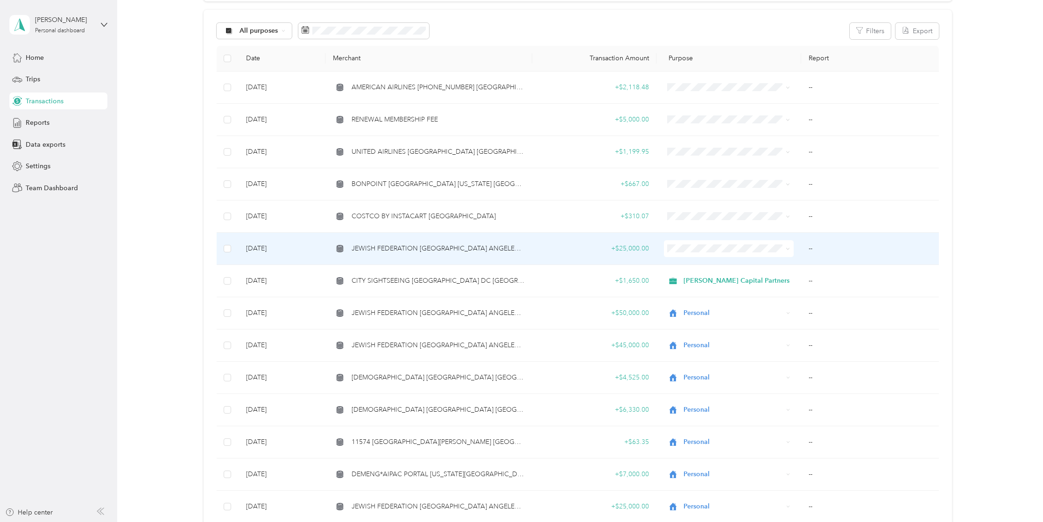
click at [411, 248] on span "JEWISH FEDERATION [GEOGRAPHIC_DATA] ANGELES [GEOGRAPHIC_DATA]" at bounding box center [438, 248] width 173 height 10
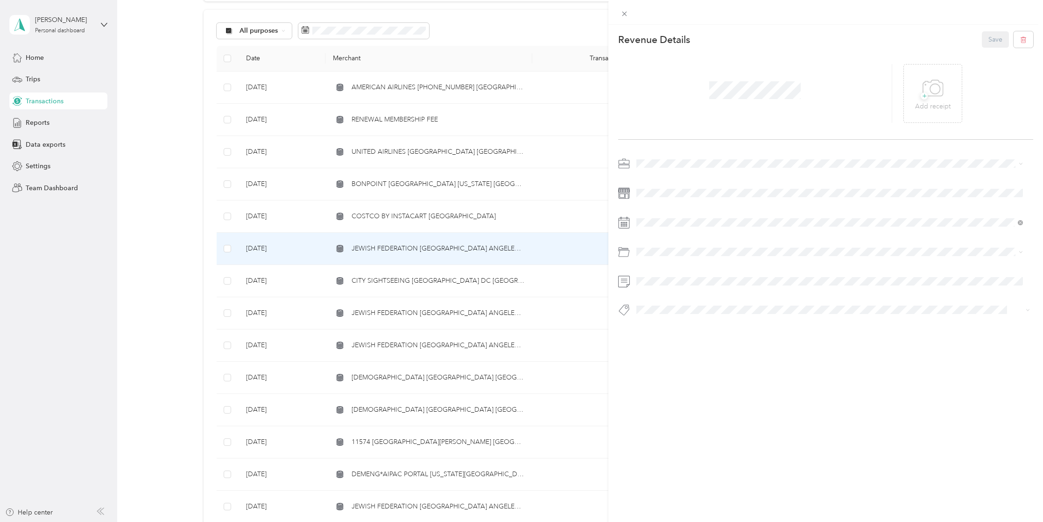
click at [666, 193] on div "Personal" at bounding box center [830, 195] width 380 height 10
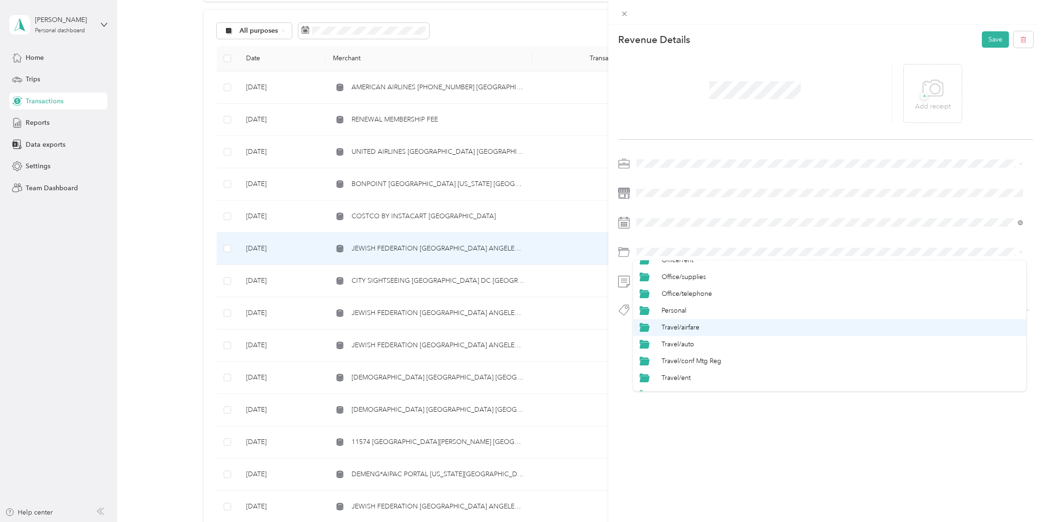
scroll to position [420, 0]
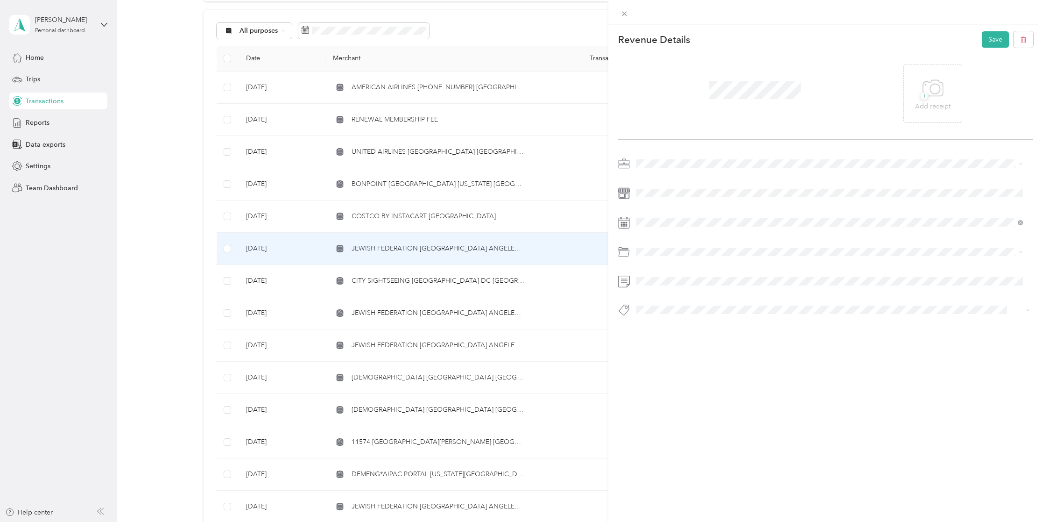
click at [688, 303] on div "Personal" at bounding box center [841, 304] width 358 height 10
click at [678, 314] on span at bounding box center [825, 310] width 384 height 10
click at [655, 322] on ol "[GEOGRAPHIC_DATA][PERSON_NAME] Media Hub Ccc [GEOGRAPHIC_DATA] [GEOGRAPHIC_DATA…" at bounding box center [829, 382] width 393 height 131
click at [658, 314] on span at bounding box center [825, 310] width 384 height 10
click at [674, 328] on li "Personal - Mdh" at bounding box center [829, 325] width 393 height 18
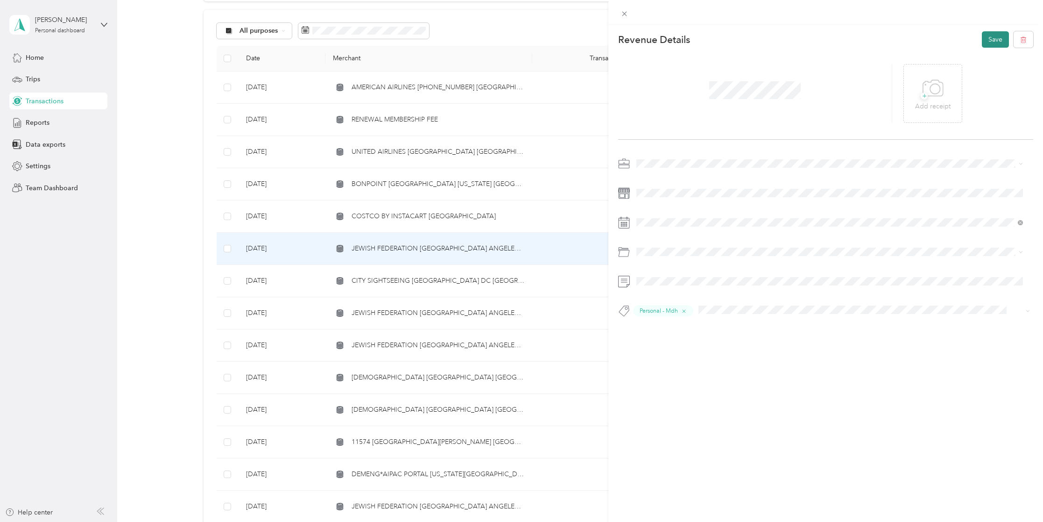
click at [991, 38] on button "Save" at bounding box center [995, 39] width 27 height 16
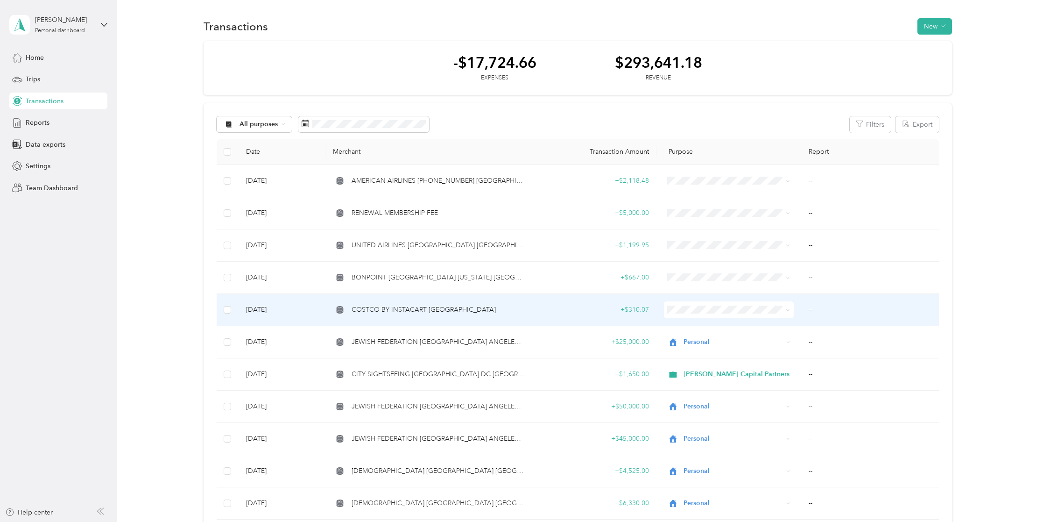
click at [402, 308] on span "COSTCO BY INSTACART [GEOGRAPHIC_DATA]" at bounding box center [424, 309] width 144 height 10
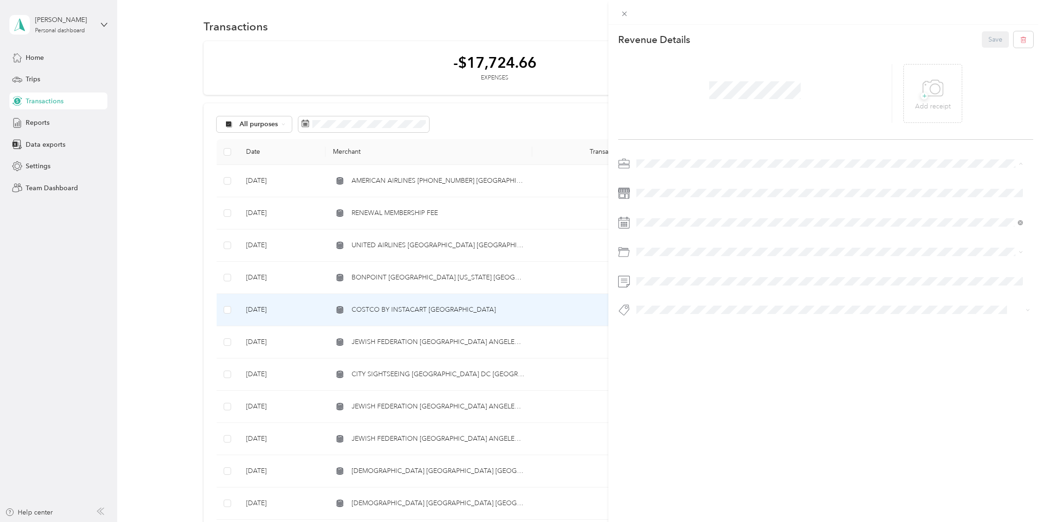
click at [666, 191] on div "Personal" at bounding box center [830, 196] width 380 height 10
click at [679, 246] on span at bounding box center [833, 251] width 400 height 15
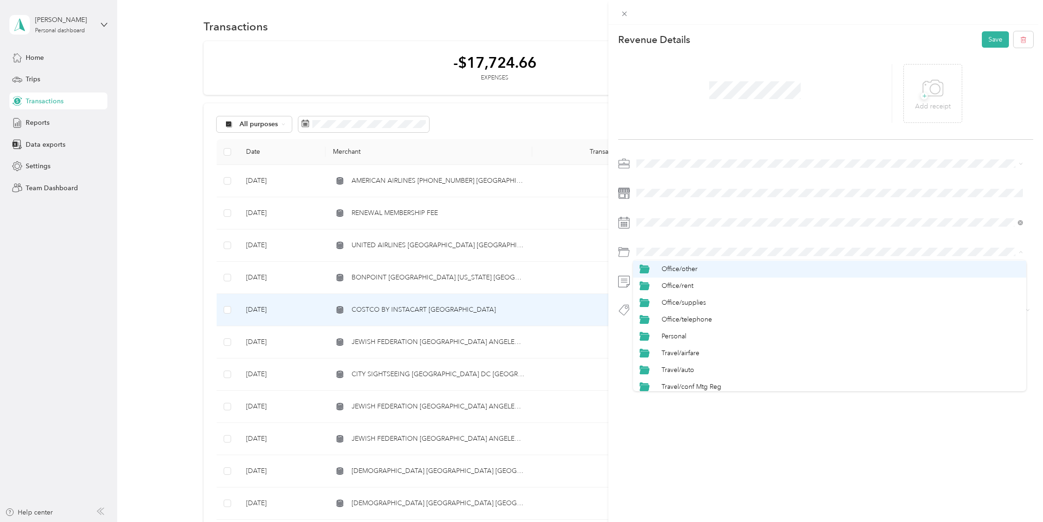
scroll to position [420, 0]
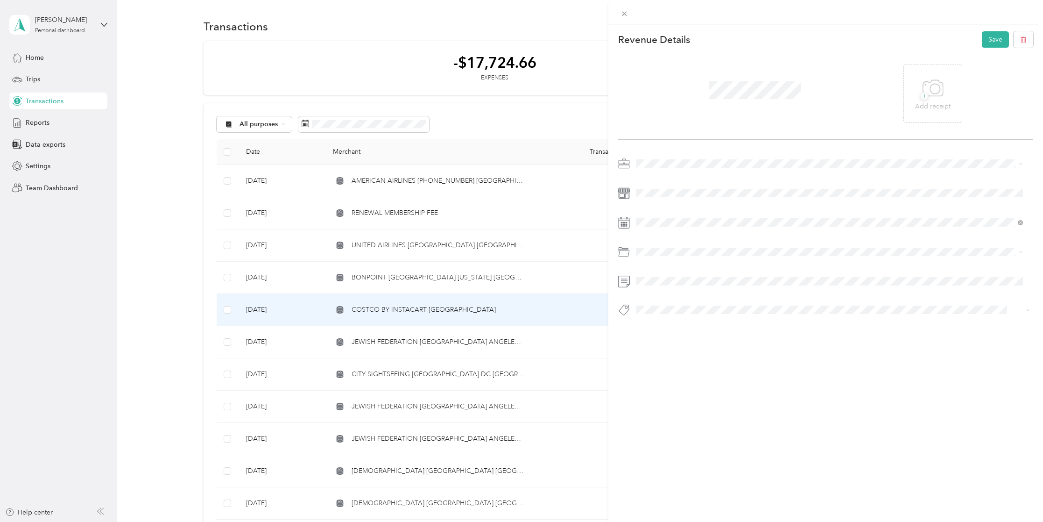
click at [679, 302] on span "Personal" at bounding box center [674, 305] width 25 height 8
click at [671, 328] on button "Personal - Mdh" at bounding box center [665, 326] width 51 height 12
click at [989, 38] on button "Save" at bounding box center [995, 39] width 27 height 16
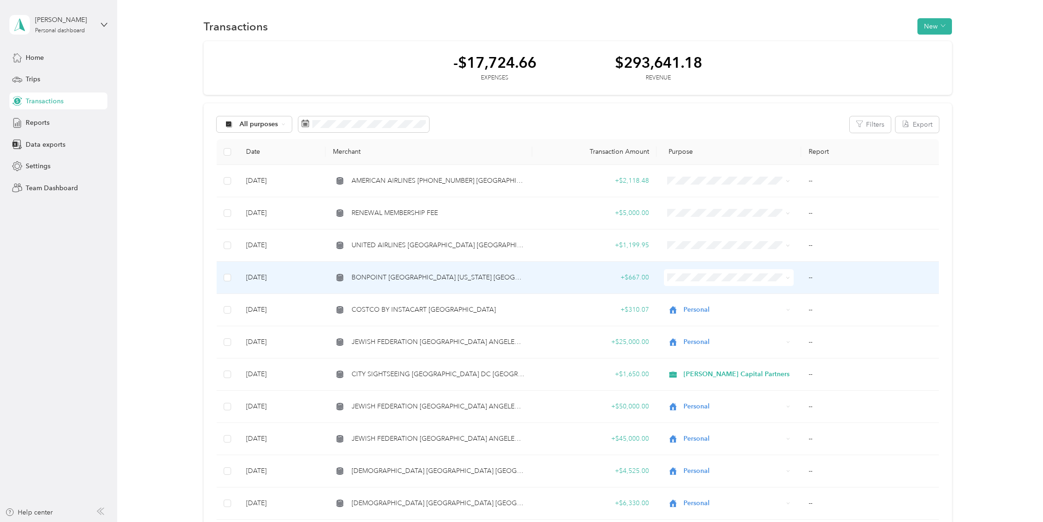
click at [435, 284] on td "BONPOINT [GEOGRAPHIC_DATA] [US_STATE] [GEOGRAPHIC_DATA]" at bounding box center [428, 277] width 207 height 32
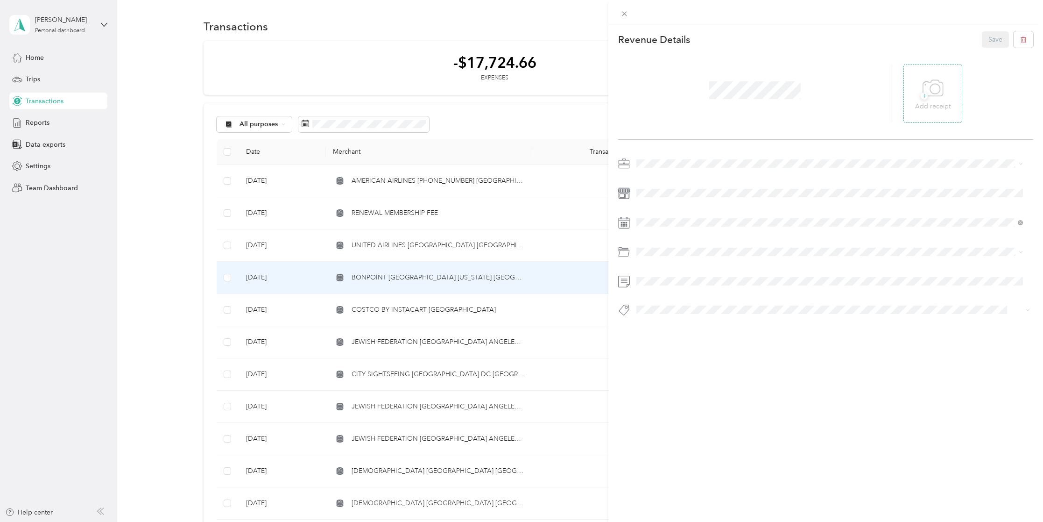
click at [923, 92] on icon at bounding box center [933, 89] width 21 height 26
drag, startPoint x: 661, startPoint y: 173, endPoint x: 684, endPoint y: 173, distance: 23.3
click at [663, 173] on li "[PERSON_NAME] Capital Partners" at bounding box center [829, 178] width 393 height 16
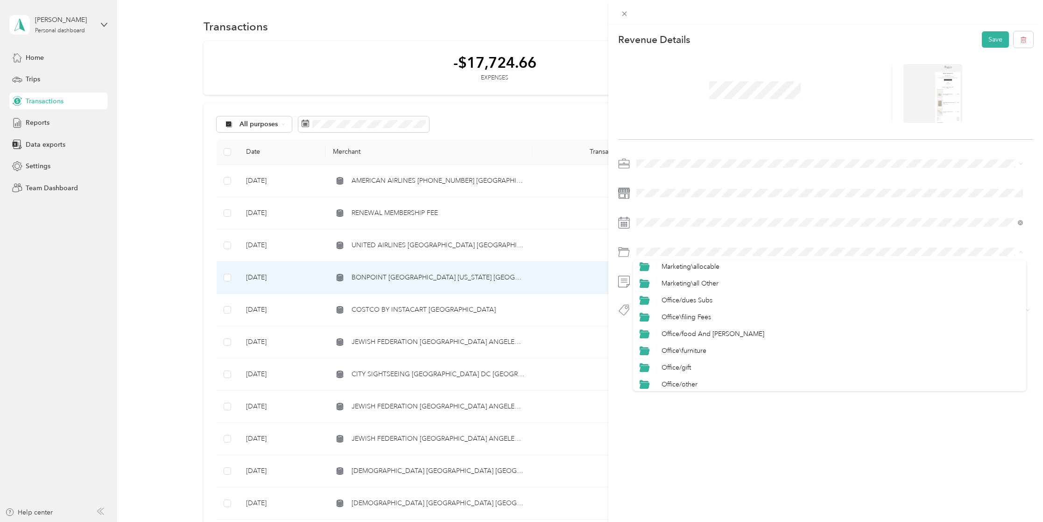
scroll to position [280, 0]
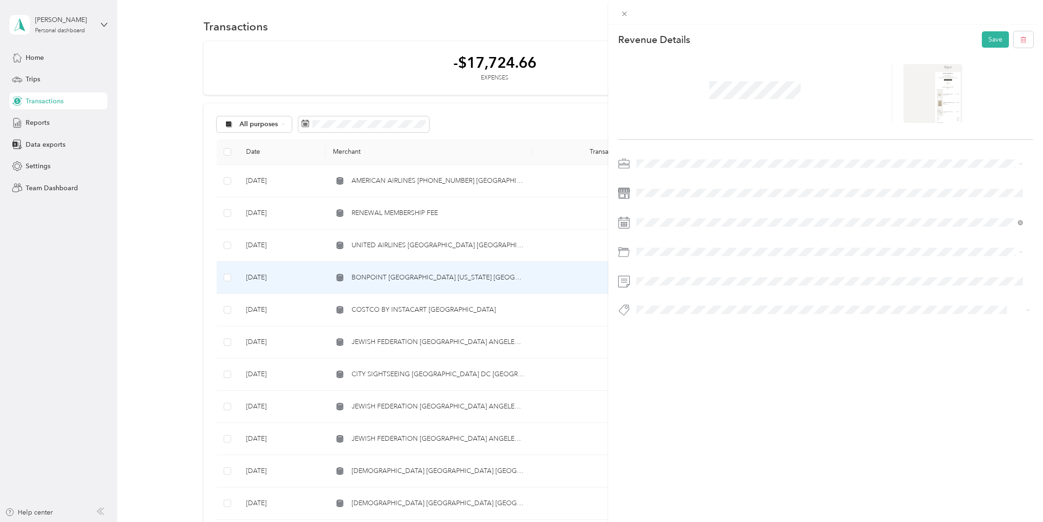
click at [699, 364] on li "Office/gift" at bounding box center [829, 361] width 393 height 17
click at [665, 326] on span "Hcp 100" at bounding box center [657, 326] width 22 height 8
click at [990, 40] on button "Save" at bounding box center [995, 39] width 27 height 16
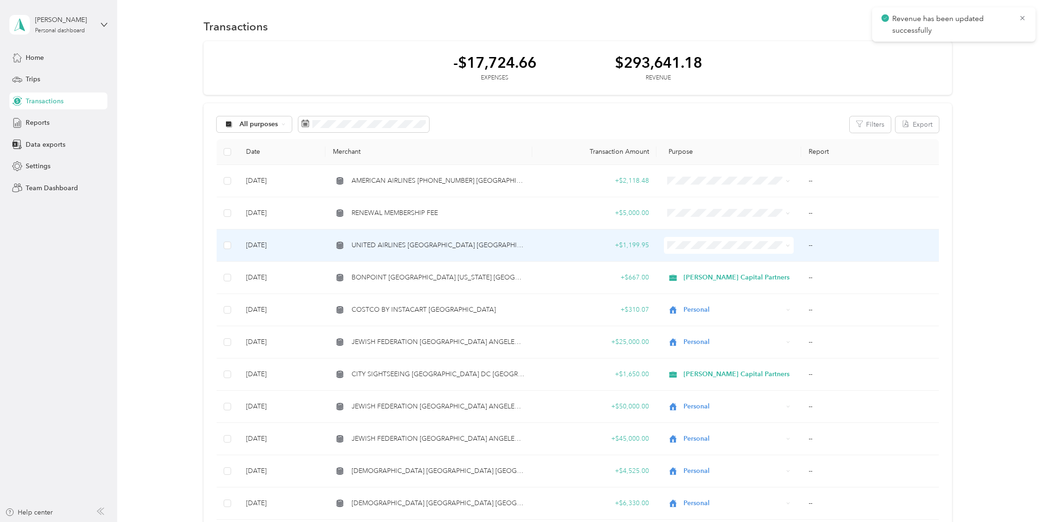
click at [440, 245] on span "UNITED AIRLINES [GEOGRAPHIC_DATA] [GEOGRAPHIC_DATA]" at bounding box center [438, 245] width 173 height 10
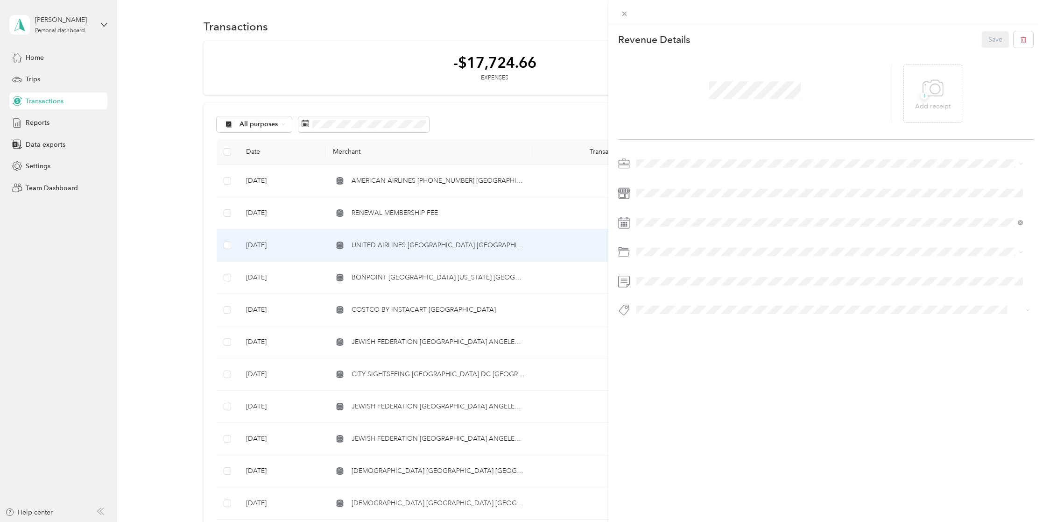
click at [658, 197] on li "Personal" at bounding box center [829, 192] width 393 height 16
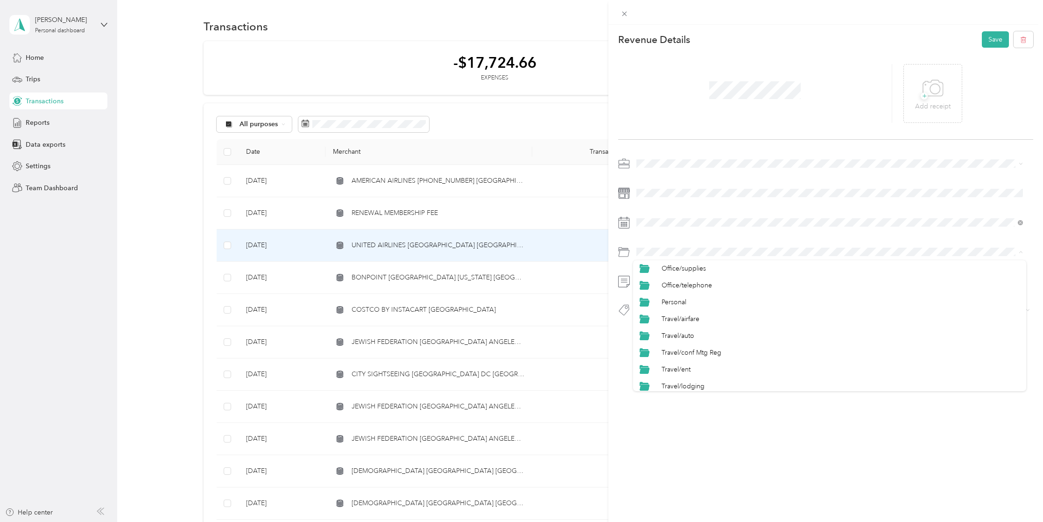
scroll to position [460, 0]
drag, startPoint x: 692, startPoint y: 270, endPoint x: 715, endPoint y: 255, distance: 27.7
click at [692, 271] on ol "Category Auto/operating Expense Auto/other Auto/tolls Parking Benefits\other Eb…" at bounding box center [829, 323] width 393 height 131
click at [691, 304] on div "Personal" at bounding box center [841, 305] width 358 height 10
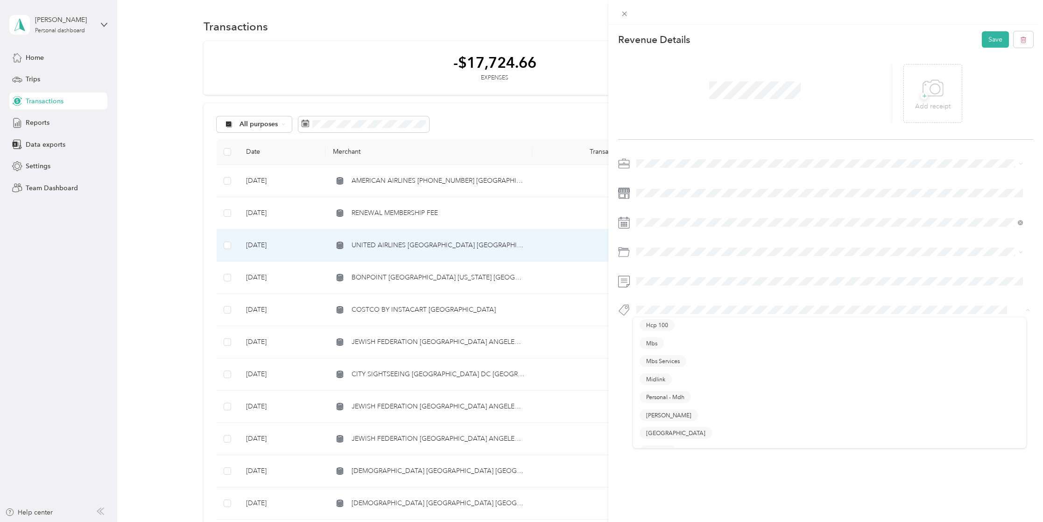
scroll to position [187, 0]
click at [670, 387] on span "Personal - Mdh" at bounding box center [665, 391] width 38 height 8
click at [996, 42] on button "Save" at bounding box center [995, 39] width 27 height 16
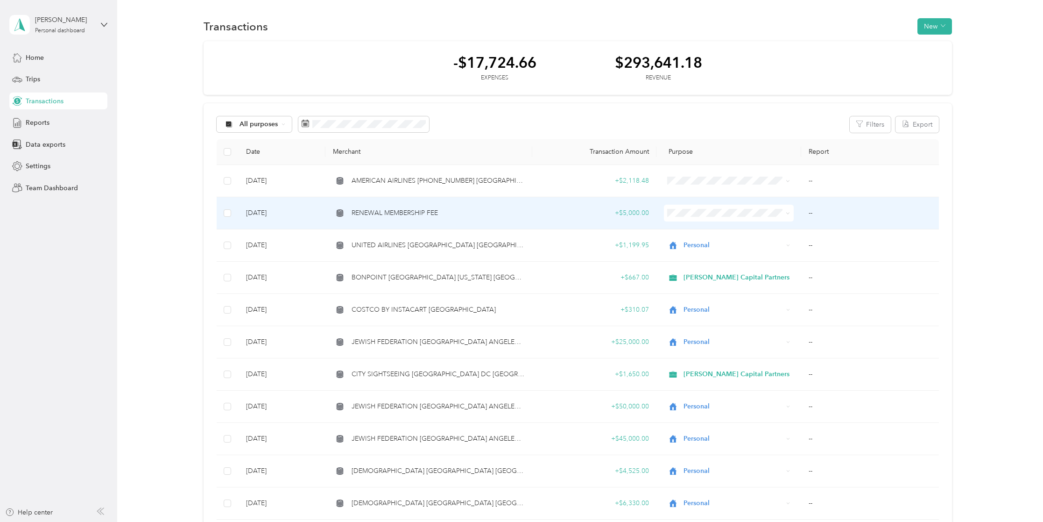
click at [419, 209] on span "RENEWAL MEMBERSHIP FEE" at bounding box center [395, 213] width 86 height 10
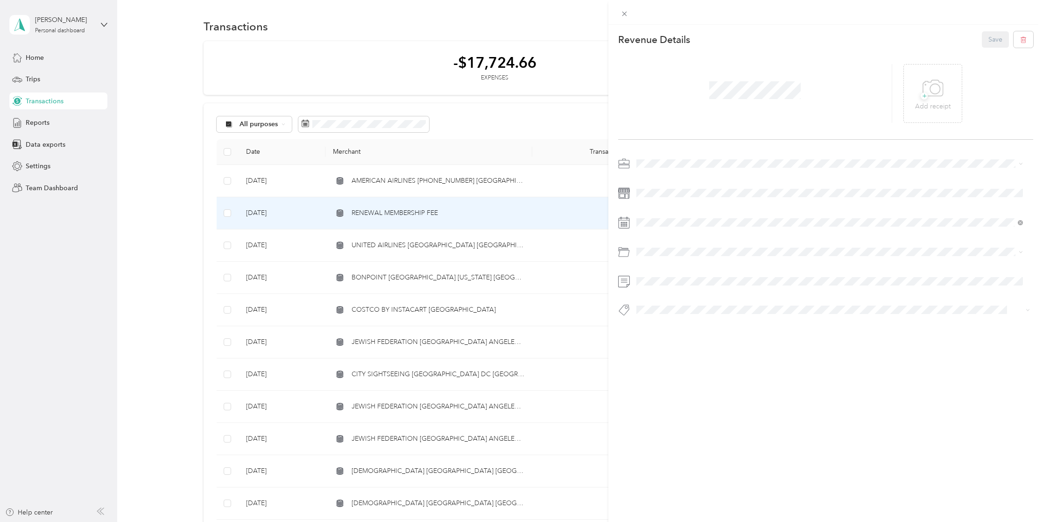
click at [668, 196] on div "Personal" at bounding box center [830, 193] width 380 height 10
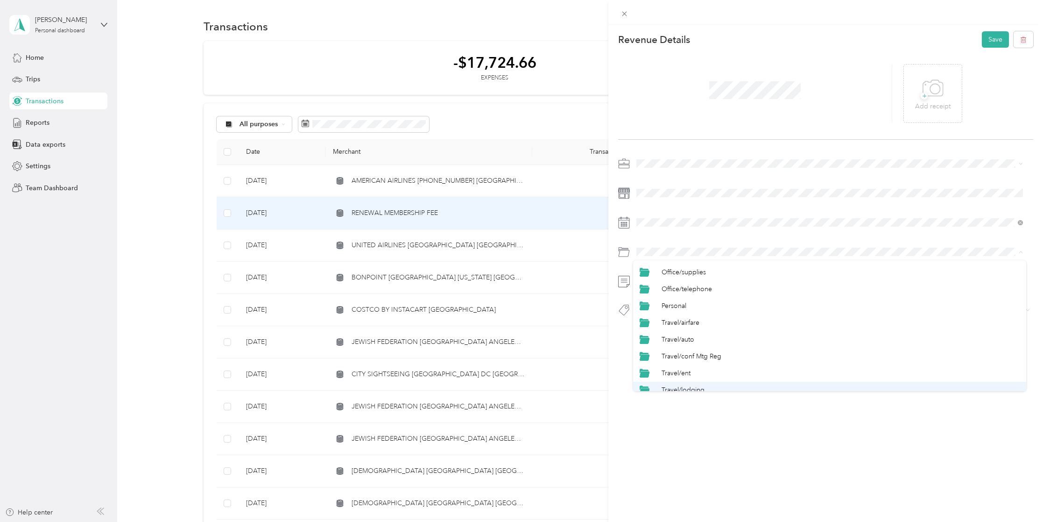
scroll to position [414, 0]
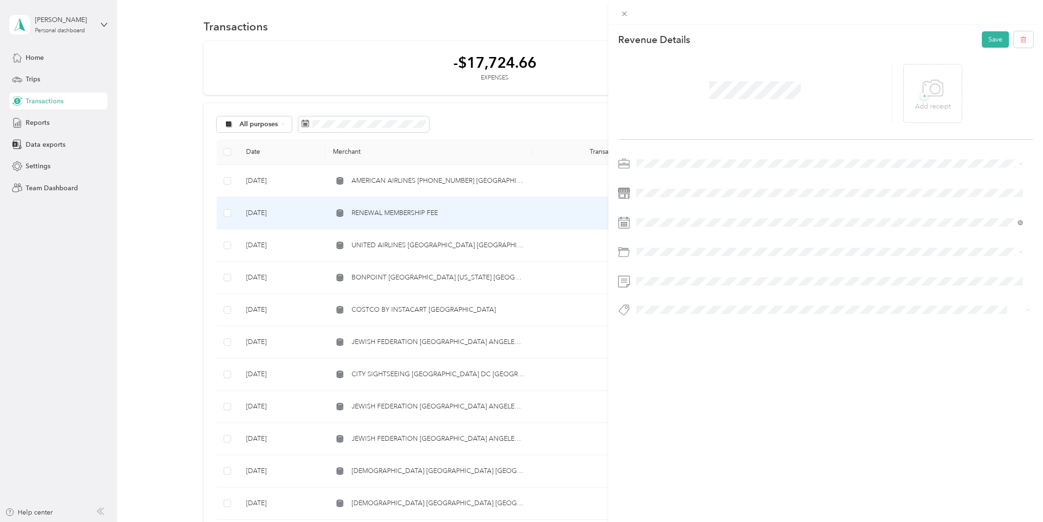
click at [678, 314] on li "Personal" at bounding box center [829, 310] width 393 height 17
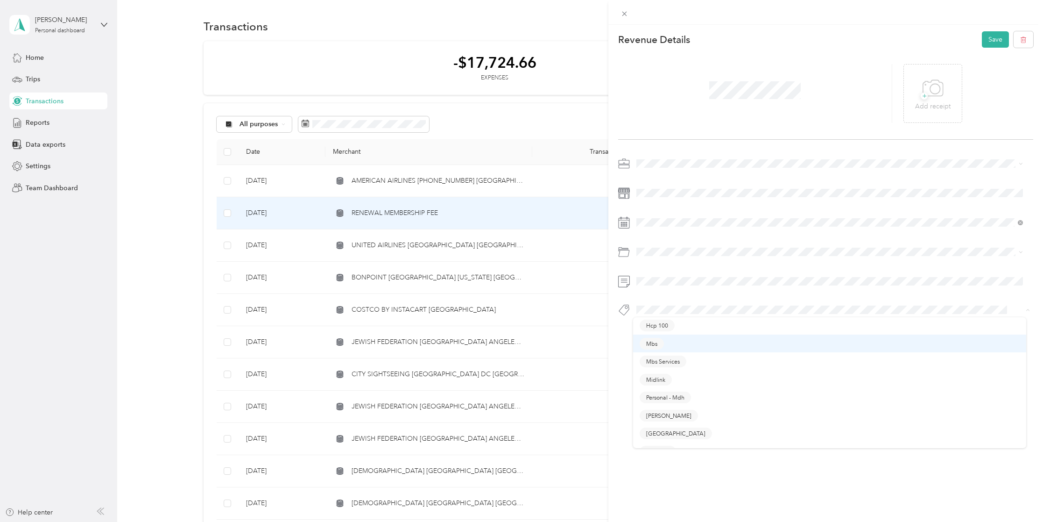
scroll to position [187, 0]
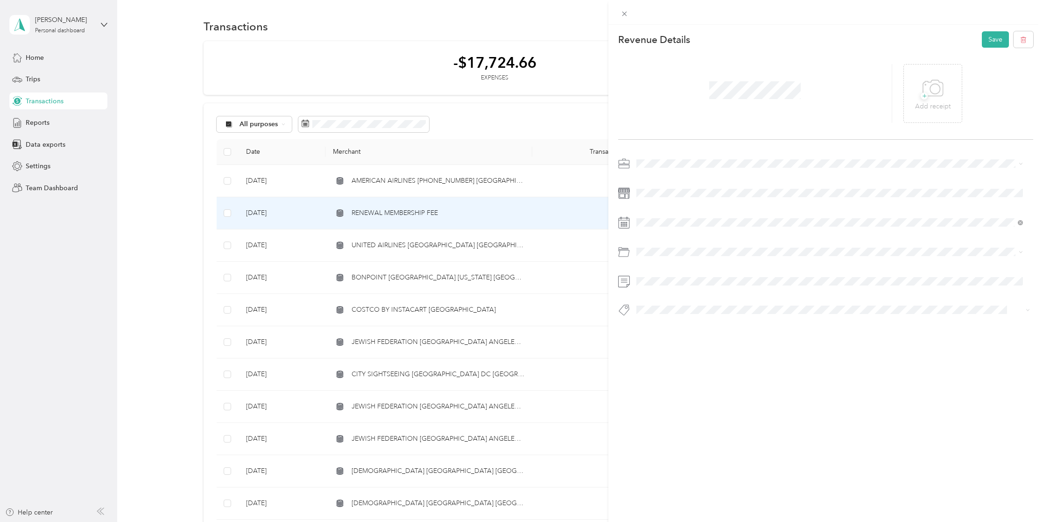
click at [688, 389] on button "Personal - Mdh" at bounding box center [665, 390] width 51 height 12
click at [985, 37] on button "Save" at bounding box center [995, 39] width 27 height 16
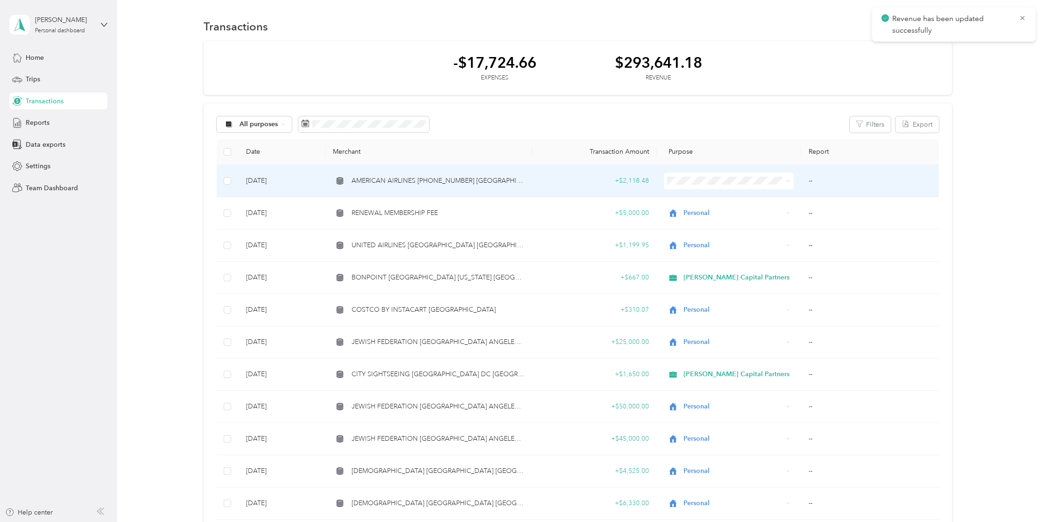
click at [415, 179] on span "AMERICAN AIRLINES [PHONE_NUMBER] [GEOGRAPHIC_DATA]" at bounding box center [438, 181] width 173 height 10
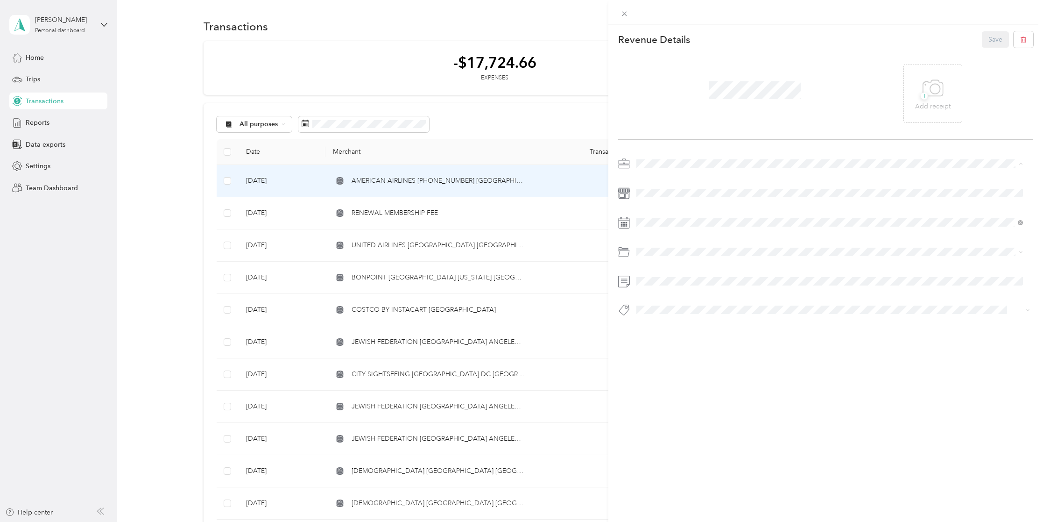
click at [656, 191] on li "Personal" at bounding box center [829, 196] width 393 height 16
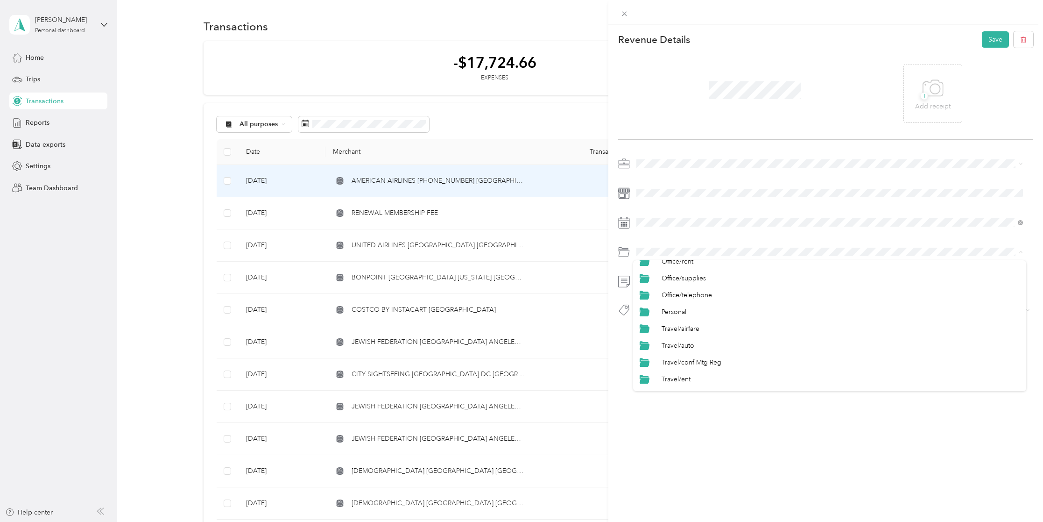
scroll to position [420, 0]
click at [685, 308] on li "Personal" at bounding box center [829, 304] width 393 height 17
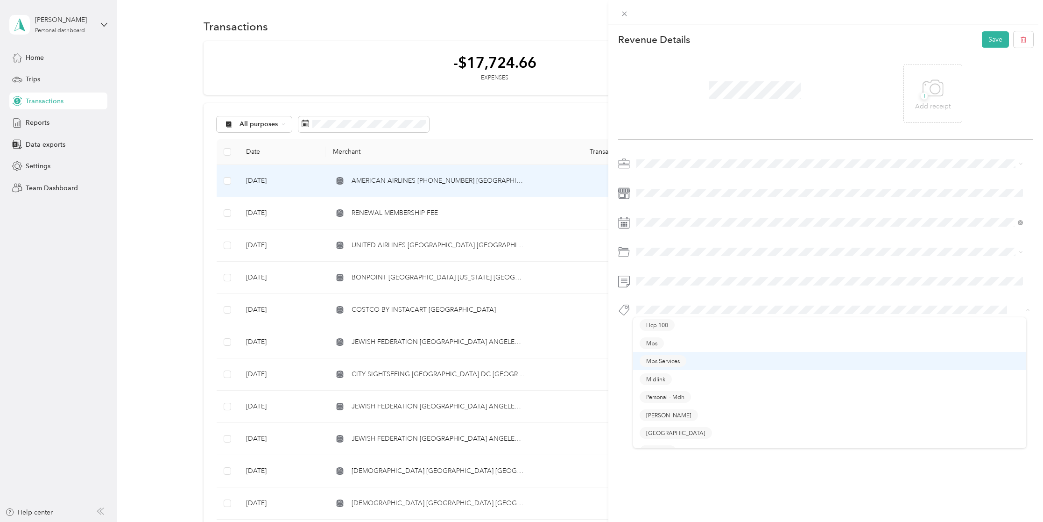
scroll to position [187, 0]
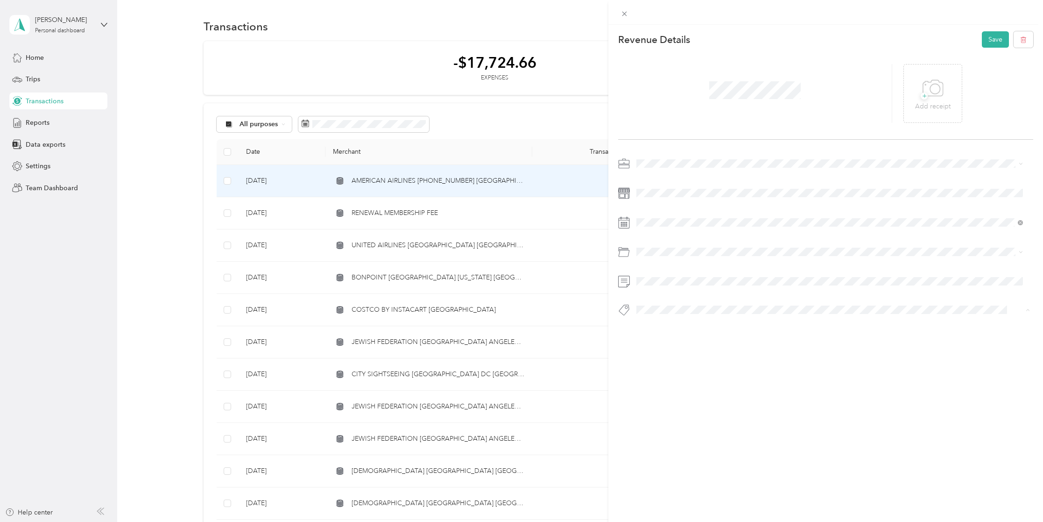
click at [678, 388] on span "Personal - Mdh" at bounding box center [665, 391] width 38 height 8
drag, startPoint x: 985, startPoint y: 39, endPoint x: 989, endPoint y: 40, distance: 4.8
click at [988, 39] on button "Save" at bounding box center [995, 39] width 27 height 16
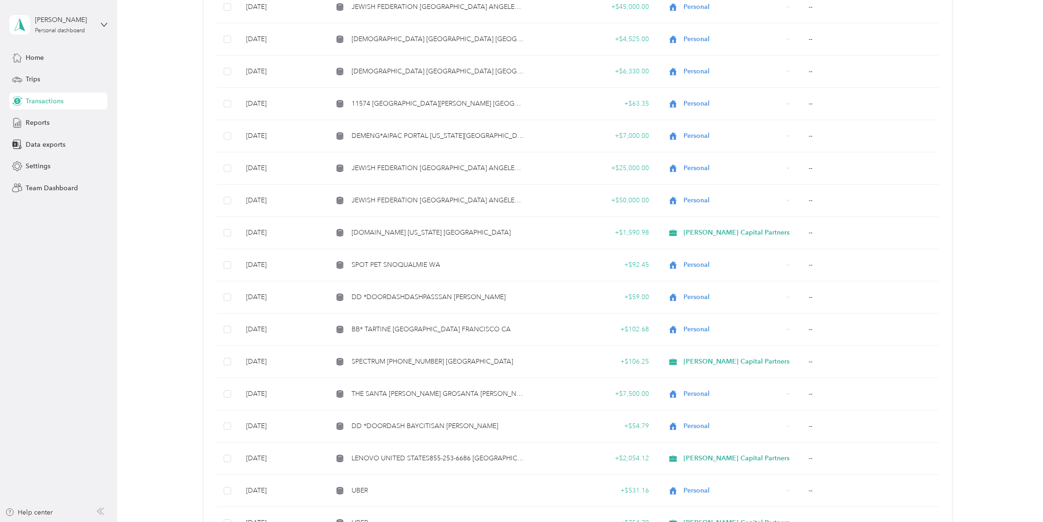
scroll to position [583, 0]
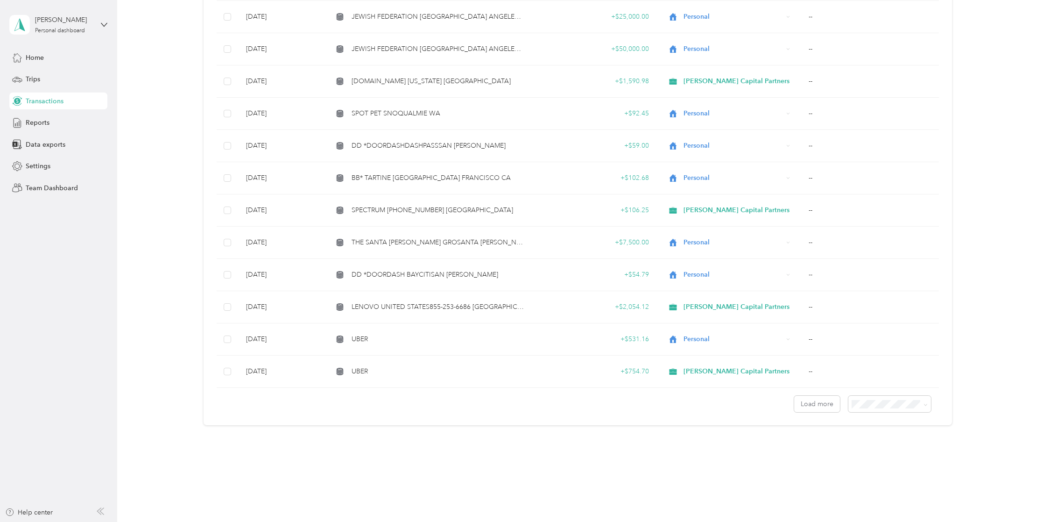
click at [884, 452] on span "100 per load" at bounding box center [872, 451] width 38 height 8
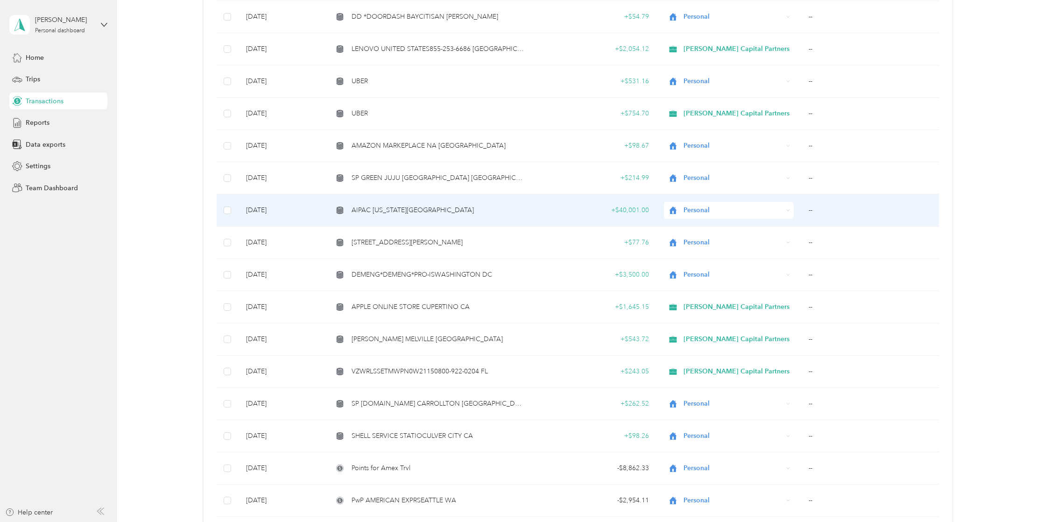
scroll to position [1163, 0]
